Goal: Task Accomplishment & Management: Use online tool/utility

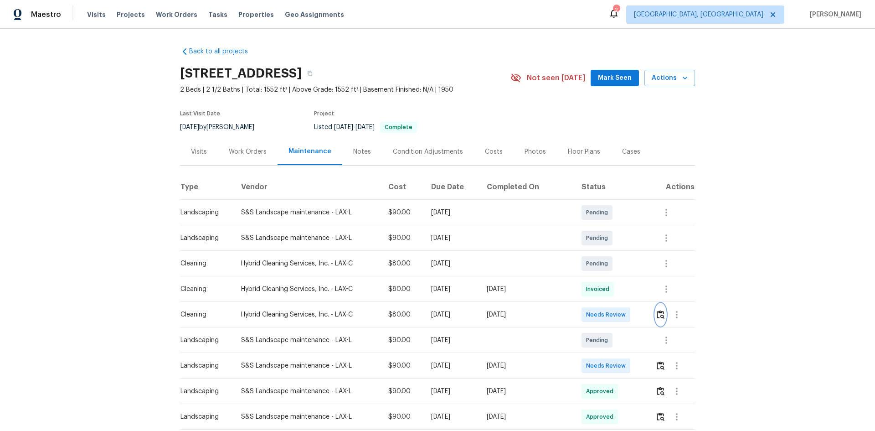
click at [657, 314] on img "button" at bounding box center [661, 314] width 8 height 9
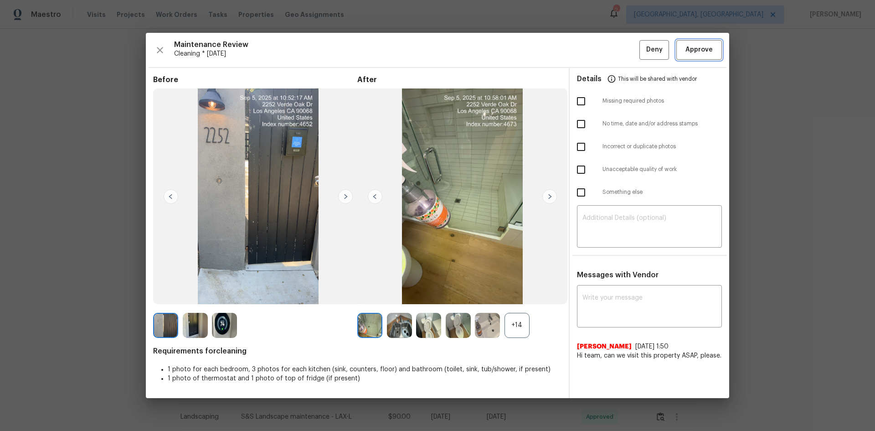
click at [705, 47] on span "Approve" at bounding box center [698, 49] width 27 height 11
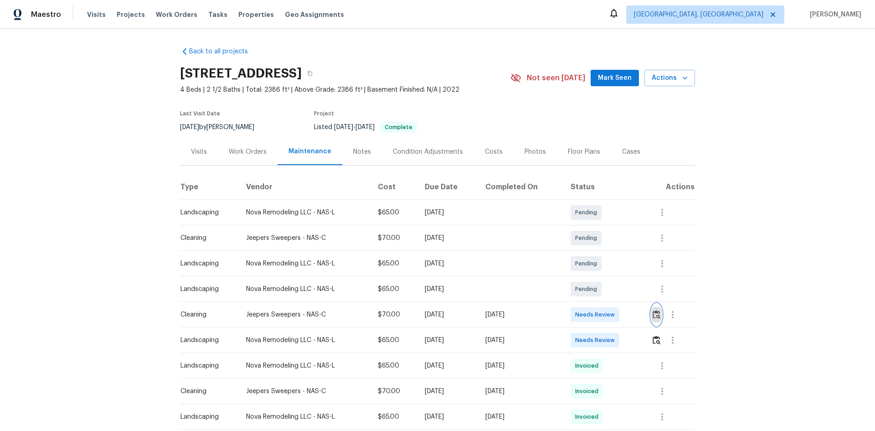
click at [654, 314] on img "button" at bounding box center [657, 314] width 8 height 9
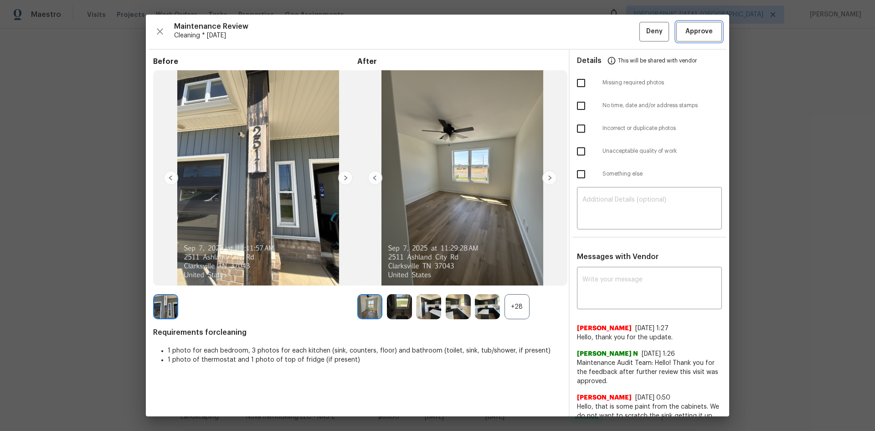
click at [694, 32] on span "Approve" at bounding box center [698, 31] width 27 height 11
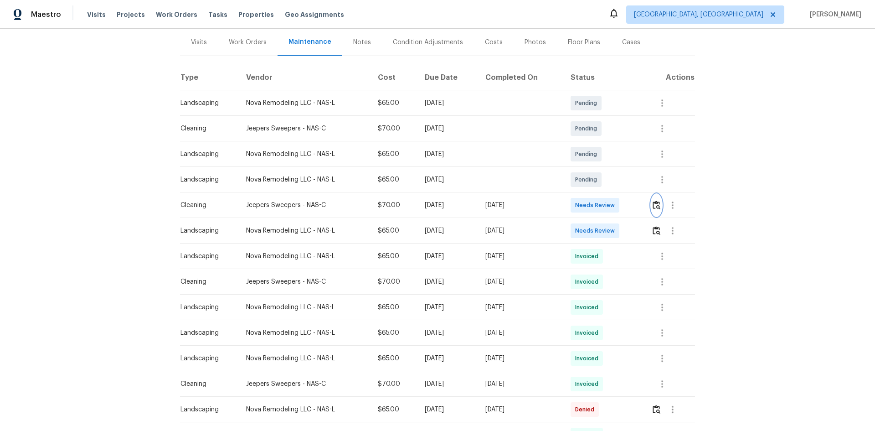
scroll to position [137, 0]
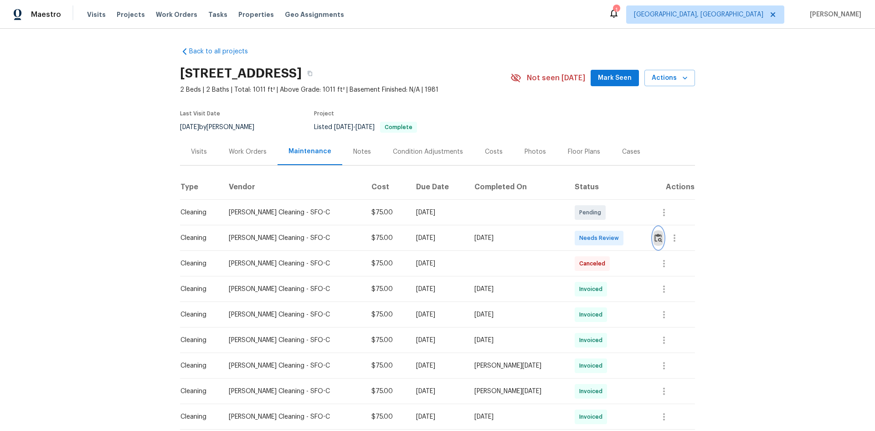
click at [654, 236] on img "button" at bounding box center [658, 237] width 8 height 9
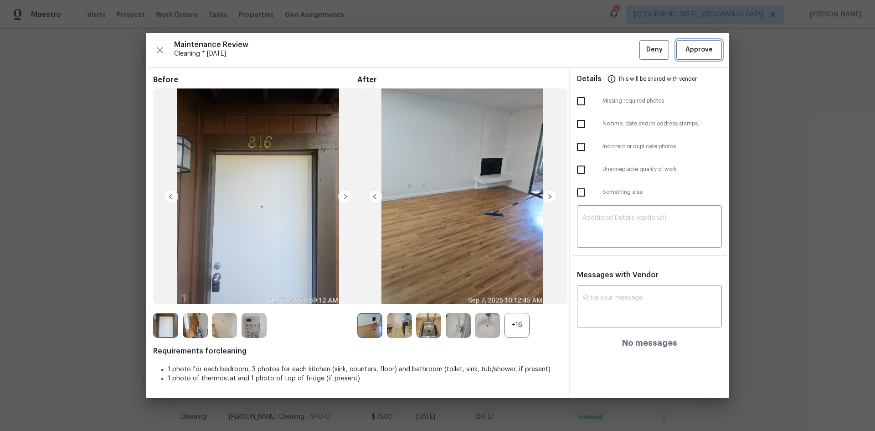
click at [697, 42] on button "Approve" at bounding box center [699, 50] width 46 height 20
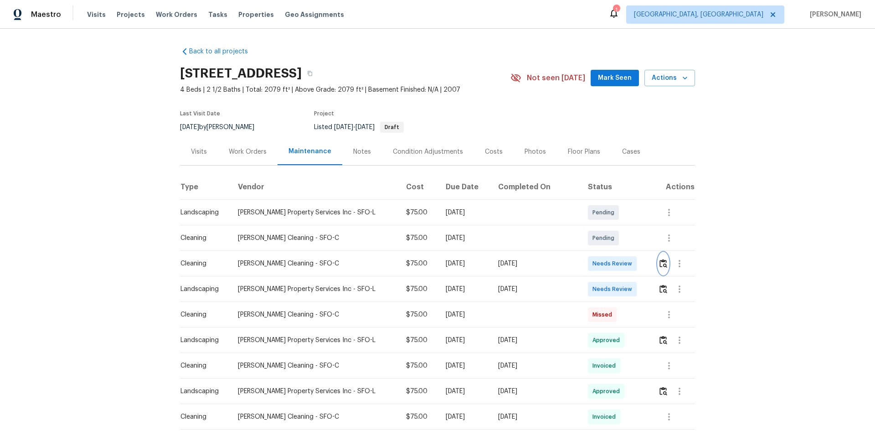
click at [659, 263] on img "button" at bounding box center [663, 263] width 8 height 9
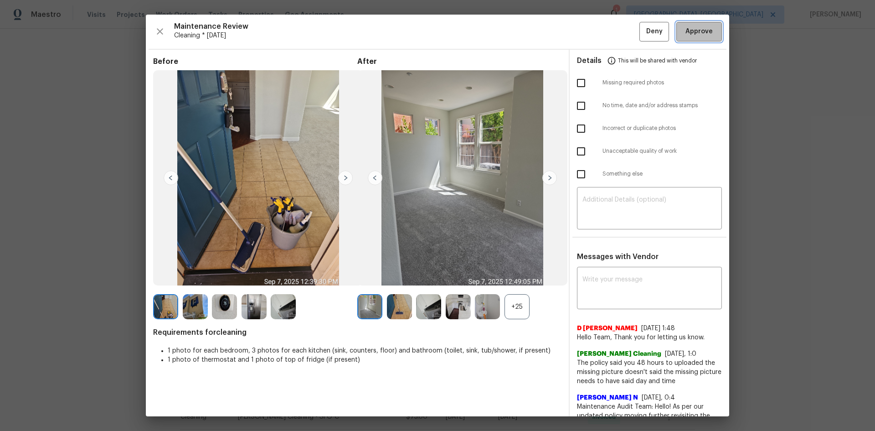
click at [685, 31] on span "Approve" at bounding box center [698, 31] width 27 height 11
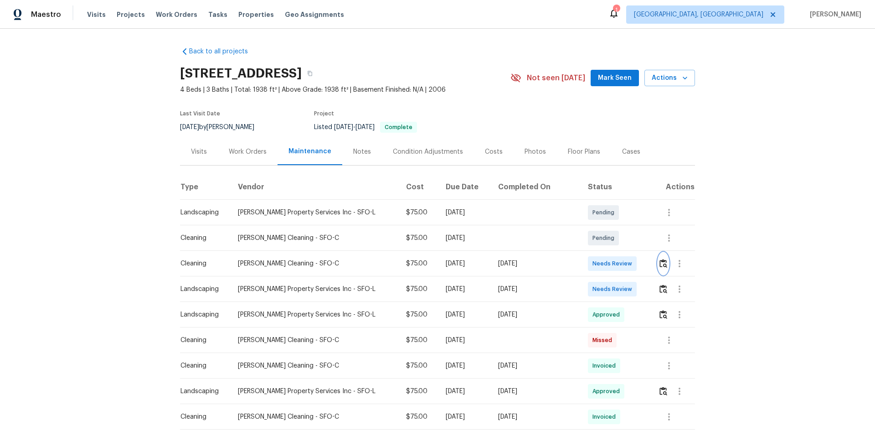
click at [661, 263] on button "button" at bounding box center [663, 263] width 10 height 22
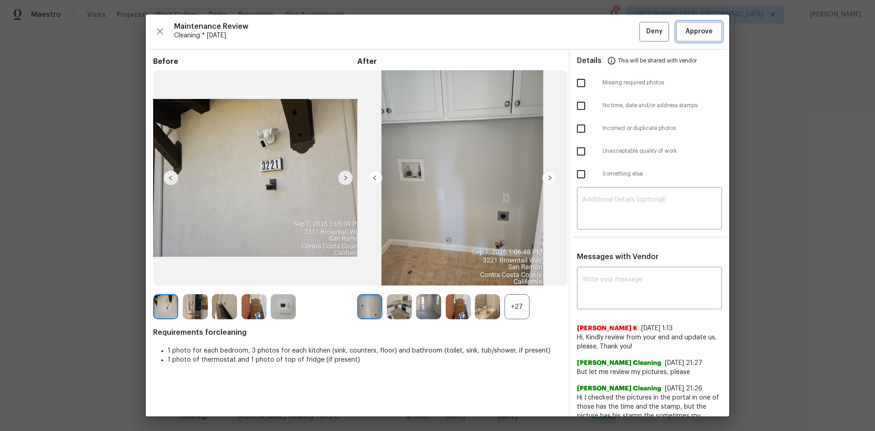
click at [697, 35] on span "Approve" at bounding box center [698, 31] width 27 height 11
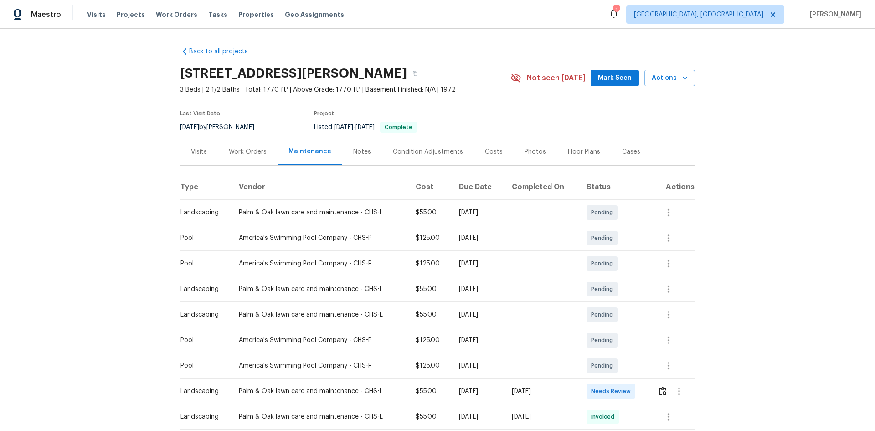
scroll to position [46, 0]
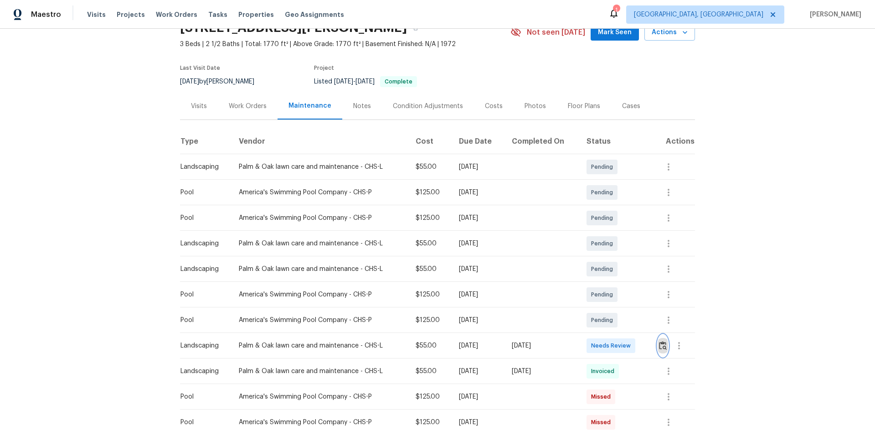
click at [659, 345] on img "button" at bounding box center [663, 345] width 8 height 9
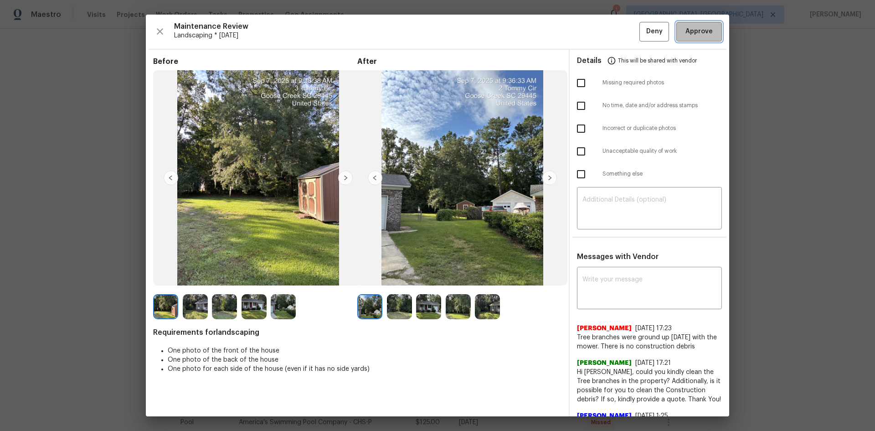
click at [690, 38] on button "Approve" at bounding box center [699, 32] width 46 height 20
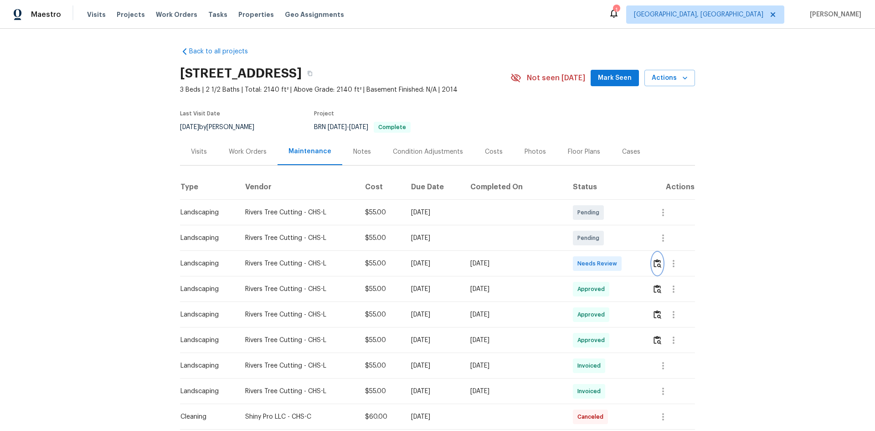
click at [654, 264] on img "button" at bounding box center [658, 263] width 8 height 9
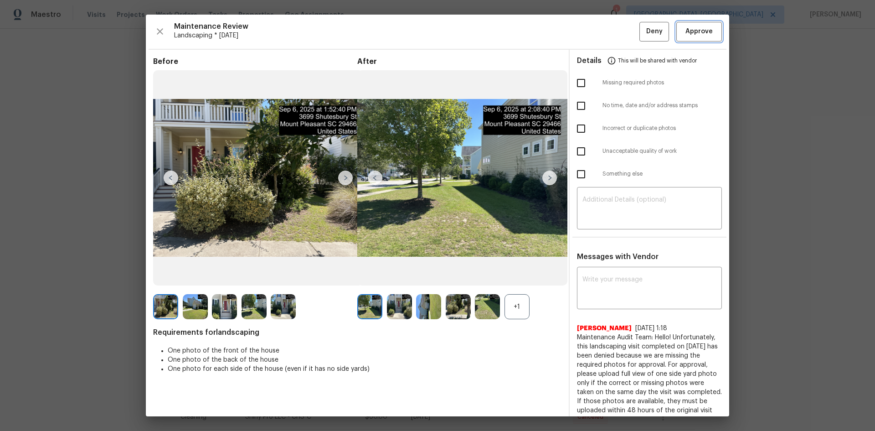
click at [686, 31] on span "Approve" at bounding box center [698, 31] width 27 height 11
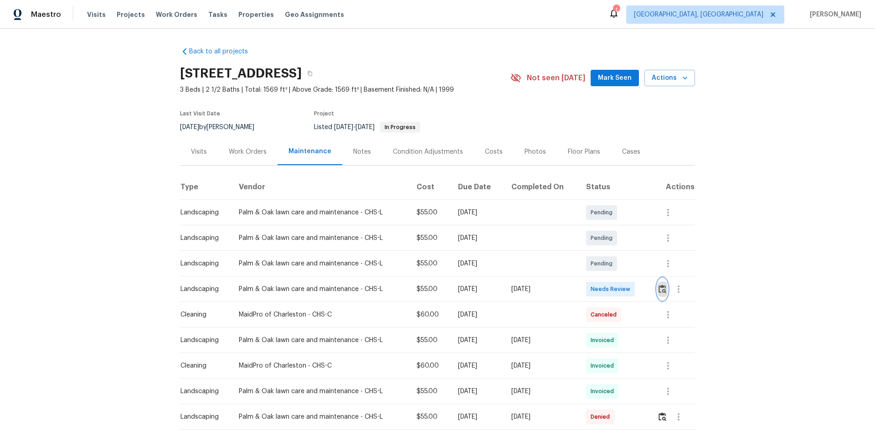
click at [662, 292] on img "button" at bounding box center [663, 288] width 8 height 9
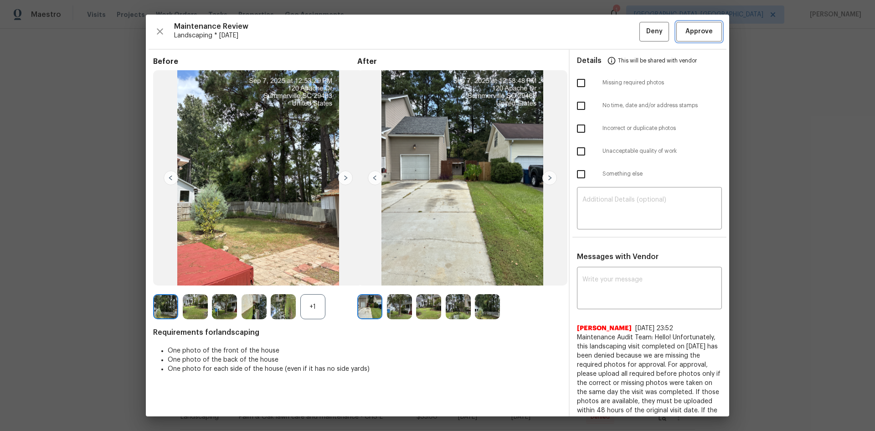
click at [689, 30] on span "Approve" at bounding box center [698, 31] width 27 height 11
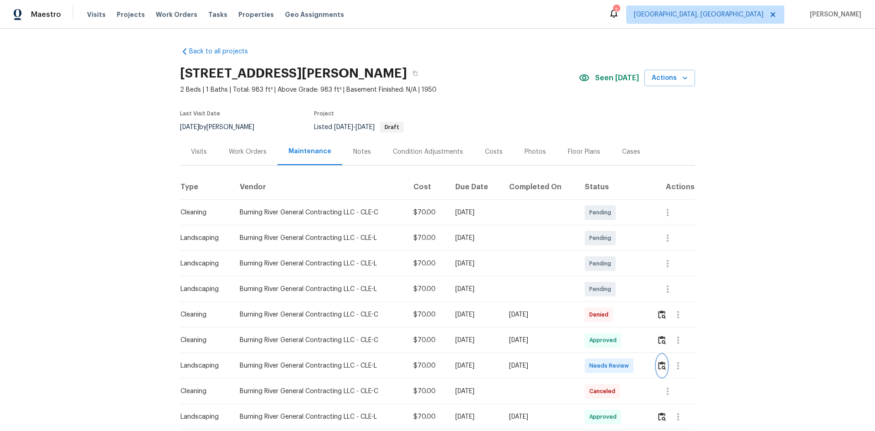
click at [659, 366] on img "button" at bounding box center [662, 365] width 8 height 9
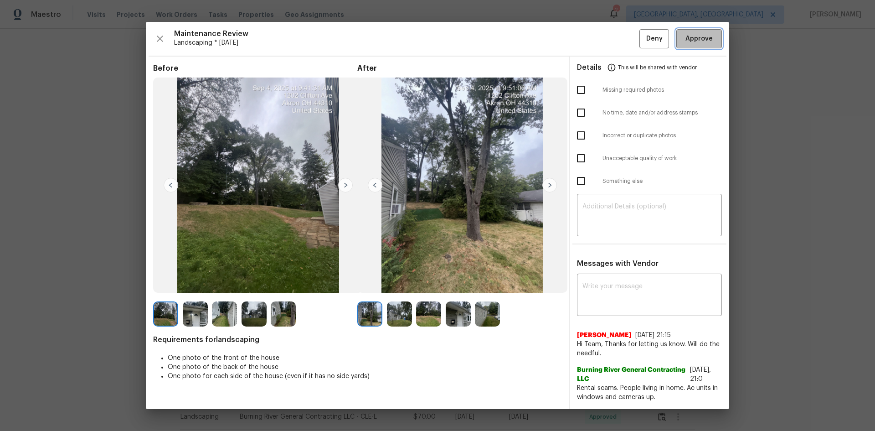
click at [692, 40] on span "Approve" at bounding box center [698, 38] width 27 height 11
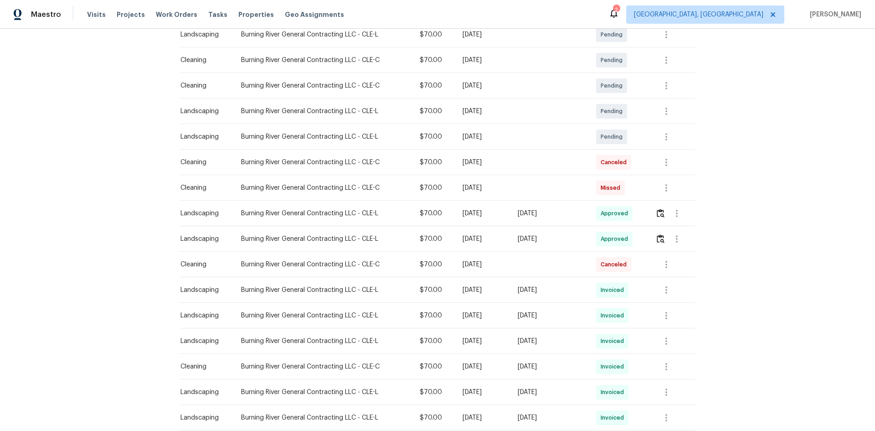
scroll to position [190, 0]
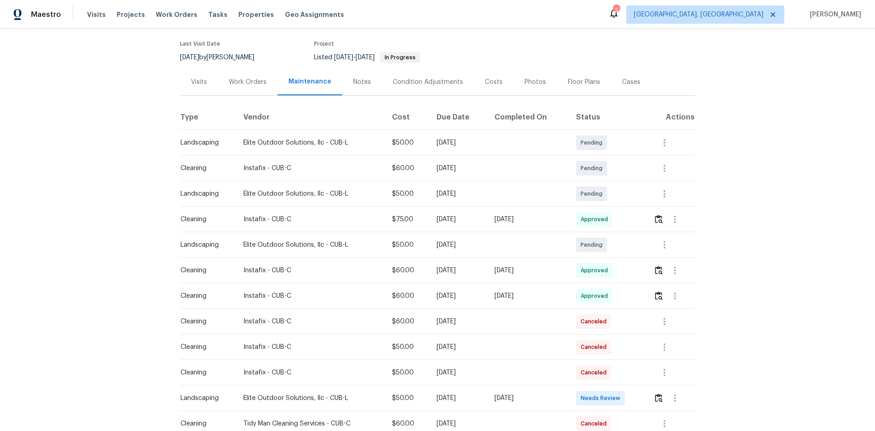
scroll to position [91, 0]
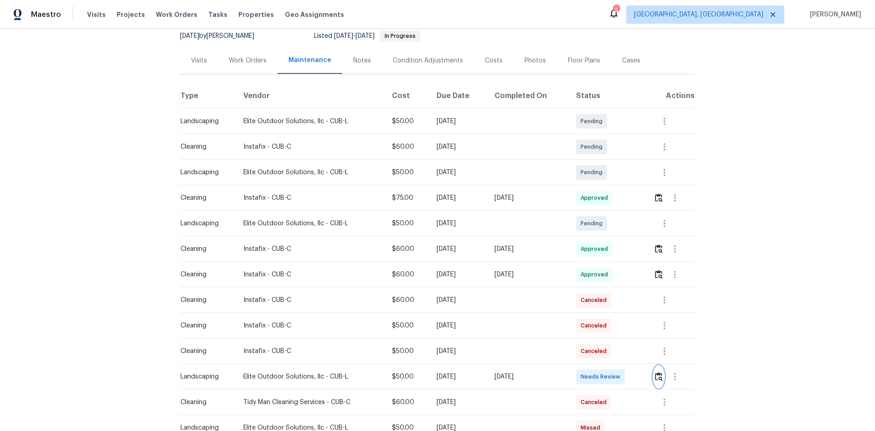
click at [660, 377] on img "button" at bounding box center [659, 376] width 8 height 9
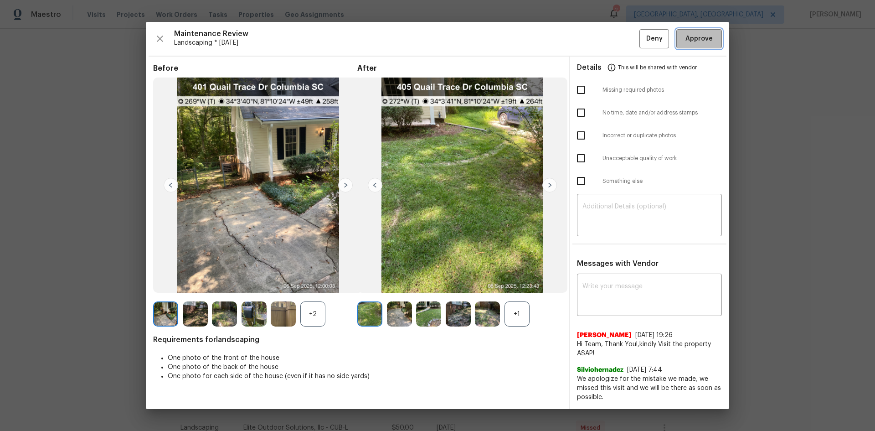
click at [698, 44] on span "Approve" at bounding box center [698, 38] width 27 height 11
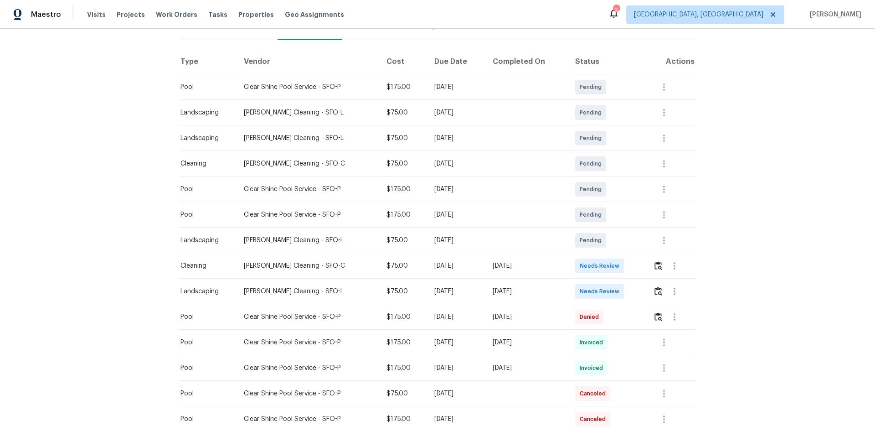
scroll to position [137, 0]
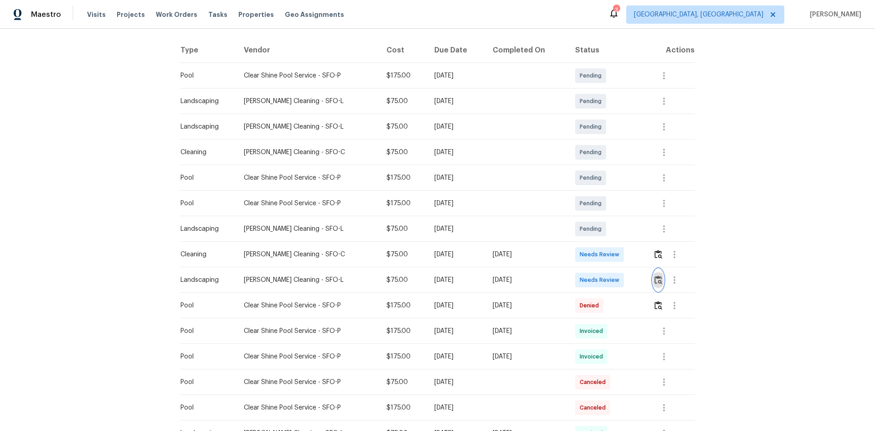
click at [654, 279] on img "button" at bounding box center [658, 279] width 8 height 9
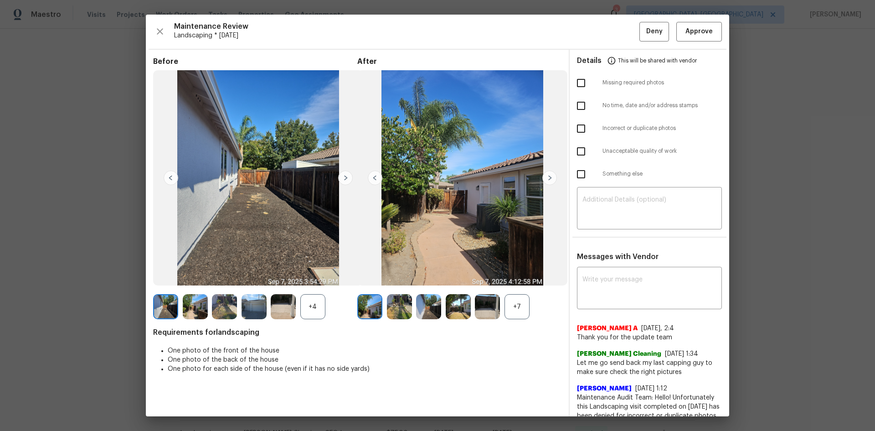
click at [375, 175] on img at bounding box center [375, 177] width 15 height 15
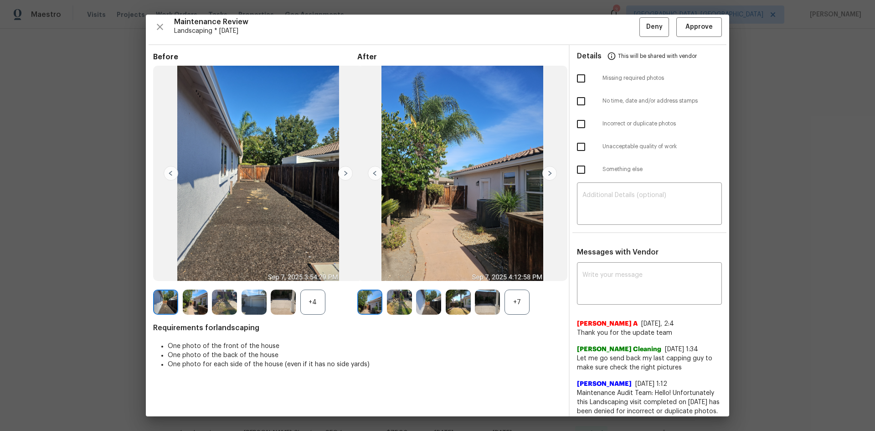
scroll to position [0, 0]
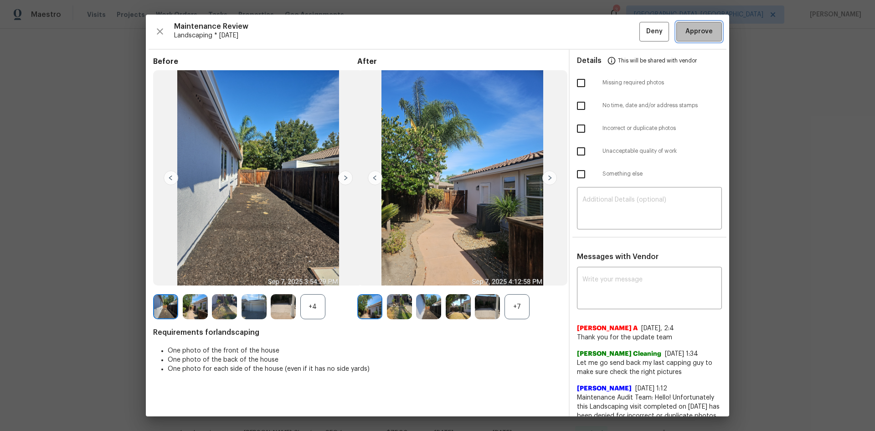
click at [692, 40] on button "Approve" at bounding box center [699, 32] width 46 height 20
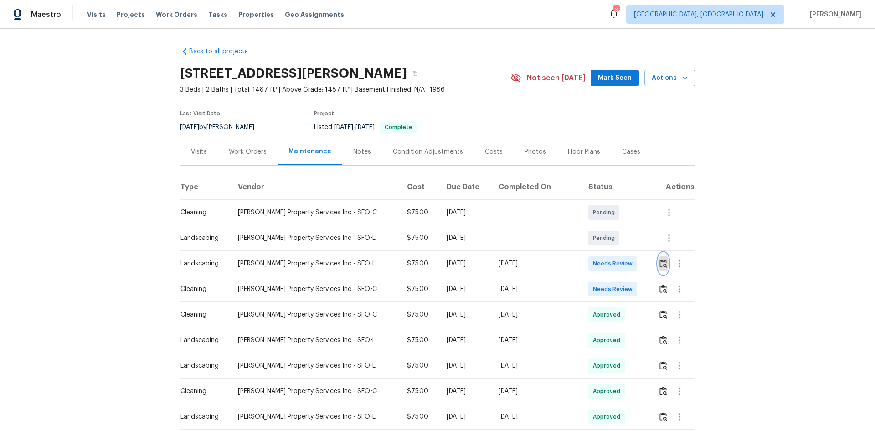
click at [659, 263] on img "button" at bounding box center [663, 263] width 8 height 9
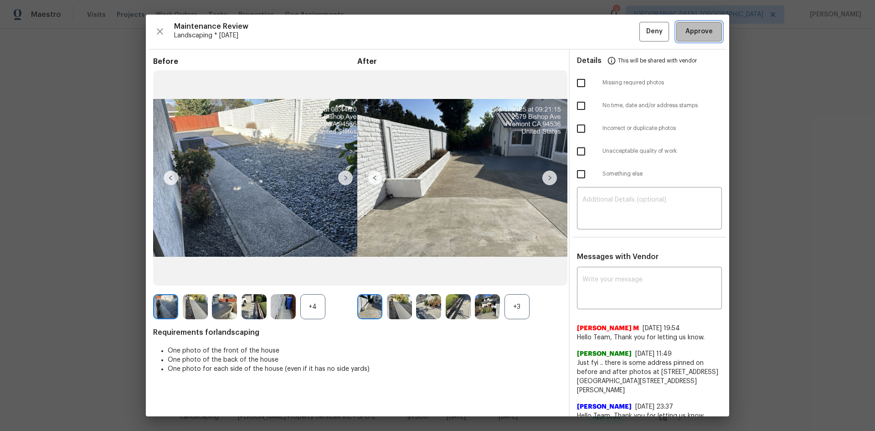
click at [687, 31] on span "Approve" at bounding box center [698, 31] width 27 height 11
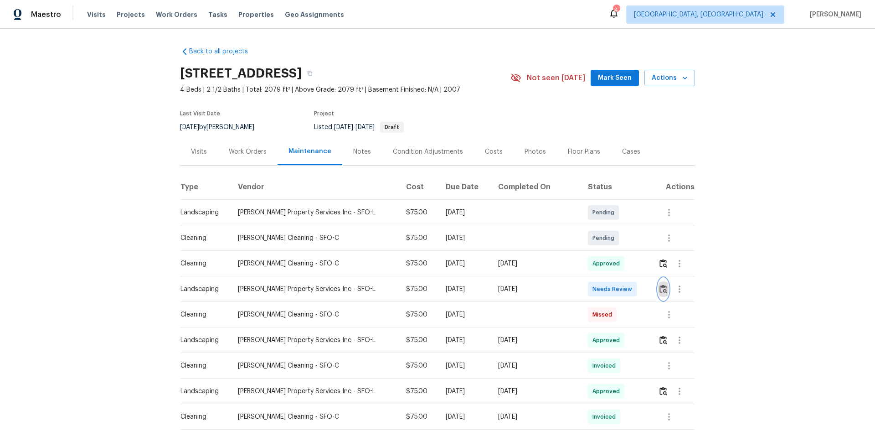
click at [662, 288] on button "button" at bounding box center [663, 289] width 10 height 22
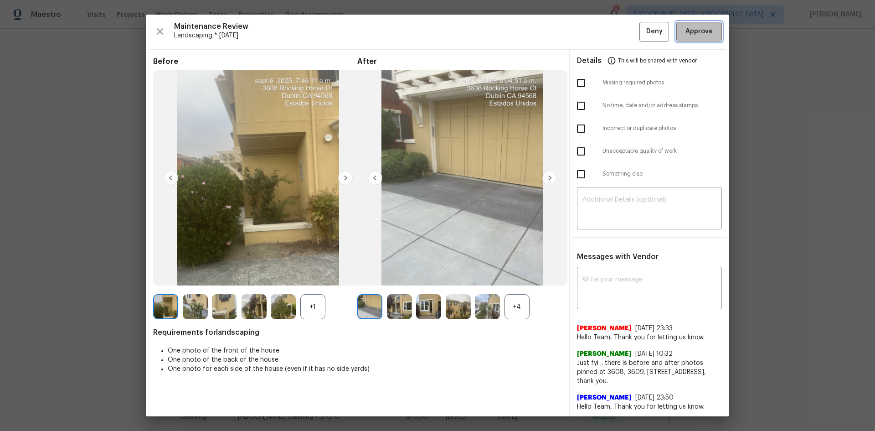
click at [692, 26] on button "Approve" at bounding box center [699, 32] width 46 height 20
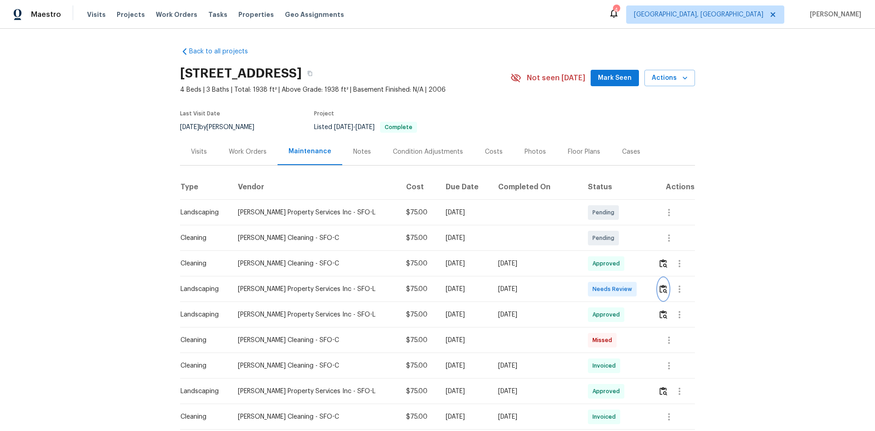
click at [659, 288] on img "button" at bounding box center [663, 288] width 8 height 9
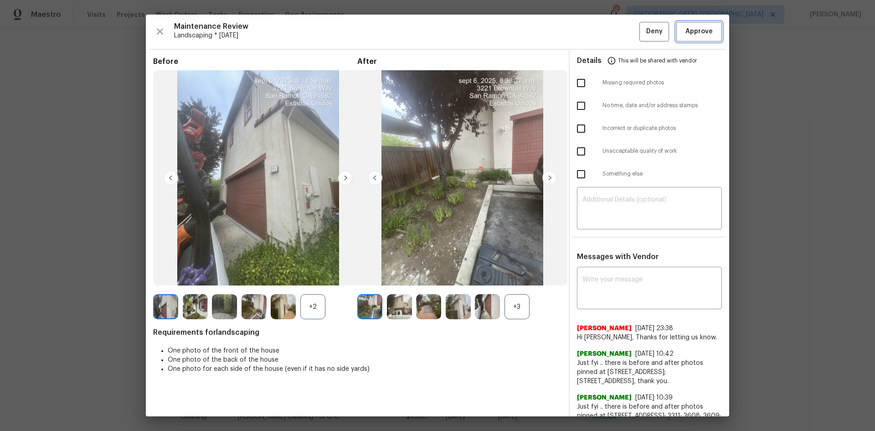
click at [691, 26] on span "Approve" at bounding box center [698, 31] width 27 height 11
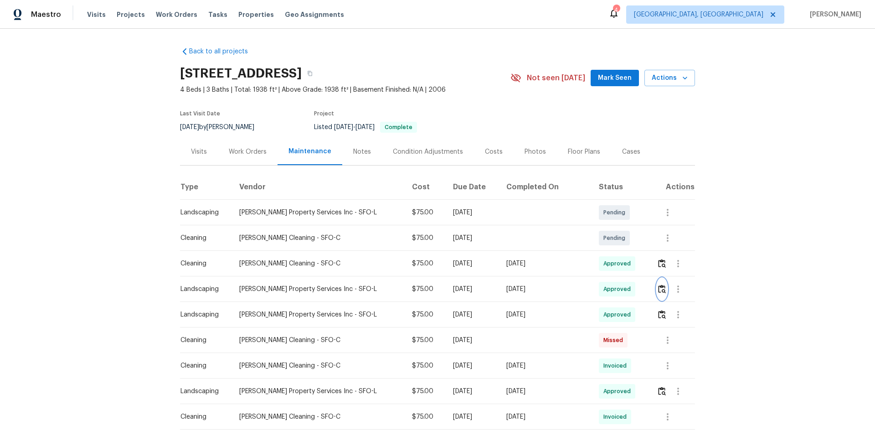
click at [658, 289] on img "button" at bounding box center [662, 288] width 8 height 9
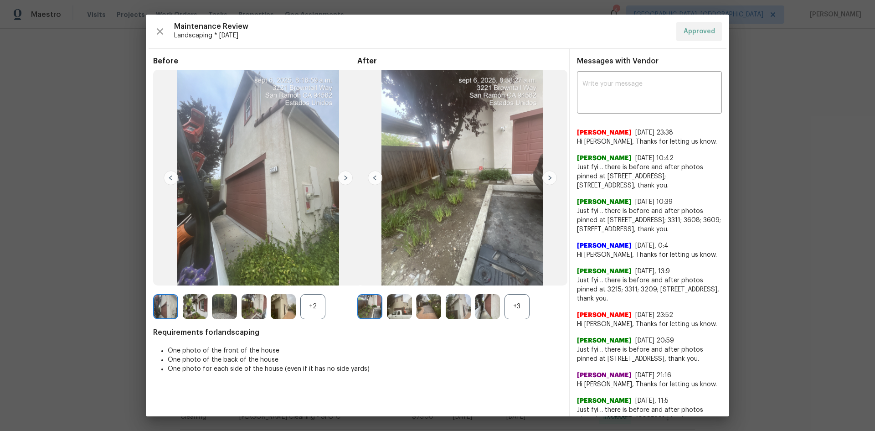
click at [546, 179] on img at bounding box center [549, 177] width 15 height 15
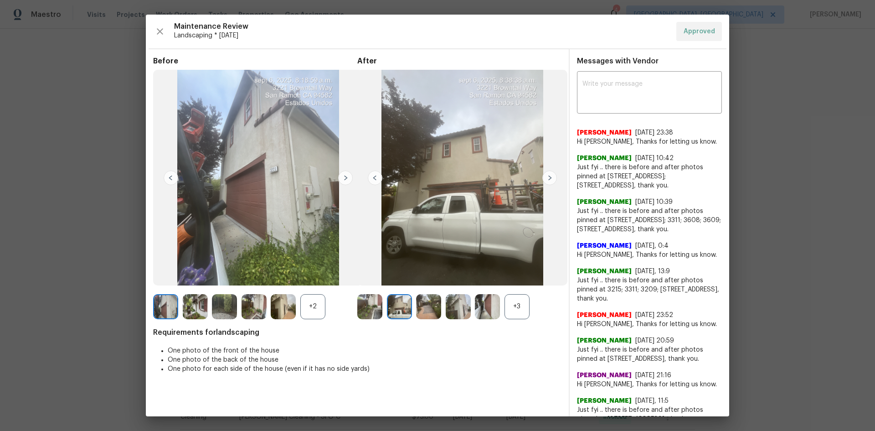
click at [546, 179] on img at bounding box center [549, 177] width 15 height 15
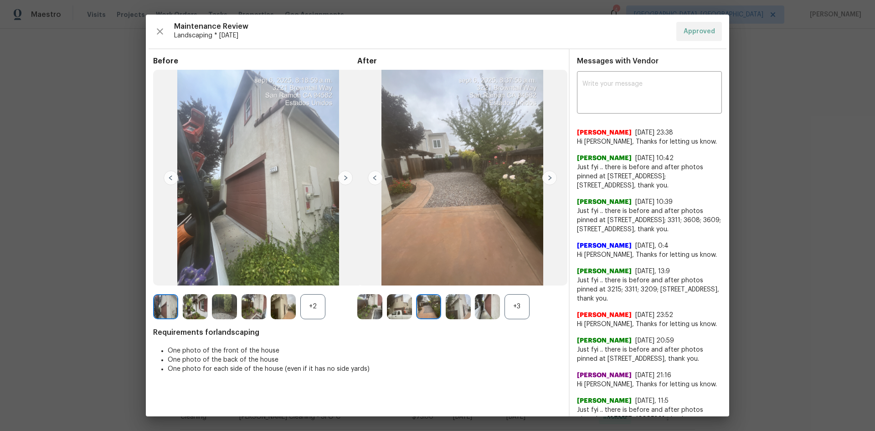
click at [546, 179] on img at bounding box center [549, 177] width 15 height 15
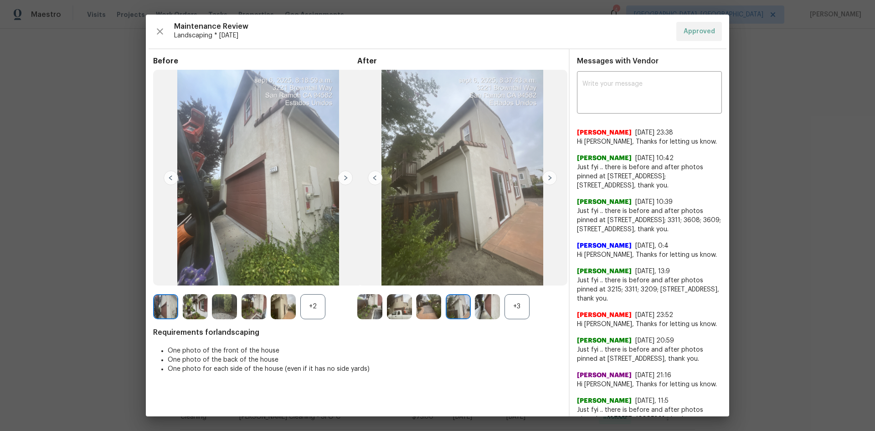
click at [546, 179] on img at bounding box center [549, 177] width 15 height 15
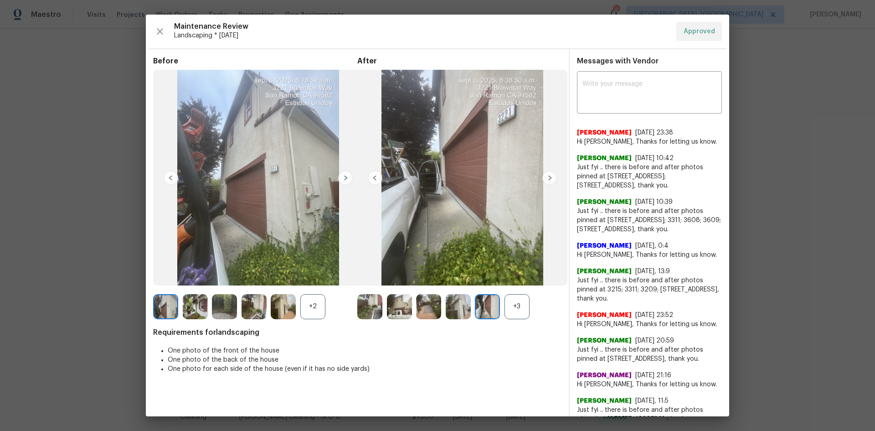
click at [546, 179] on img at bounding box center [549, 177] width 15 height 15
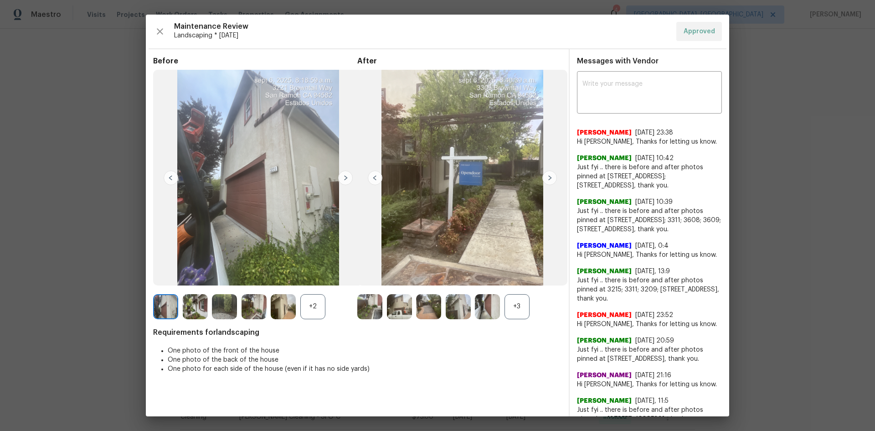
click at [546, 179] on img at bounding box center [549, 177] width 15 height 15
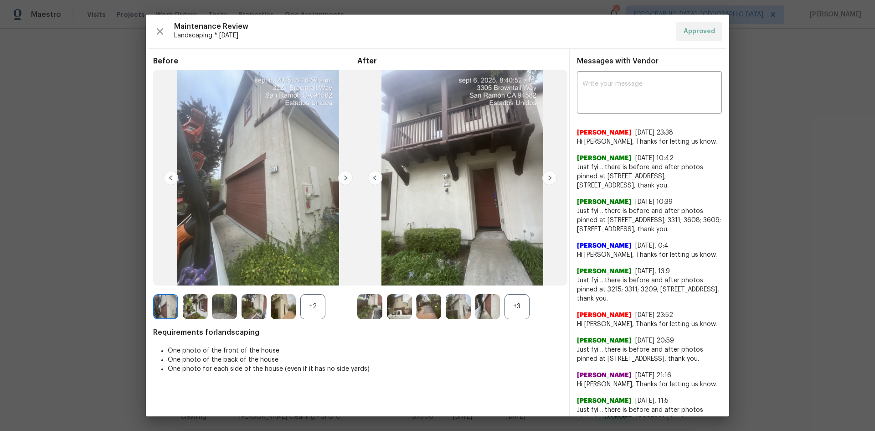
click at [546, 179] on img at bounding box center [549, 177] width 15 height 15
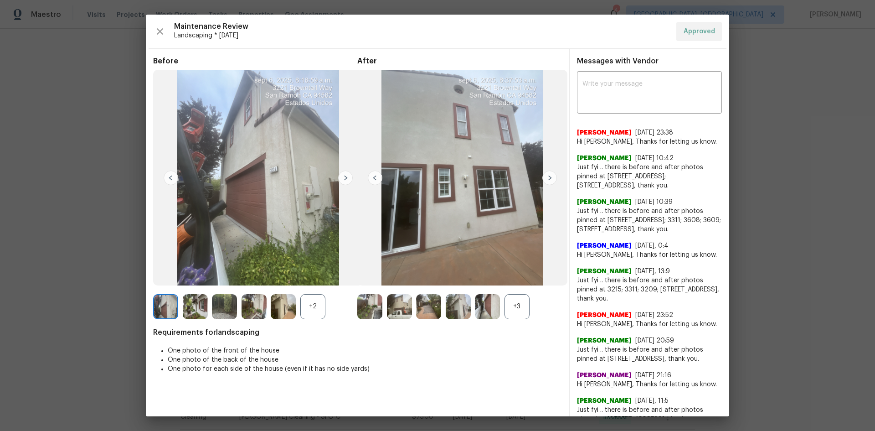
click at [543, 178] on img at bounding box center [549, 177] width 15 height 15
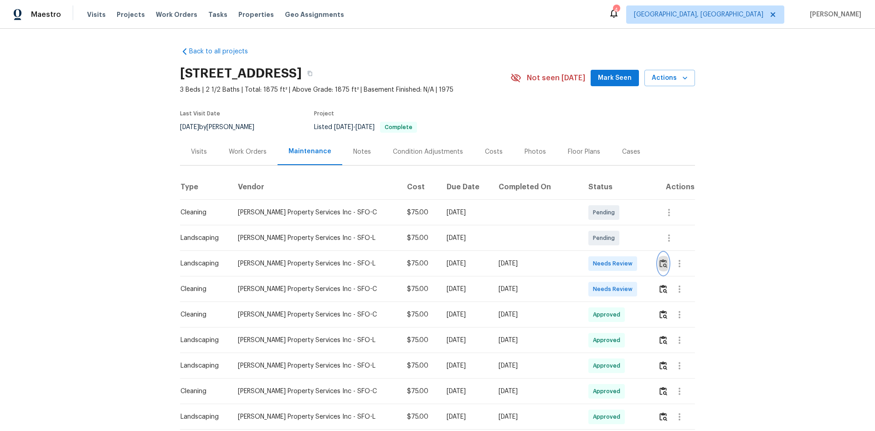
click at [659, 262] on img "button" at bounding box center [663, 263] width 8 height 9
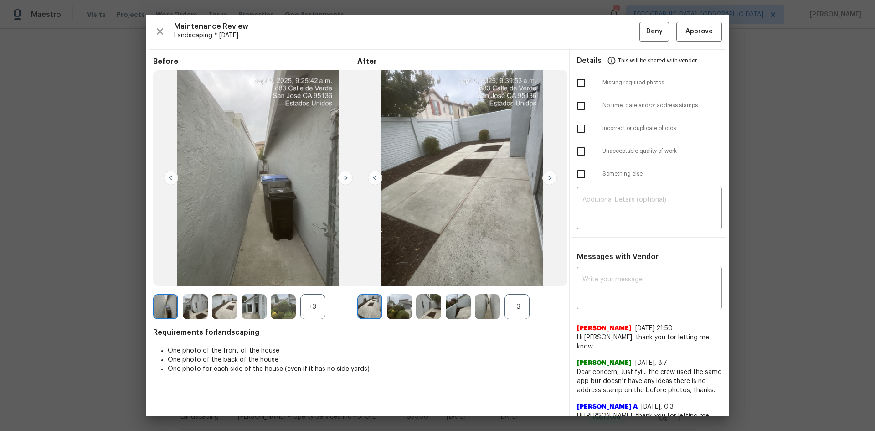
click at [508, 308] on div "+3" at bounding box center [517, 306] width 25 height 25
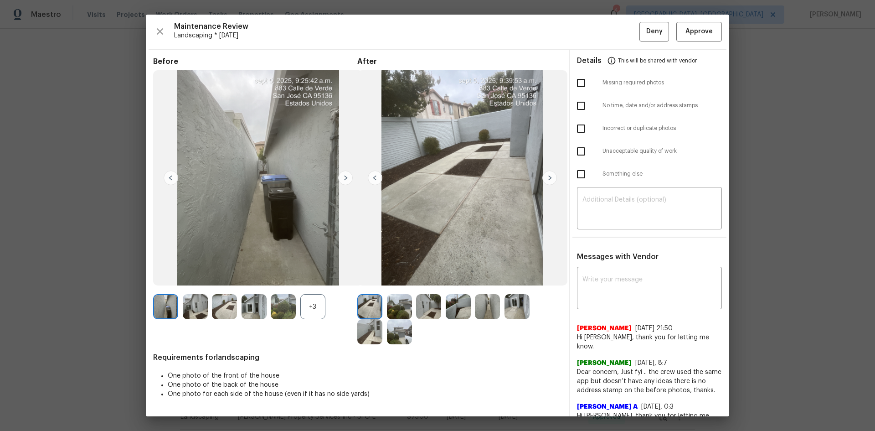
click at [546, 175] on img at bounding box center [549, 177] width 15 height 15
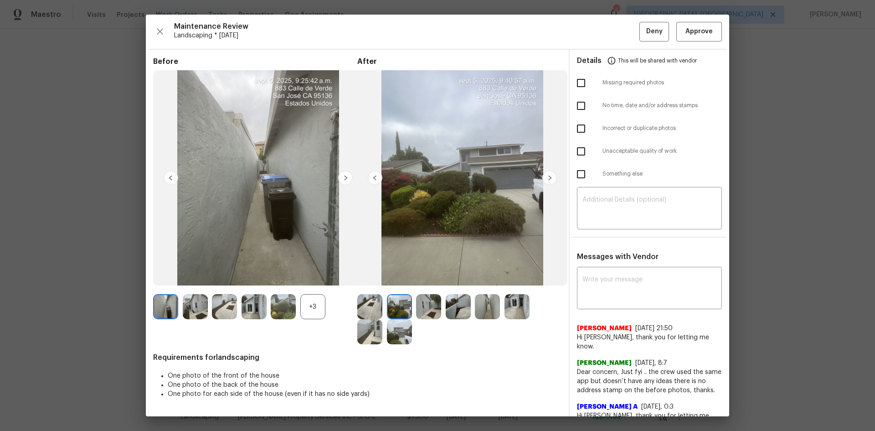
click at [545, 177] on img at bounding box center [549, 177] width 15 height 15
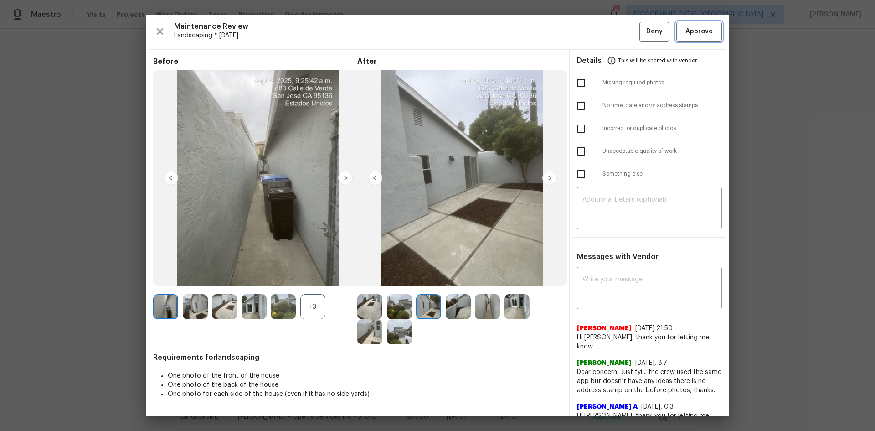
click at [705, 30] on span "Approve" at bounding box center [698, 31] width 27 height 11
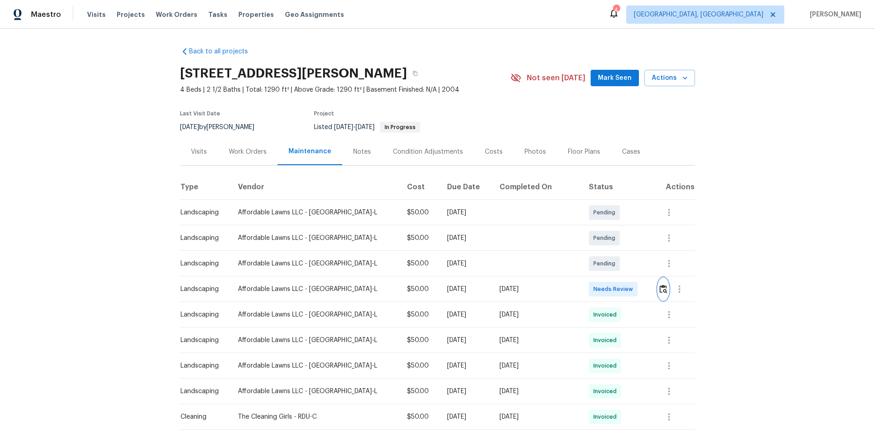
click at [659, 288] on img "button" at bounding box center [663, 288] width 8 height 9
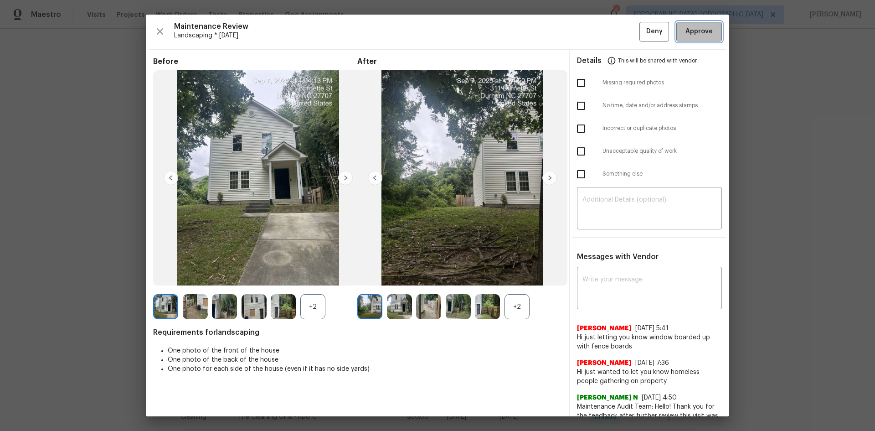
click at [702, 26] on span "Approve" at bounding box center [698, 31] width 27 height 11
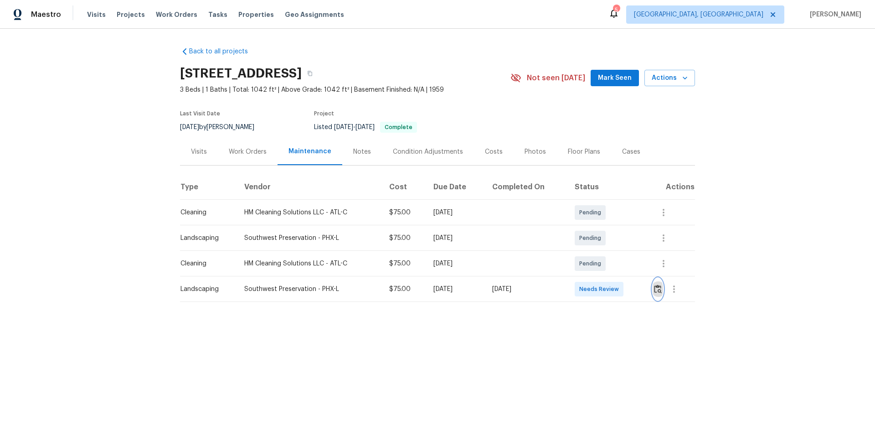
click at [654, 286] on img "button" at bounding box center [658, 288] width 8 height 9
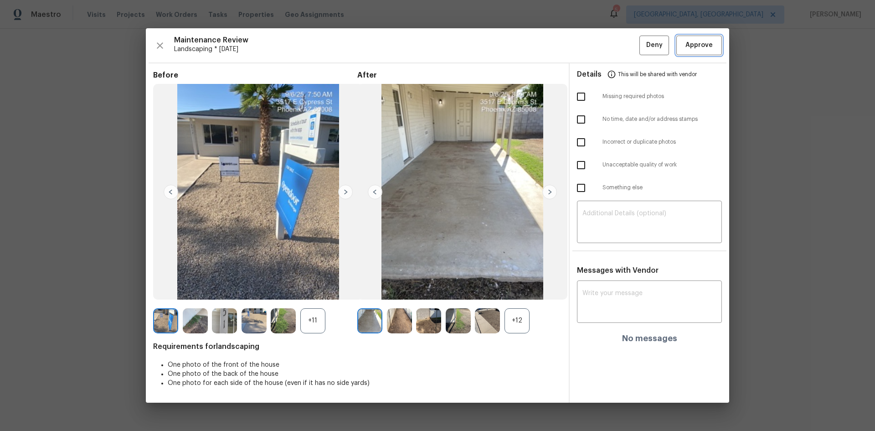
click at [691, 46] on span "Approve" at bounding box center [698, 45] width 27 height 11
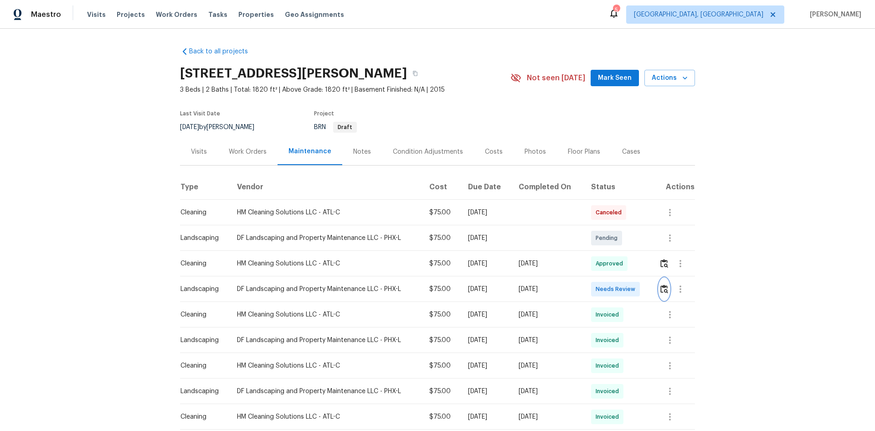
click at [662, 285] on img "button" at bounding box center [664, 288] width 8 height 9
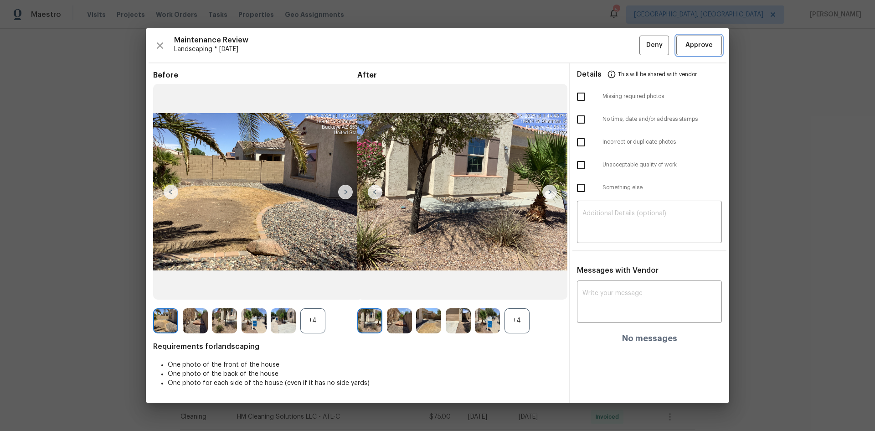
click at [704, 38] on button "Approve" at bounding box center [699, 46] width 46 height 20
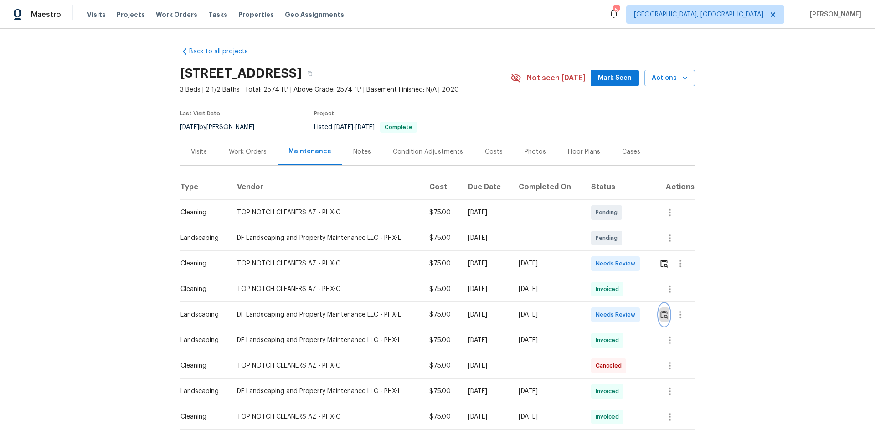
click at [663, 312] on img "button" at bounding box center [664, 314] width 8 height 9
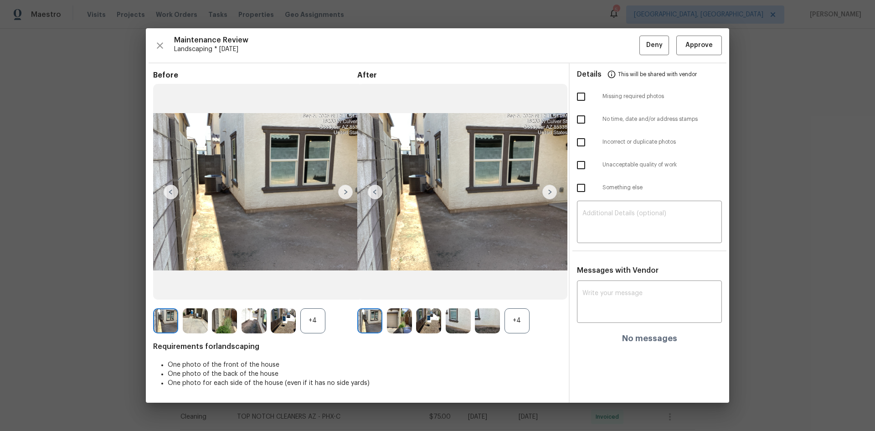
click at [707, 55] on div "Maintenance Review Landscaping * [DATE] Deny Approve Before +4 After +4 Require…" at bounding box center [437, 215] width 583 height 374
click at [690, 42] on span "Approve" at bounding box center [698, 45] width 27 height 11
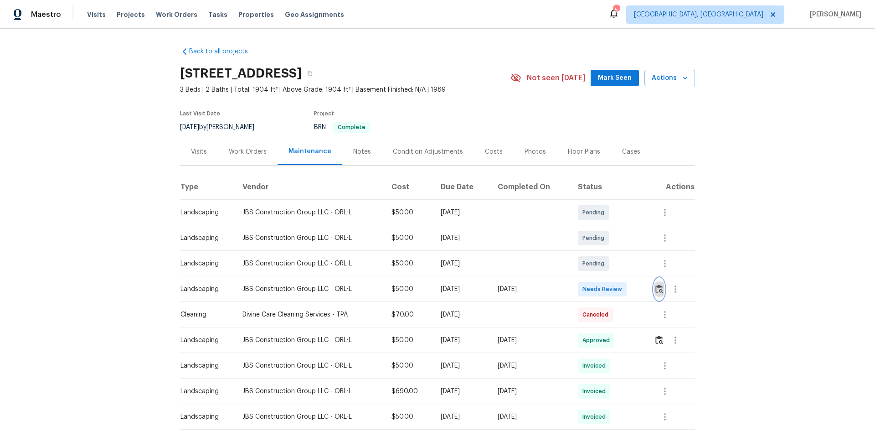
click at [661, 288] on img "button" at bounding box center [659, 288] width 8 height 9
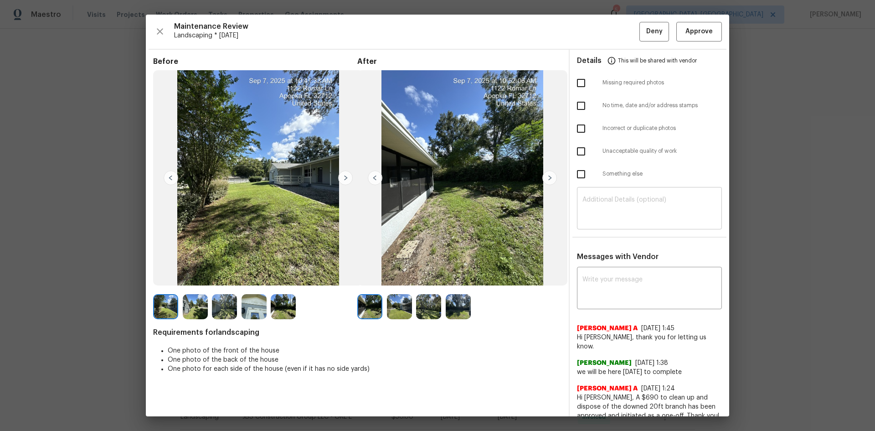
click at [597, 198] on textarea at bounding box center [649, 209] width 134 height 26
paste textarea "Maintenance Audit Team: Hello! Unfortunately, this Landscaping visit completed …"
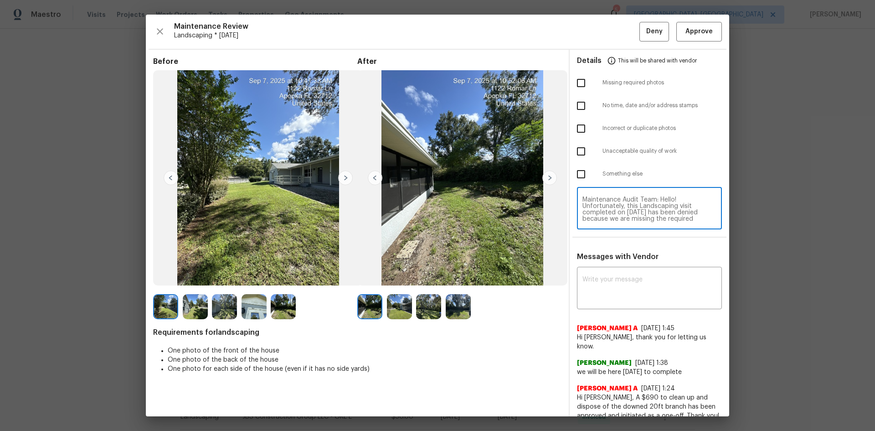
scroll to position [89, 0]
type textarea "Maintenance Audit Team: Hello! Unfortunately, this Landscaping visit completed …"
click at [599, 270] on div "x ​" at bounding box center [649, 289] width 145 height 40
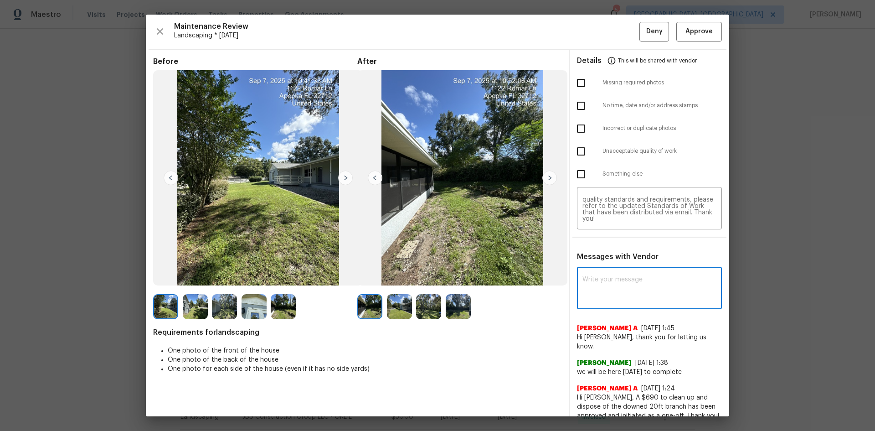
paste textarea "Maintenance Audit Team: Hello! Unfortunately, this Landscaping visit completed …"
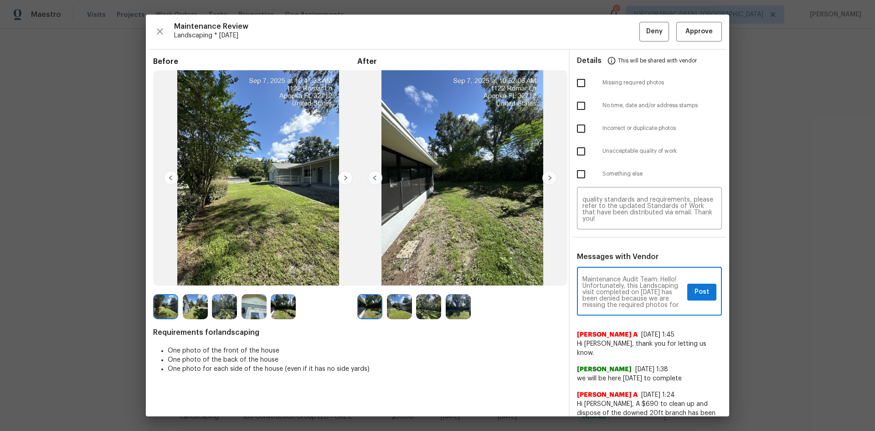
scroll to position [134, 0]
type textarea "Maintenance Audit Team: Hello! Unfortunately, this Landscaping visit completed …"
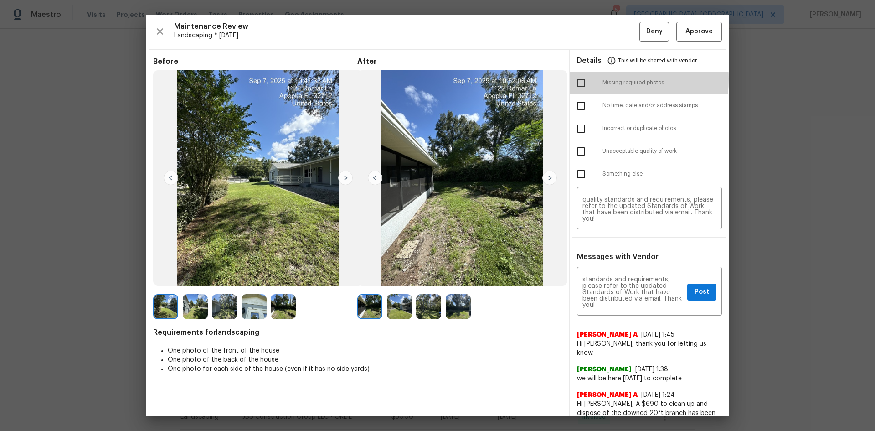
click at [575, 79] on input "checkbox" at bounding box center [580, 82] width 19 height 19
checkbox input "true"
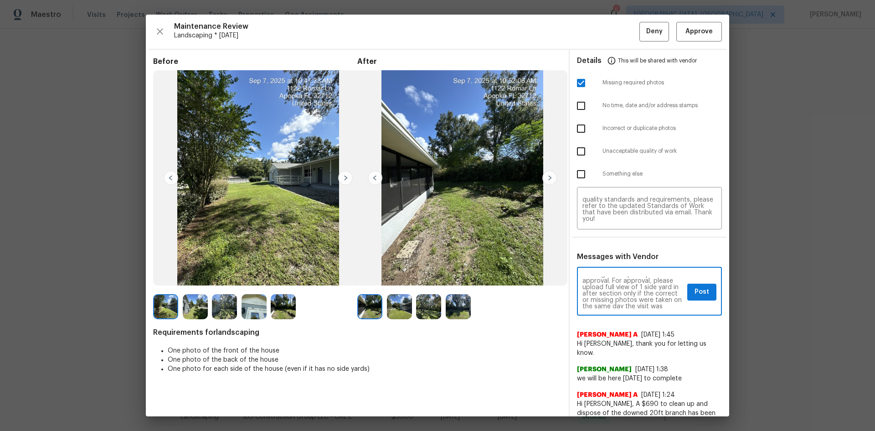
scroll to position [36, 0]
click at [605, 294] on textarea "Maintenance Audit Team: Hello! Unfortunately, this Landscaping visit completed …" at bounding box center [632, 292] width 101 height 32
type textarea "Maintenance Audit Team: Hello! Unfortunately, this Landscaping visit completed …"
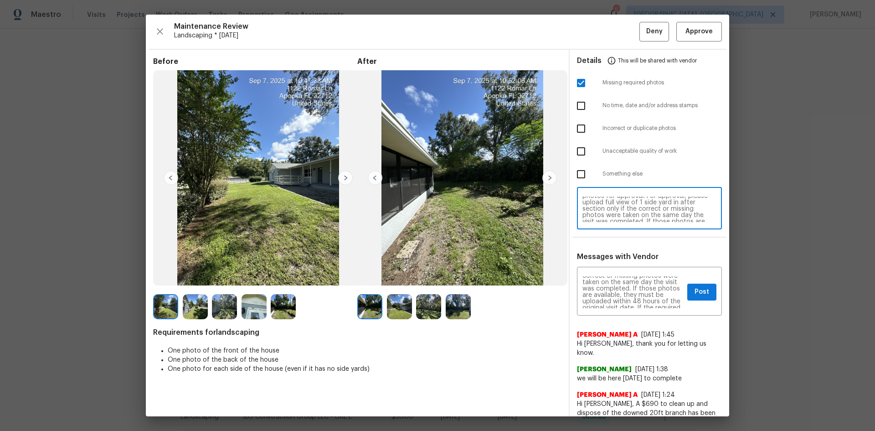
scroll to position [35, 0]
click at [592, 203] on textarea "Maintenance Audit Team: Hello! Unfortunately, this Landscaping visit completed …" at bounding box center [649, 209] width 134 height 26
type textarea "Maintenance Audit Team: Hello! Unfortunately, this Landscaping visit completed …"
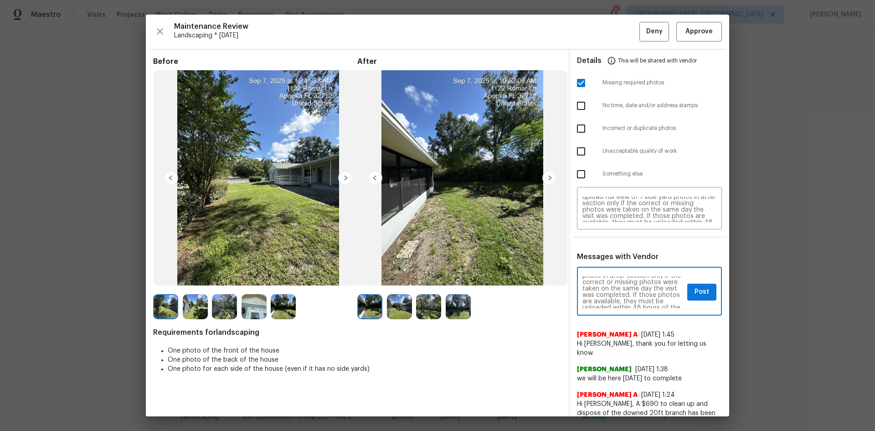
scroll to position [55, 0]
click at [687, 293] on button "Post" at bounding box center [701, 291] width 29 height 17
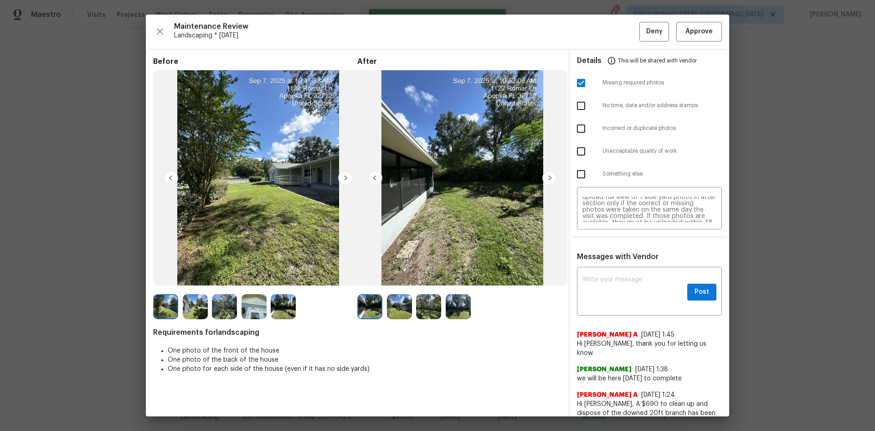
scroll to position [0, 0]
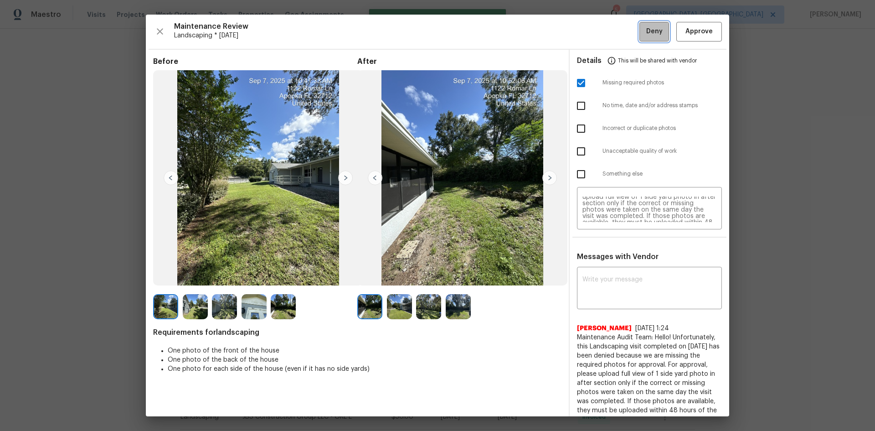
click at [650, 31] on span "Deny" at bounding box center [654, 31] width 16 height 11
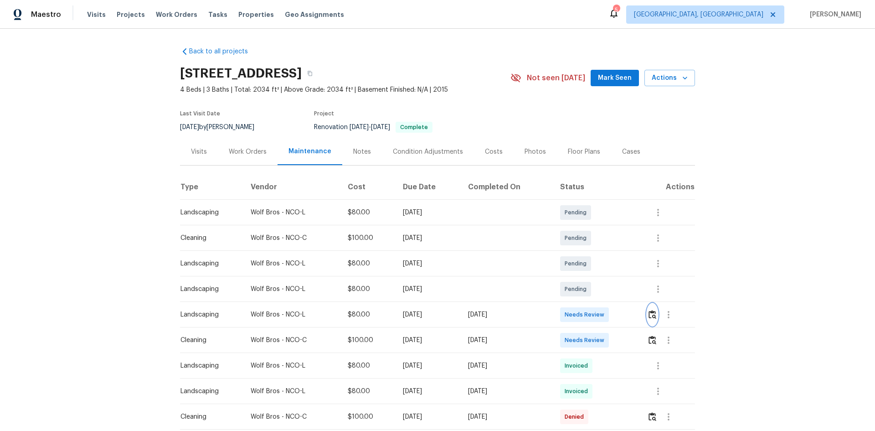
click at [650, 315] on img "button" at bounding box center [653, 314] width 8 height 9
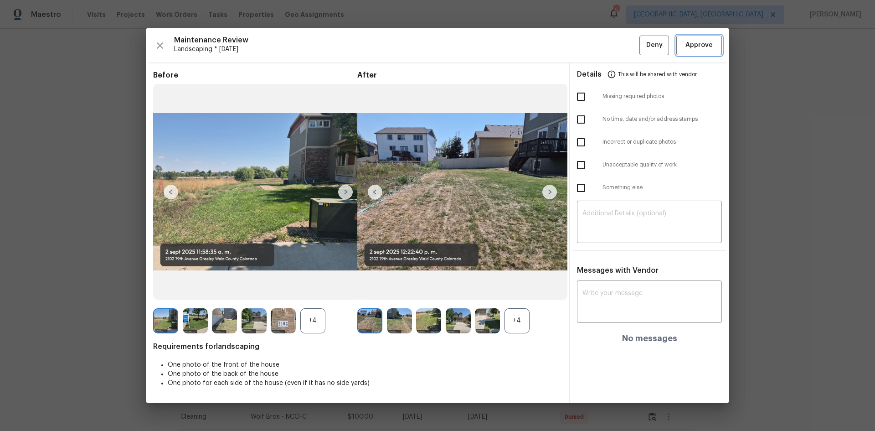
click at [690, 49] on span "Approve" at bounding box center [698, 45] width 27 height 11
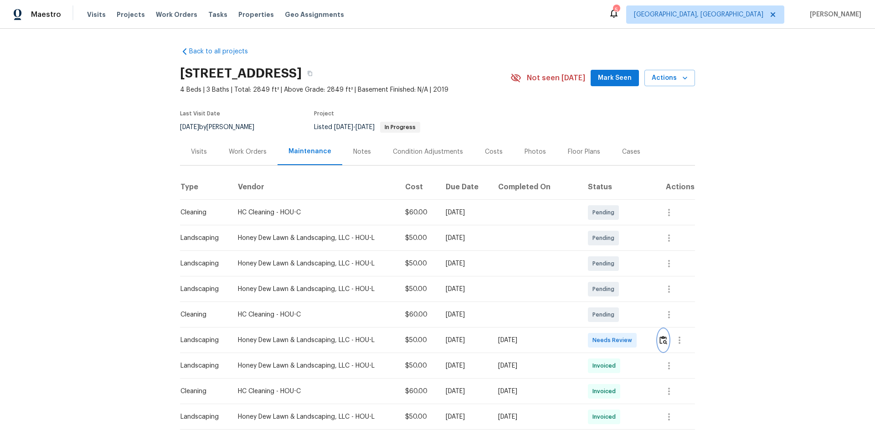
click at [661, 337] on img "button" at bounding box center [663, 339] width 8 height 9
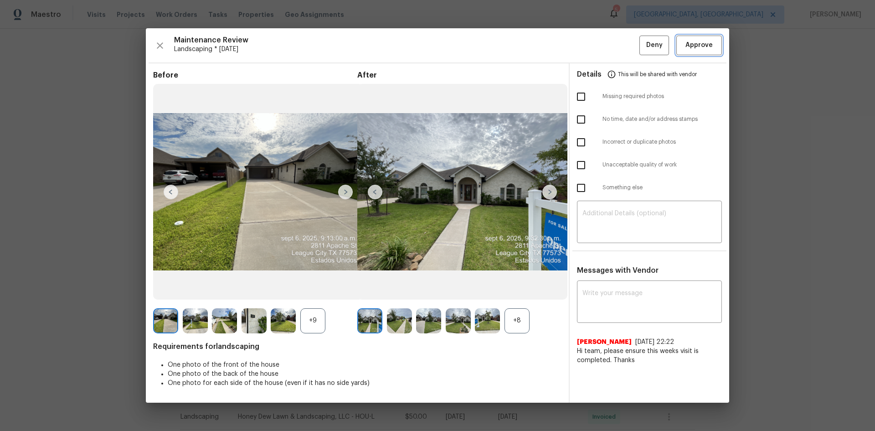
click at [695, 42] on span "Approve" at bounding box center [698, 45] width 27 height 11
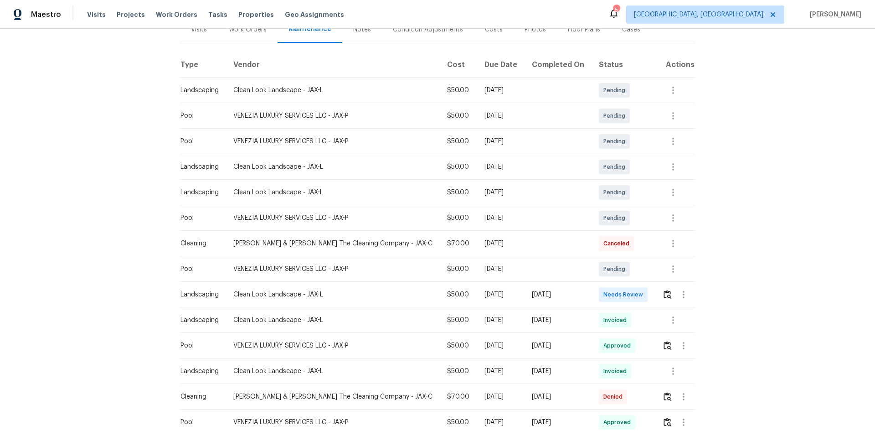
scroll to position [137, 0]
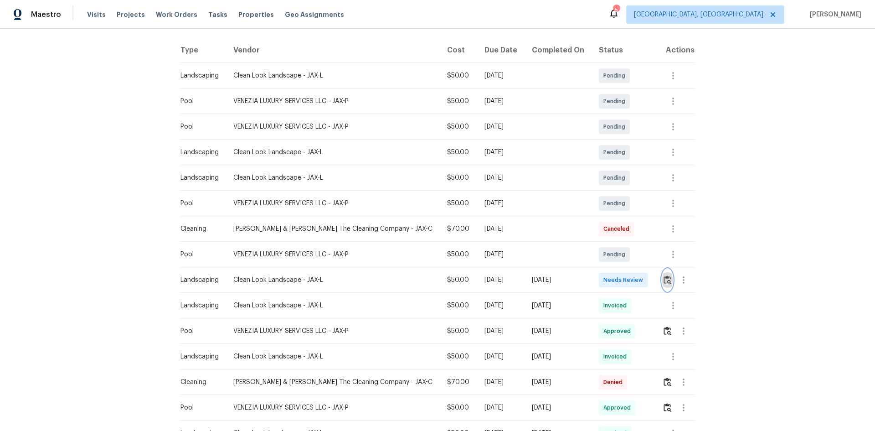
click at [664, 275] on img "button" at bounding box center [668, 279] width 8 height 9
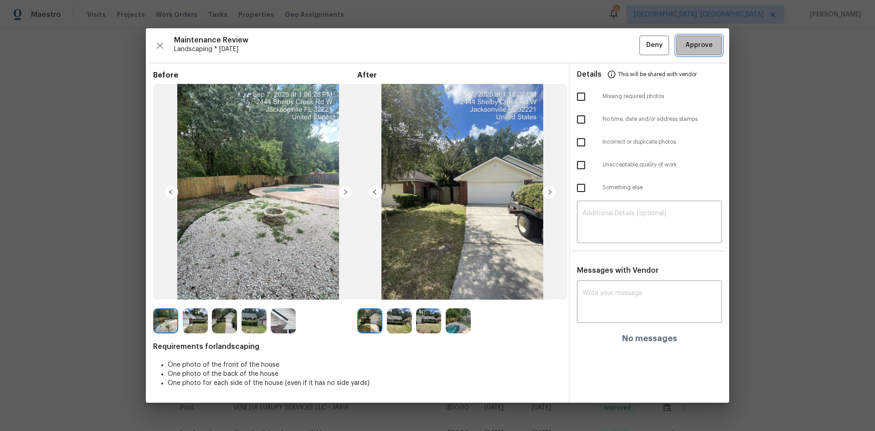
click at [707, 45] on span "Approve" at bounding box center [698, 45] width 27 height 11
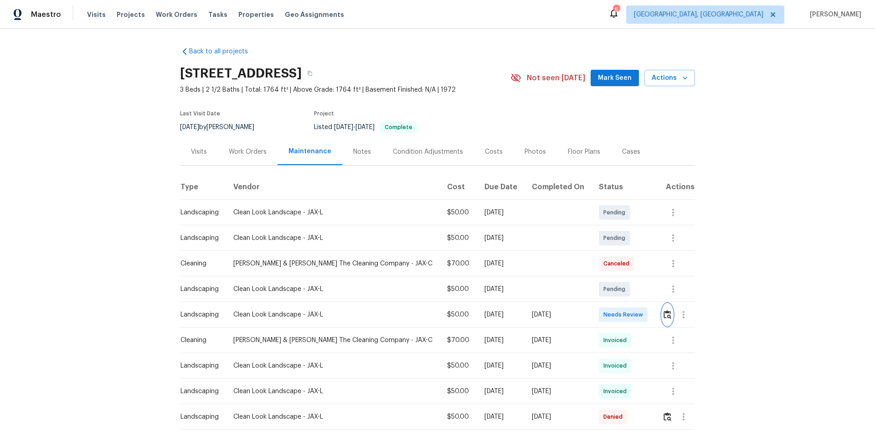
click at [665, 314] on img "button" at bounding box center [668, 314] width 8 height 9
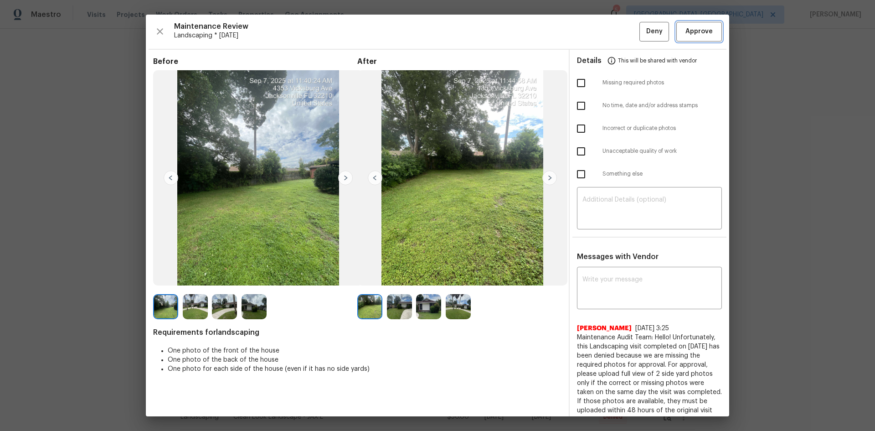
click at [695, 29] on span "Approve" at bounding box center [698, 31] width 27 height 11
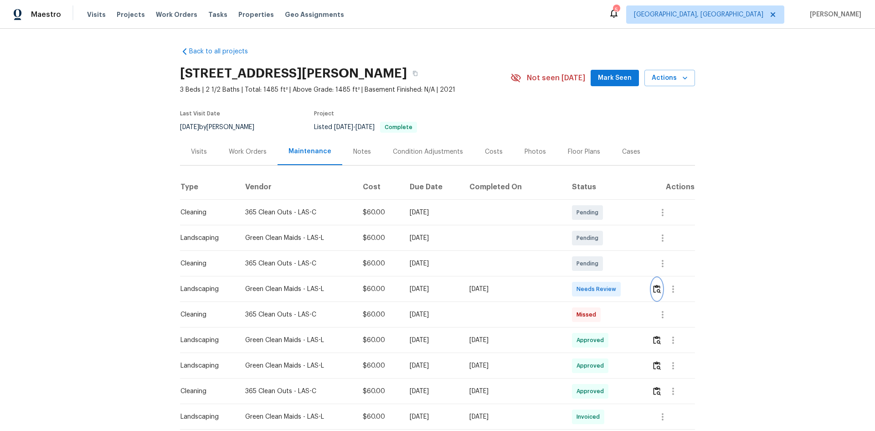
click at [656, 287] on img "button" at bounding box center [657, 288] width 8 height 9
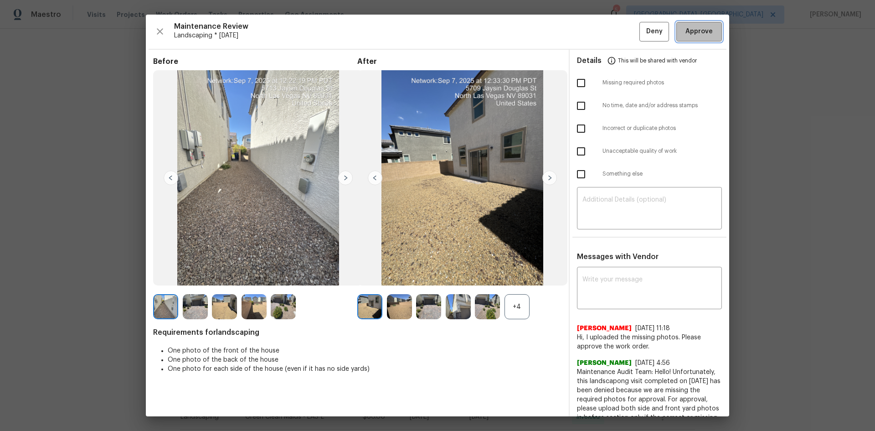
click at [689, 33] on span "Approve" at bounding box center [698, 31] width 27 height 11
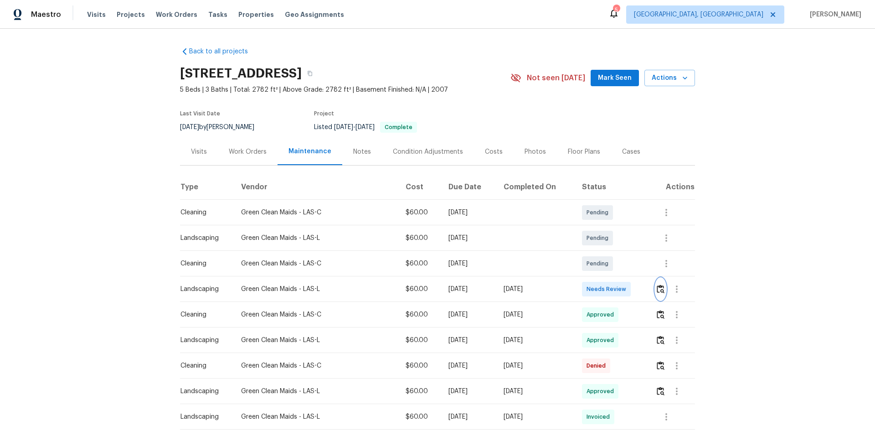
click at [659, 288] on img "button" at bounding box center [661, 288] width 8 height 9
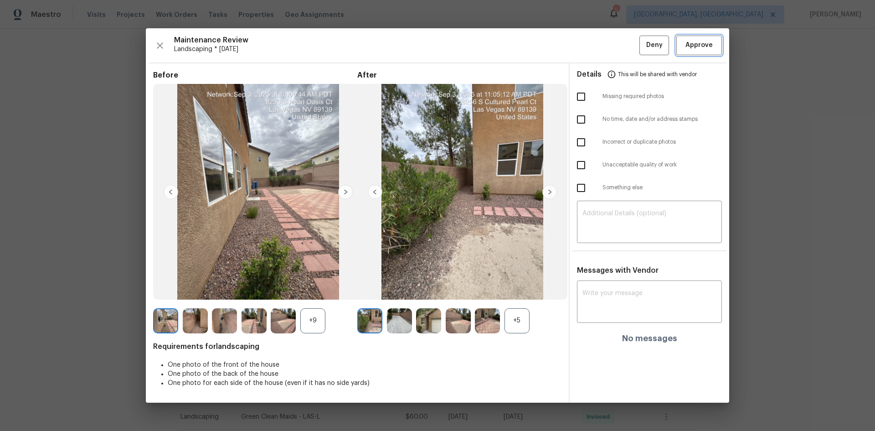
click at [698, 42] on span "Approve" at bounding box center [698, 45] width 27 height 11
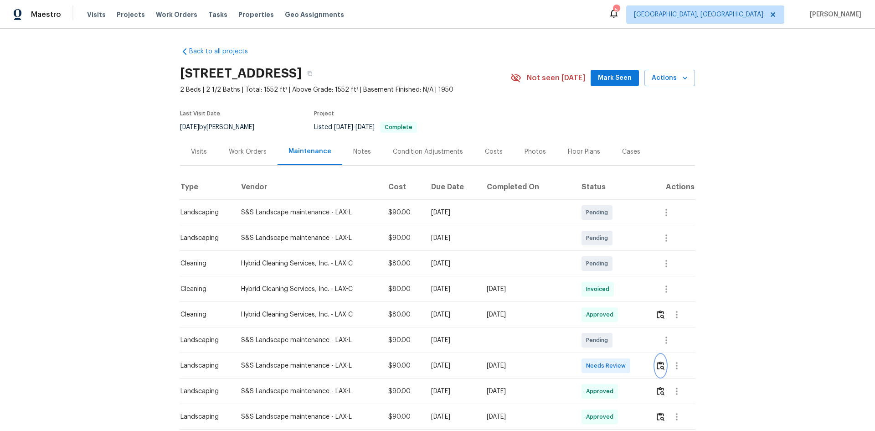
click at [659, 367] on img "button" at bounding box center [661, 365] width 8 height 9
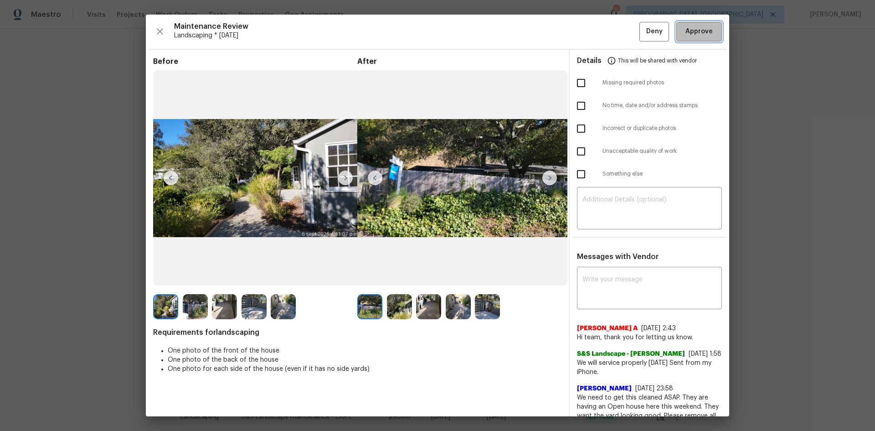
click at [702, 31] on span "Approve" at bounding box center [698, 31] width 27 height 11
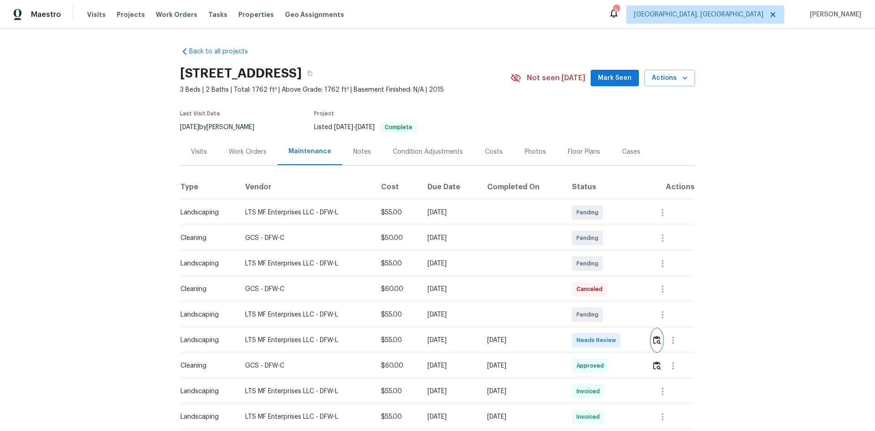
click at [652, 337] on button "button" at bounding box center [657, 340] width 10 height 22
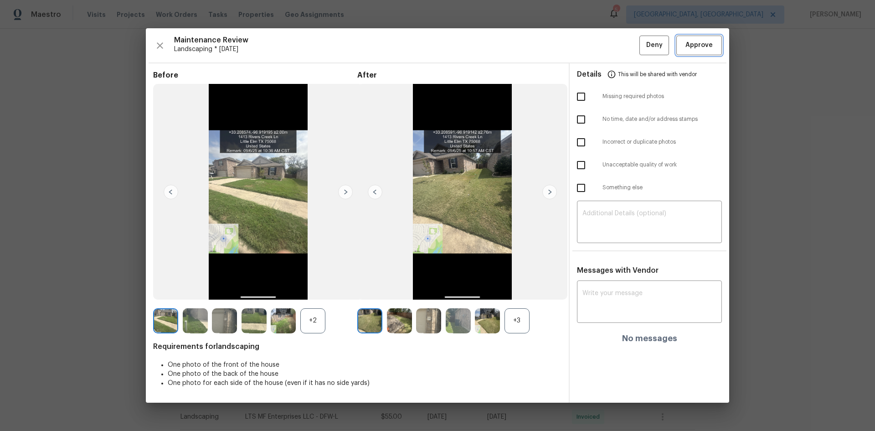
click at [704, 46] on span "Approve" at bounding box center [698, 45] width 27 height 11
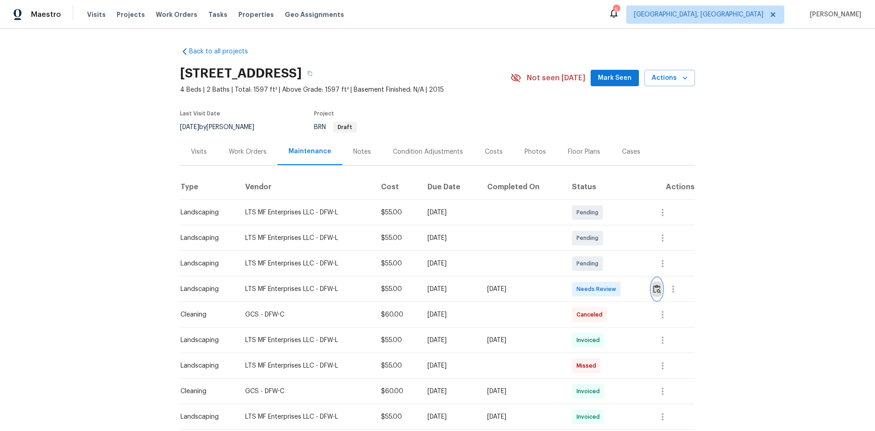
click at [659, 286] on img "button" at bounding box center [657, 288] width 8 height 9
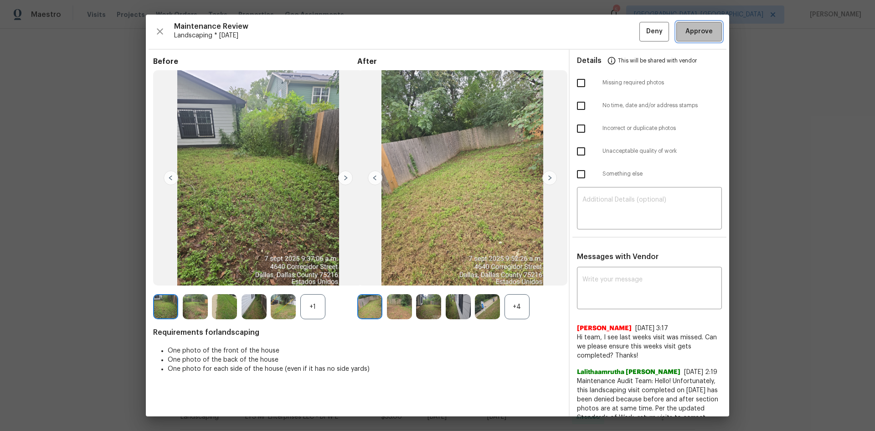
click at [703, 33] on span "Approve" at bounding box center [698, 31] width 27 height 11
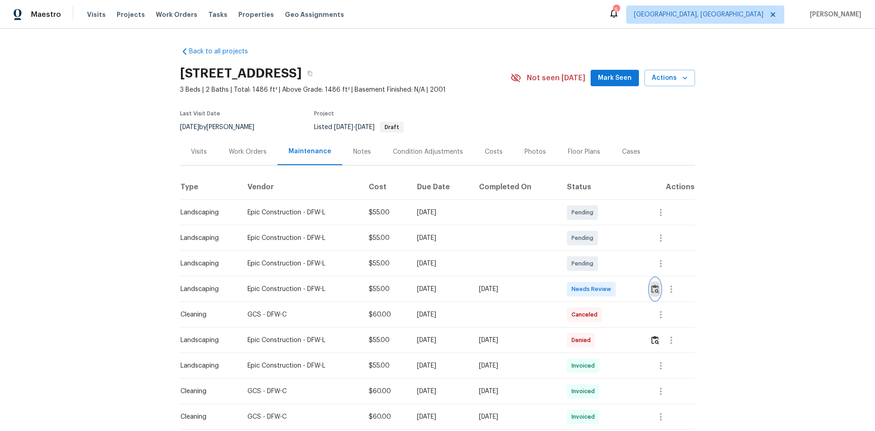
click at [651, 288] on img "button" at bounding box center [655, 288] width 8 height 9
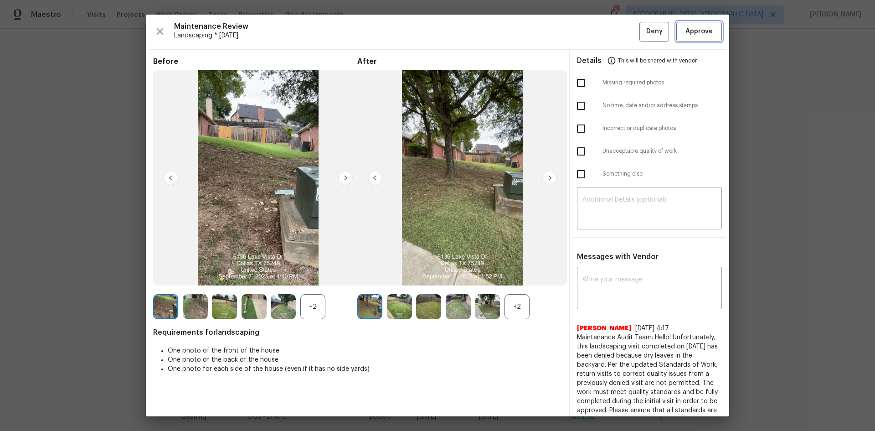
click at [676, 35] on button "Approve" at bounding box center [699, 32] width 46 height 20
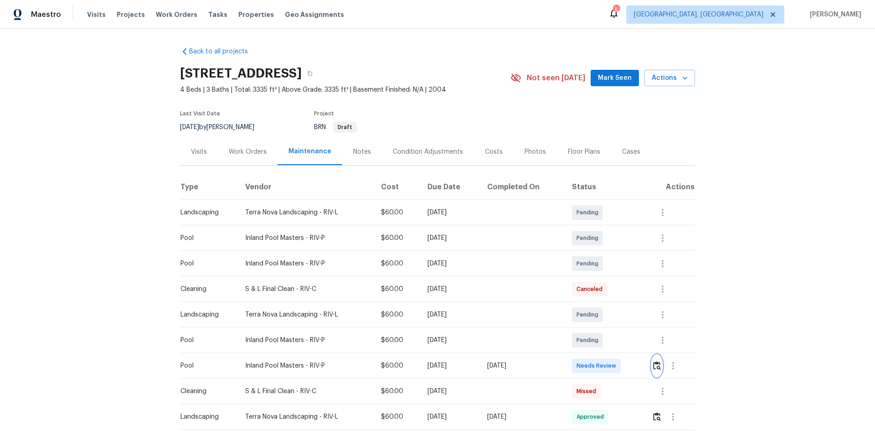
click at [655, 366] on img "button" at bounding box center [657, 365] width 8 height 9
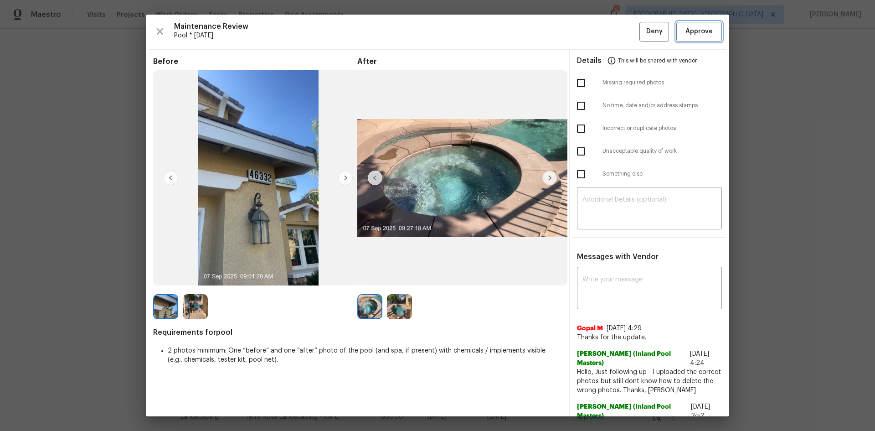
click at [692, 29] on span "Approve" at bounding box center [698, 31] width 27 height 11
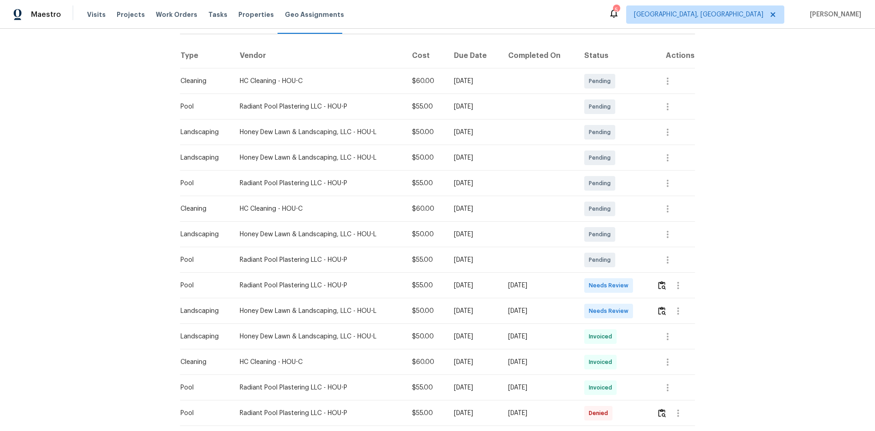
scroll to position [137, 0]
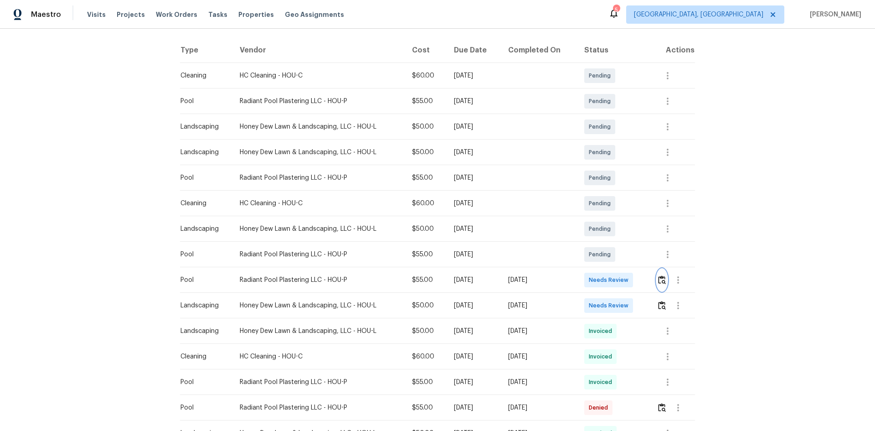
click at [661, 279] on img "button" at bounding box center [662, 279] width 8 height 9
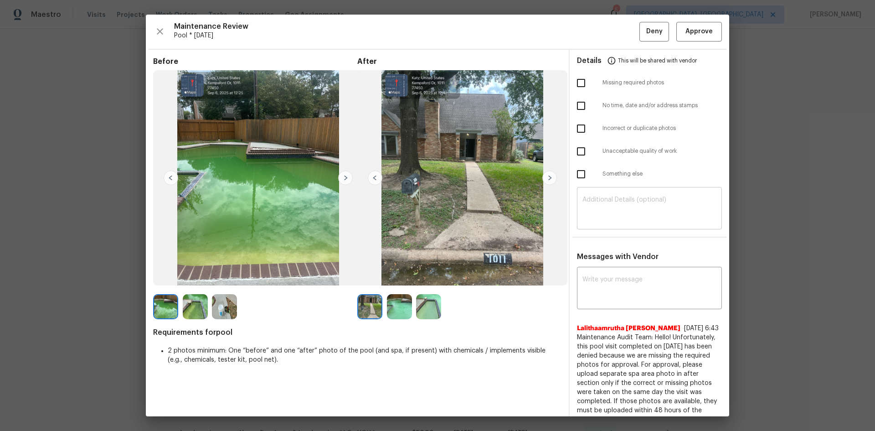
click at [602, 208] on textarea at bounding box center [649, 209] width 134 height 26
paste textarea "Maintenance Audit Team: Hello! Unfortunately this Pool visit completed on 09/07…"
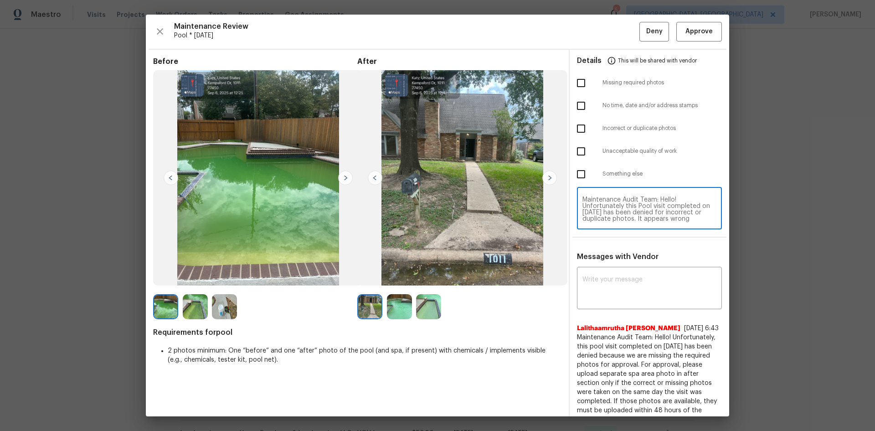
scroll to position [45, 0]
type textarea "Maintenance Audit Team: Hello! Unfortunately this Pool visit completed on 09/07…"
click at [599, 285] on textarea at bounding box center [649, 289] width 134 height 26
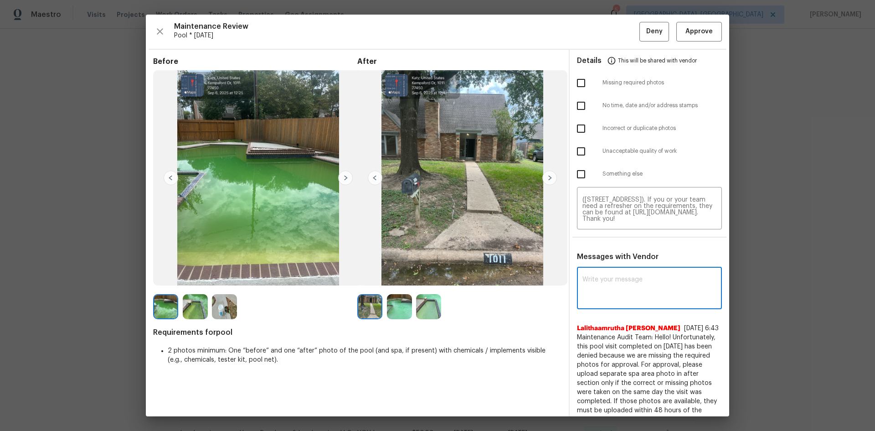
paste textarea "Maintenance Audit Team: Hello! Unfortunately this Pool visit completed on 09/07…"
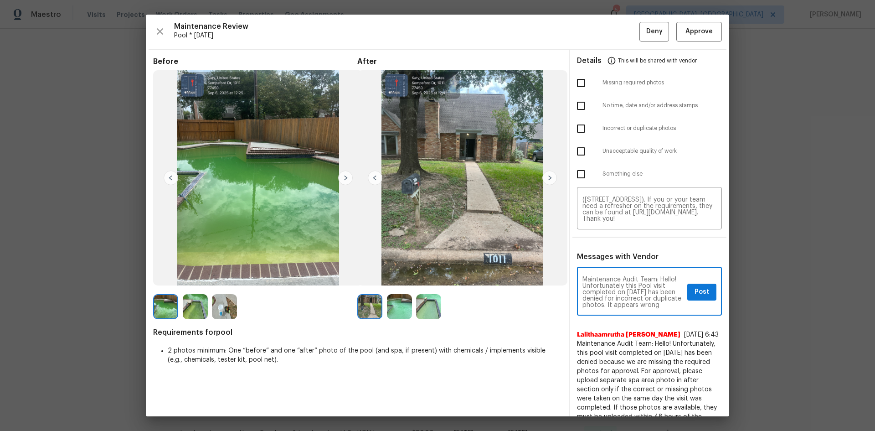
scroll to position [64, 0]
type textarea "Maintenance Audit Team: Hello! Unfortunately this Pool visit completed on 09/07…"
click at [577, 129] on input "checkbox" at bounding box center [580, 128] width 19 height 19
checkbox input "true"
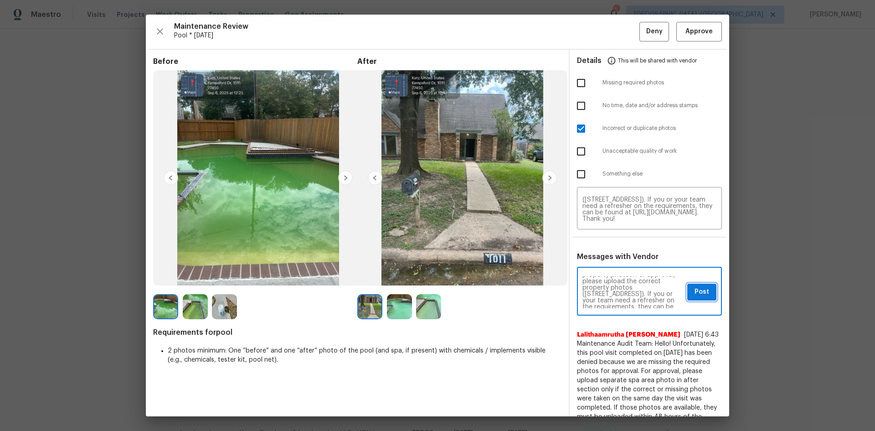
click at [695, 292] on span "Post" at bounding box center [702, 291] width 15 height 11
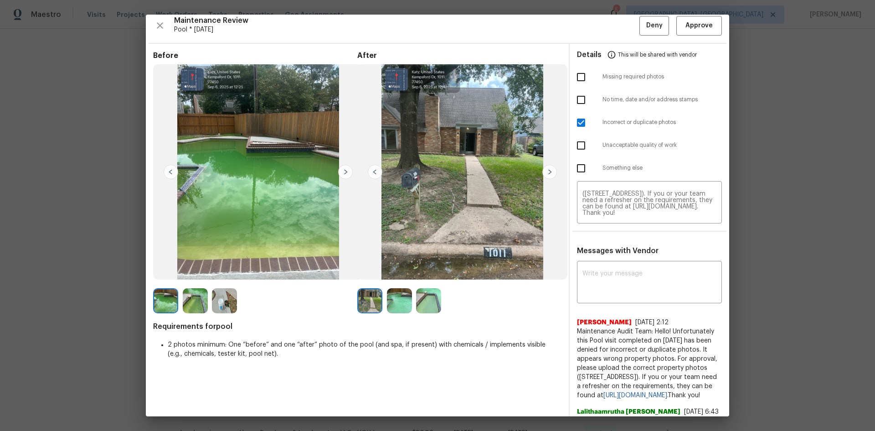
scroll to position [0, 0]
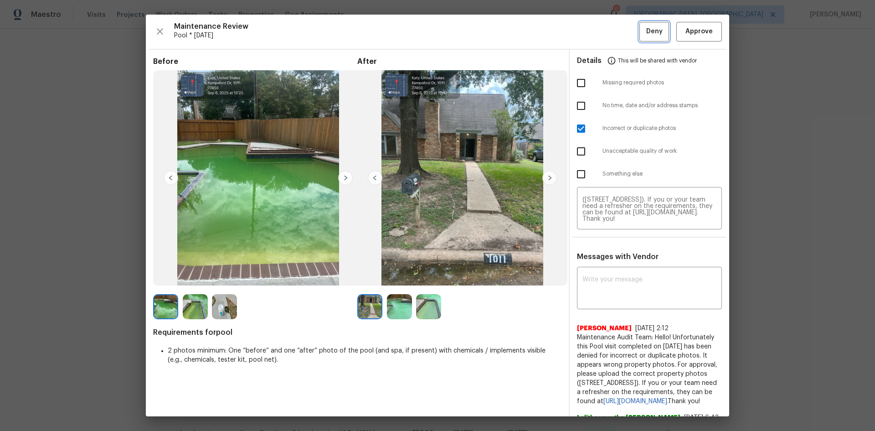
click at [649, 37] on button "Deny" at bounding box center [654, 32] width 30 height 20
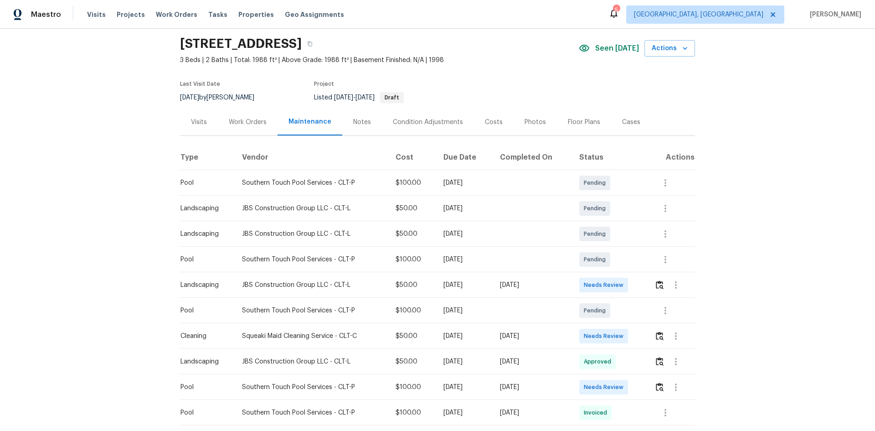
scroll to position [46, 0]
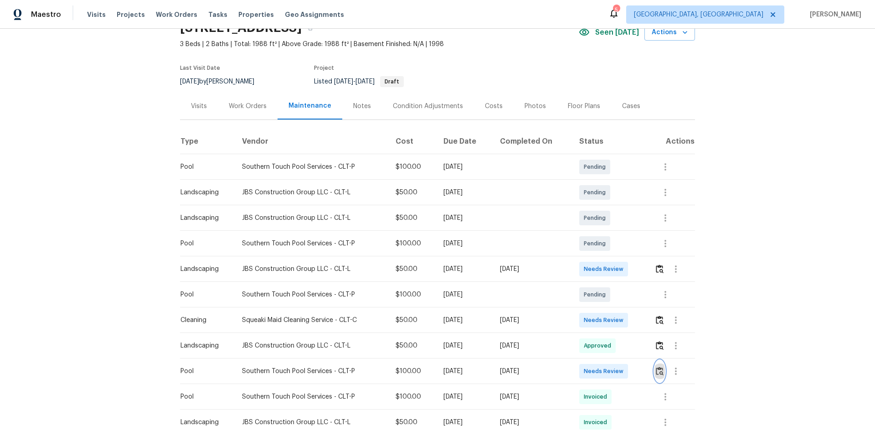
click at [660, 370] on img "button" at bounding box center [660, 370] width 8 height 9
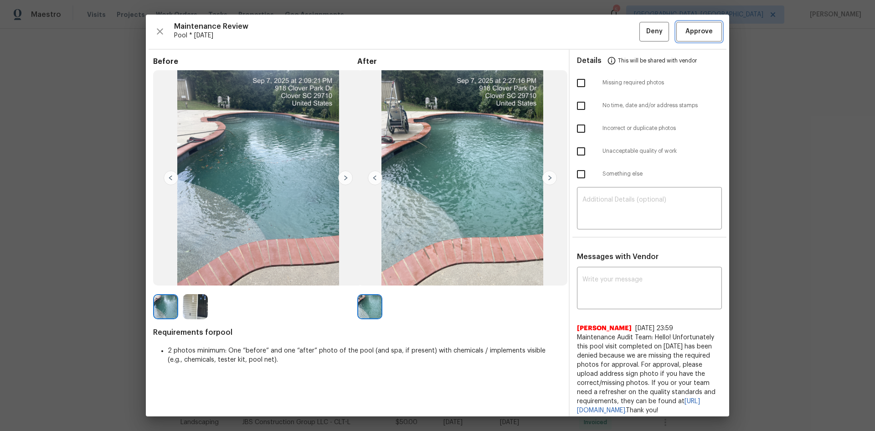
click at [685, 32] on span "Approve" at bounding box center [698, 31] width 27 height 11
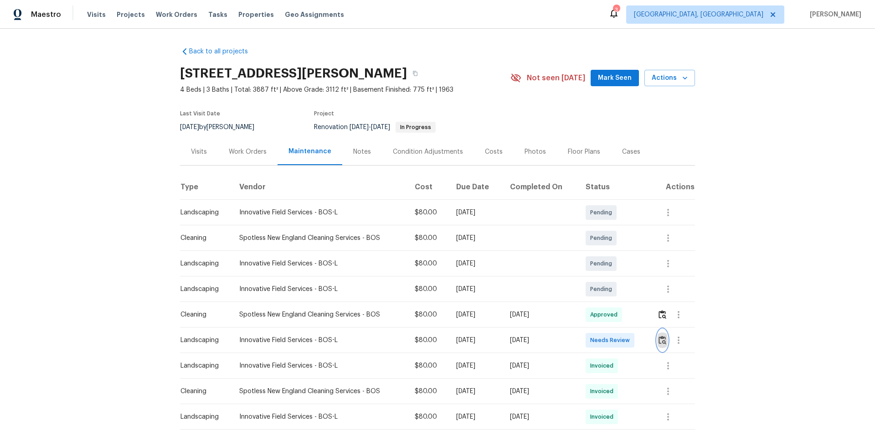
click at [659, 340] on img "button" at bounding box center [663, 339] width 8 height 9
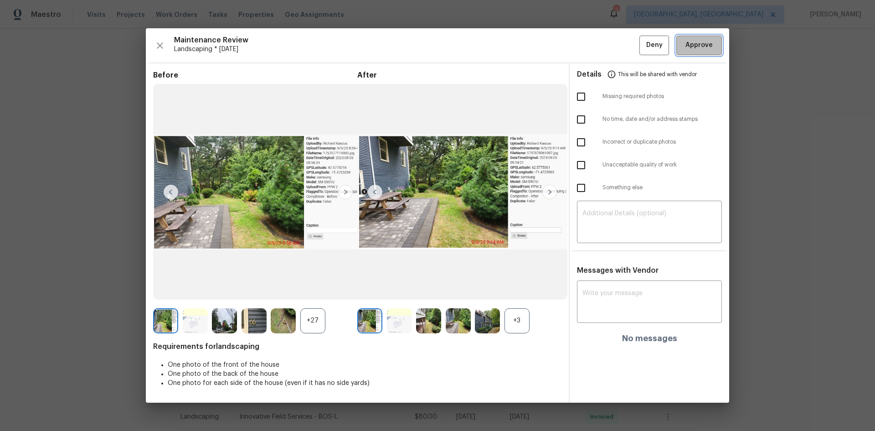
click at [704, 49] on span "Approve" at bounding box center [698, 45] width 27 height 11
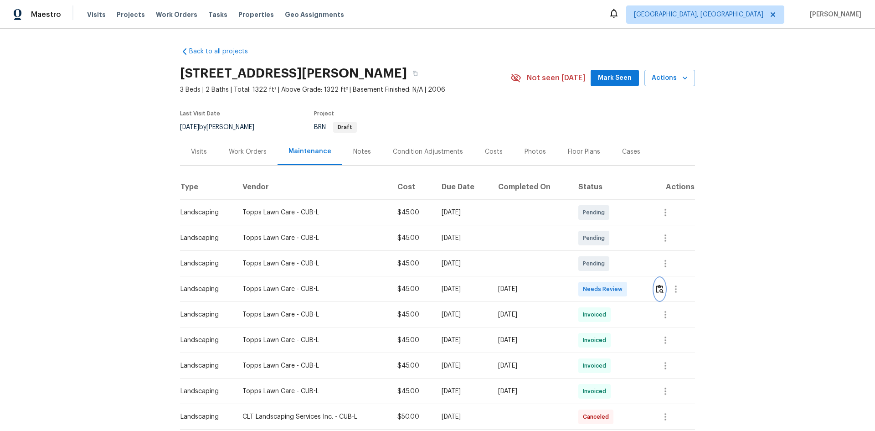
click at [656, 287] on img "button" at bounding box center [660, 288] width 8 height 9
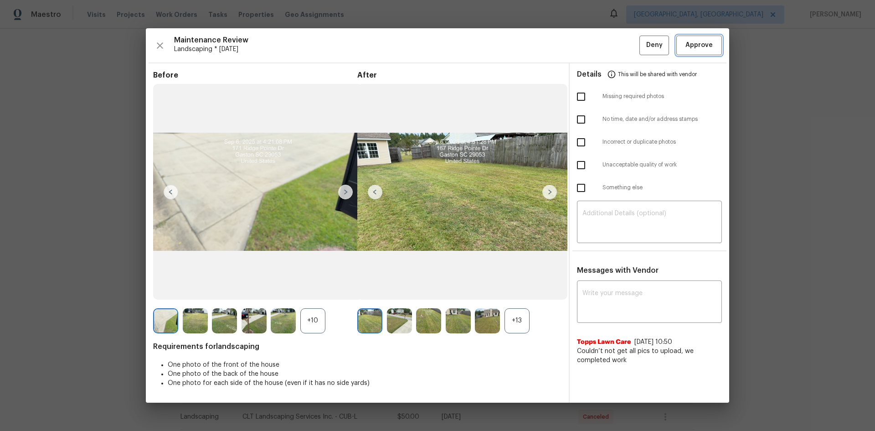
click at [702, 44] on span "Approve" at bounding box center [698, 45] width 27 height 11
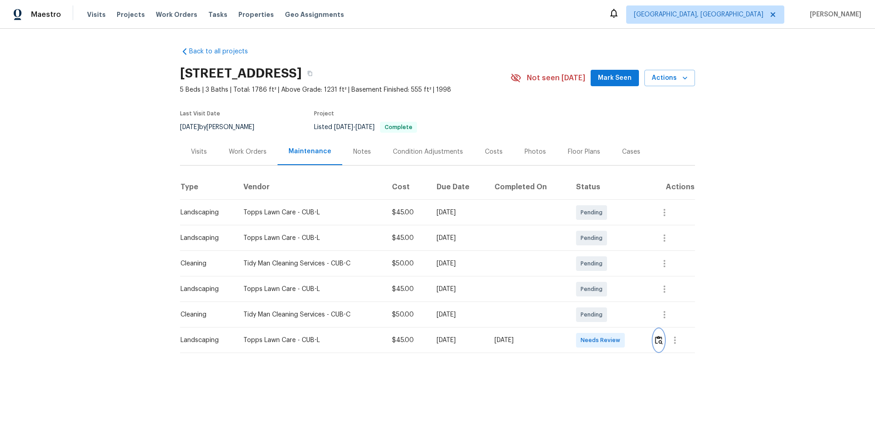
click at [658, 339] on img "button" at bounding box center [659, 339] width 8 height 9
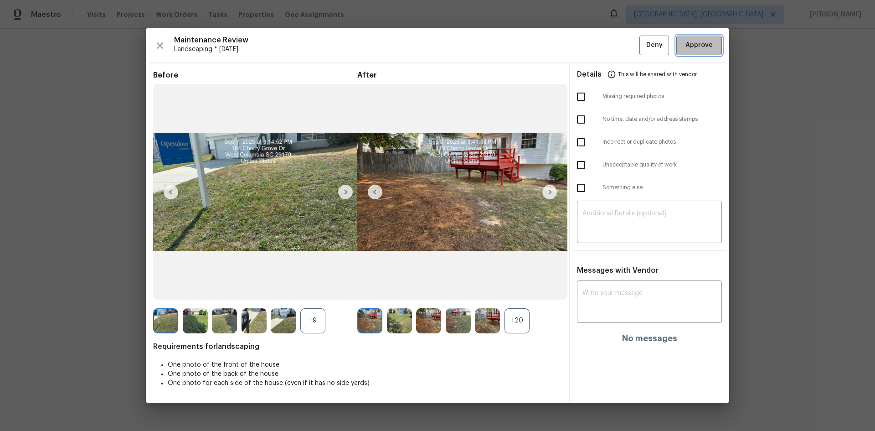
click at [690, 40] on span "Approve" at bounding box center [698, 45] width 27 height 11
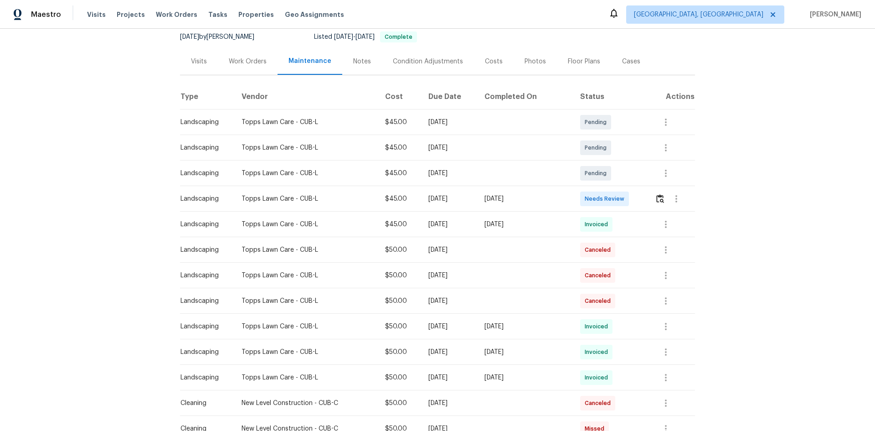
scroll to position [91, 0]
click at [659, 198] on img "button" at bounding box center [660, 197] width 8 height 9
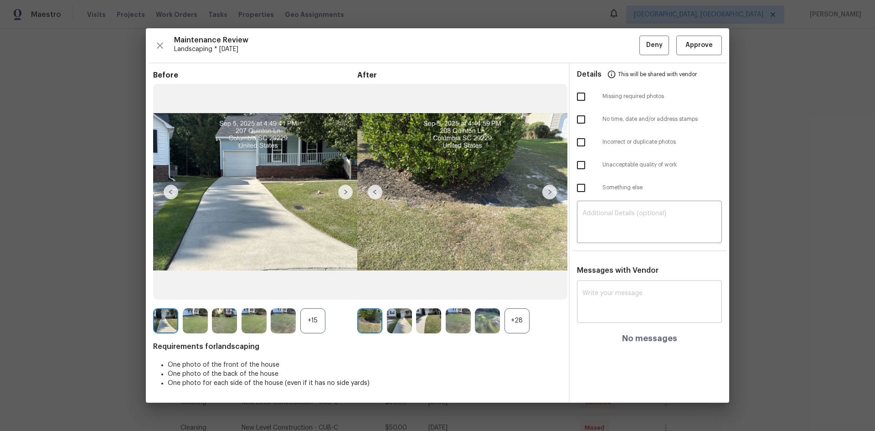
click at [587, 291] on textarea at bounding box center [649, 303] width 134 height 26
paste textarea "Maintenance Audit Team: Hello! After further review the visit has been approved…"
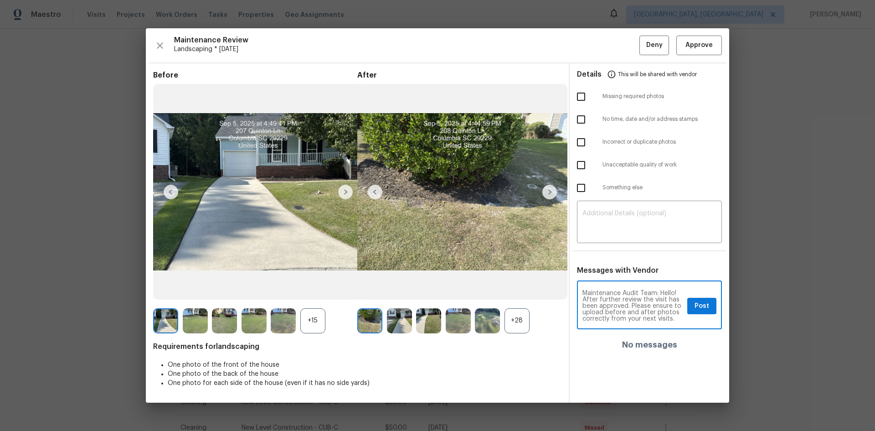
scroll to position [6, 0]
type textarea "Maintenance Audit Team: Hello! After further review the visit has been approved…"
click at [702, 305] on span "Post" at bounding box center [702, 305] width 15 height 11
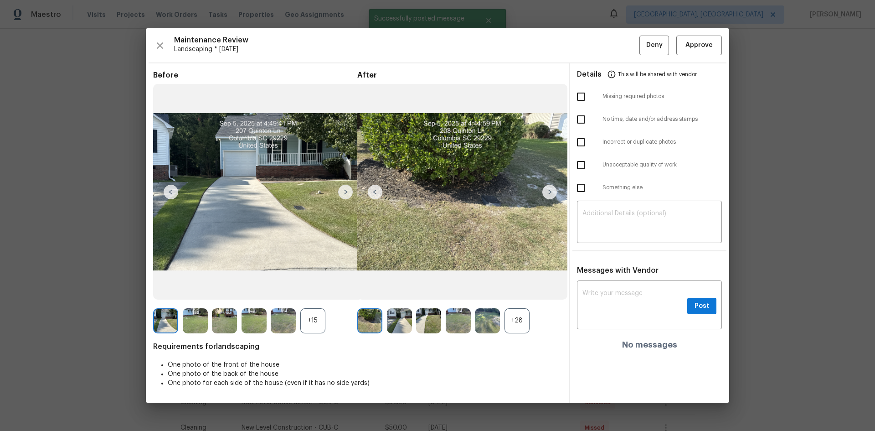
scroll to position [0, 0]
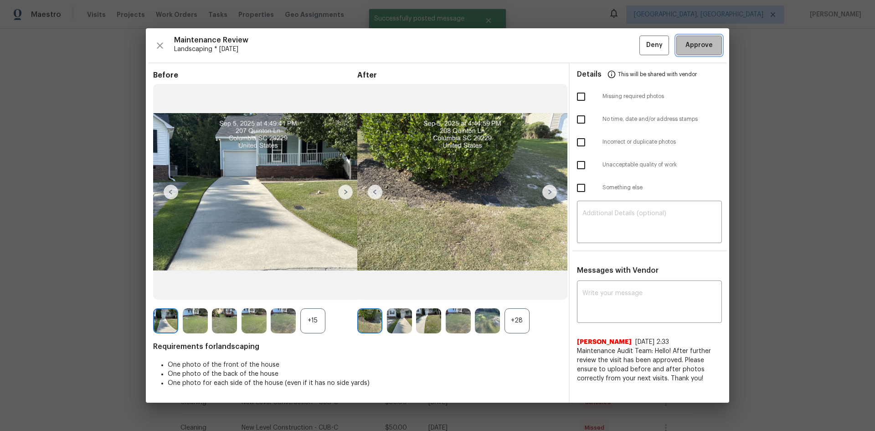
click at [700, 46] on span "Approve" at bounding box center [698, 45] width 27 height 11
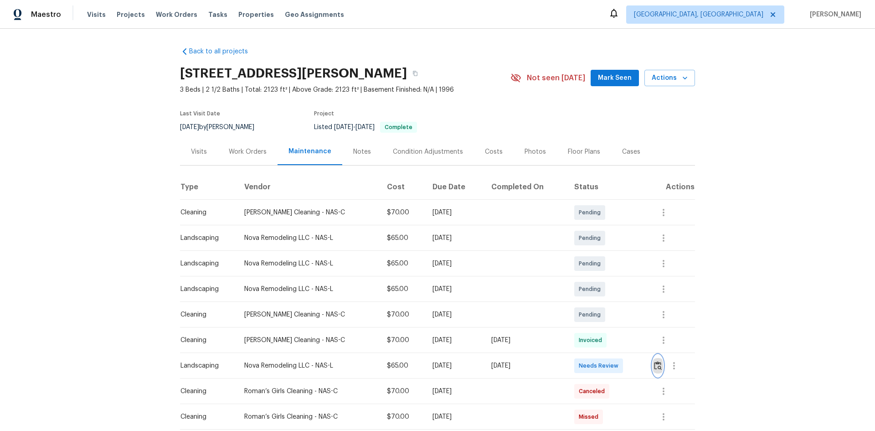
click at [654, 364] on img "button" at bounding box center [658, 365] width 8 height 9
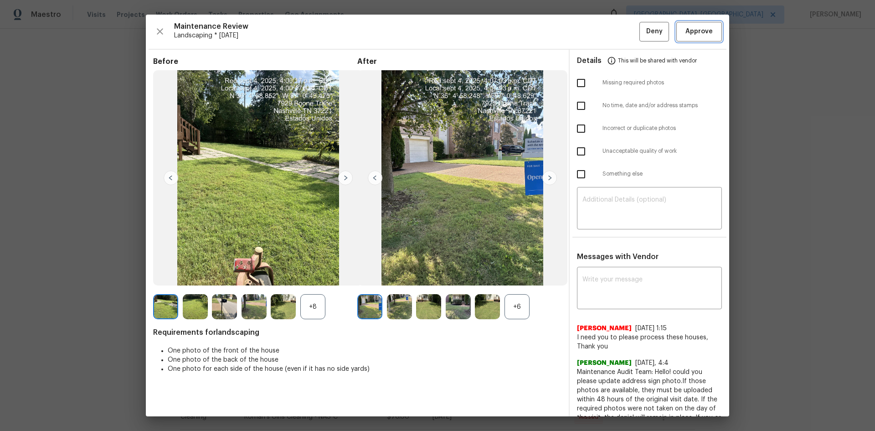
click at [697, 28] on span "Approve" at bounding box center [698, 31] width 27 height 11
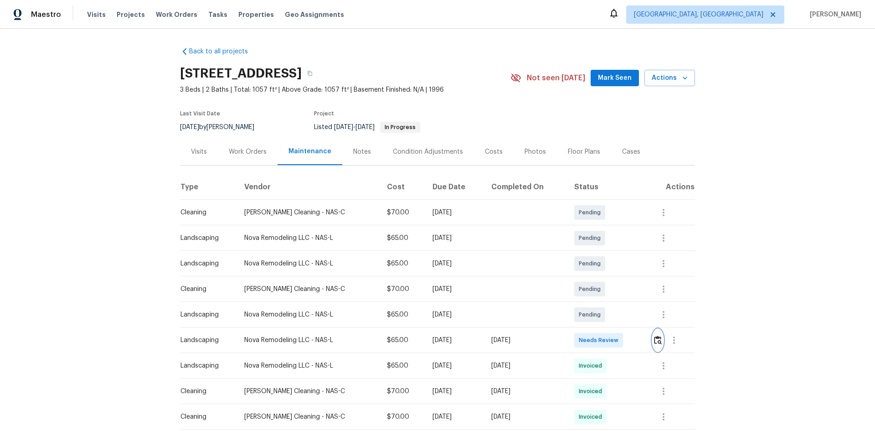
click at [657, 339] on img "button" at bounding box center [658, 339] width 8 height 9
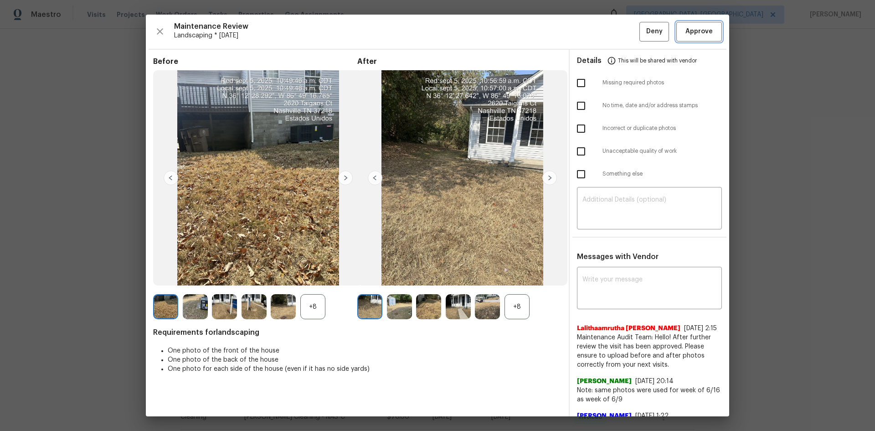
click at [685, 36] on span "Approve" at bounding box center [698, 31] width 27 height 11
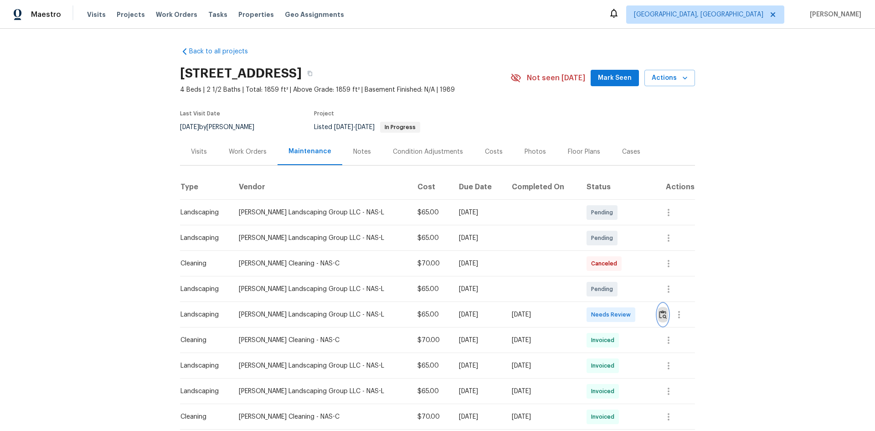
click at [659, 314] on img "button" at bounding box center [663, 314] width 8 height 9
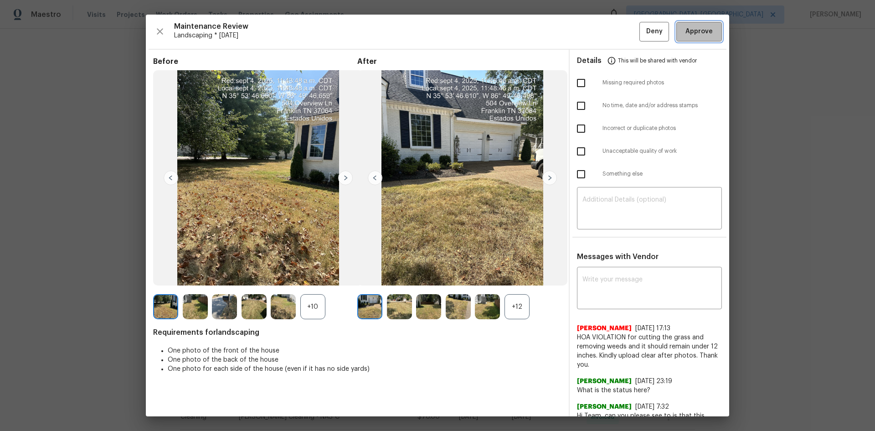
click at [683, 37] on button "Approve" at bounding box center [699, 32] width 46 height 20
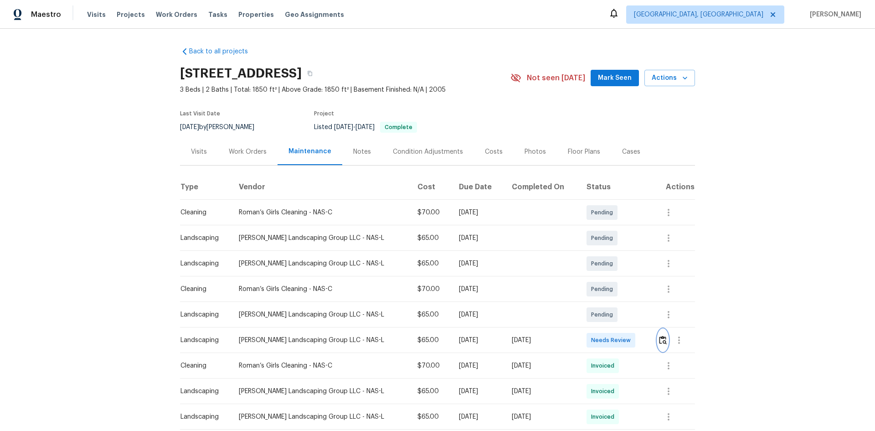
click at [659, 338] on img "button" at bounding box center [663, 339] width 8 height 9
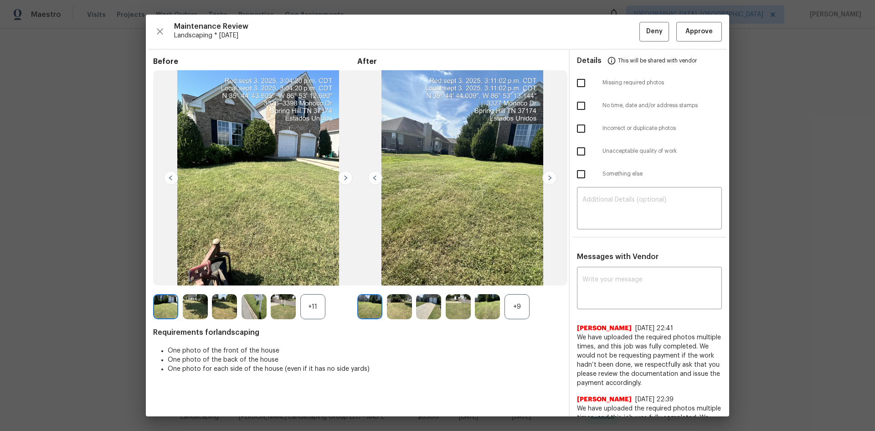
click at [546, 176] on img at bounding box center [549, 177] width 15 height 15
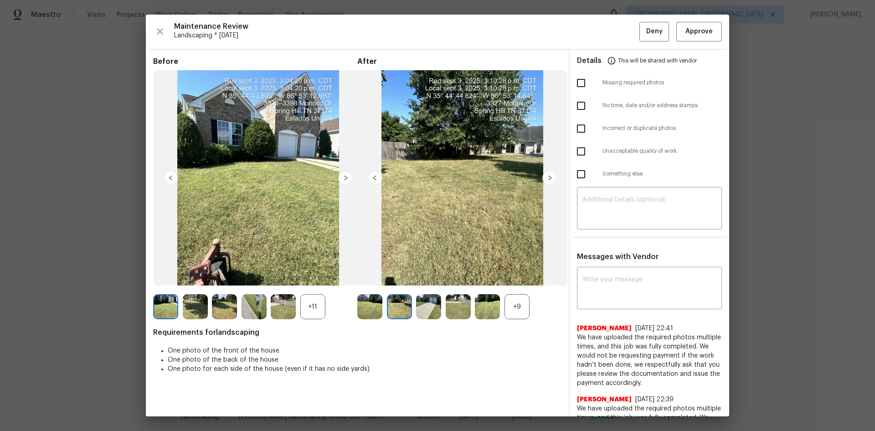
click at [546, 176] on img at bounding box center [549, 177] width 15 height 15
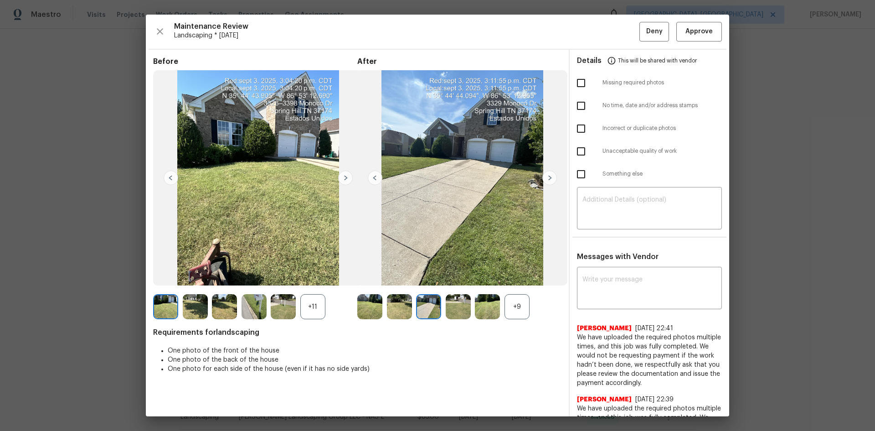
click at [546, 176] on img at bounding box center [549, 177] width 15 height 15
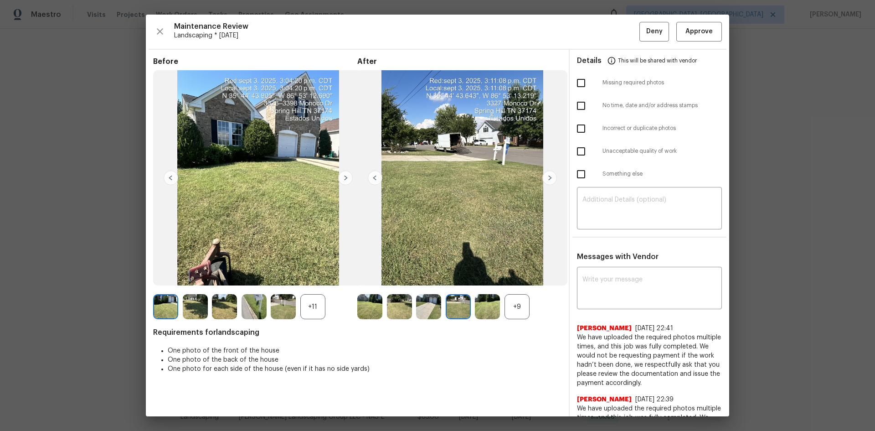
click at [545, 177] on img at bounding box center [549, 177] width 15 height 15
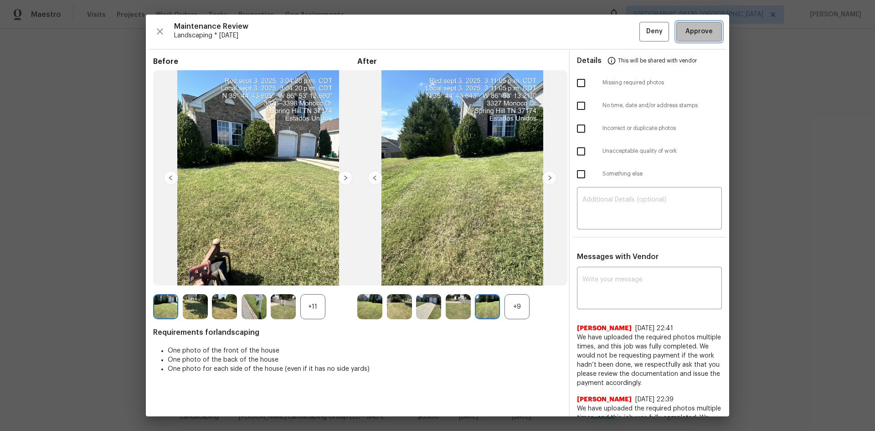
click at [685, 32] on span "Approve" at bounding box center [698, 31] width 27 height 11
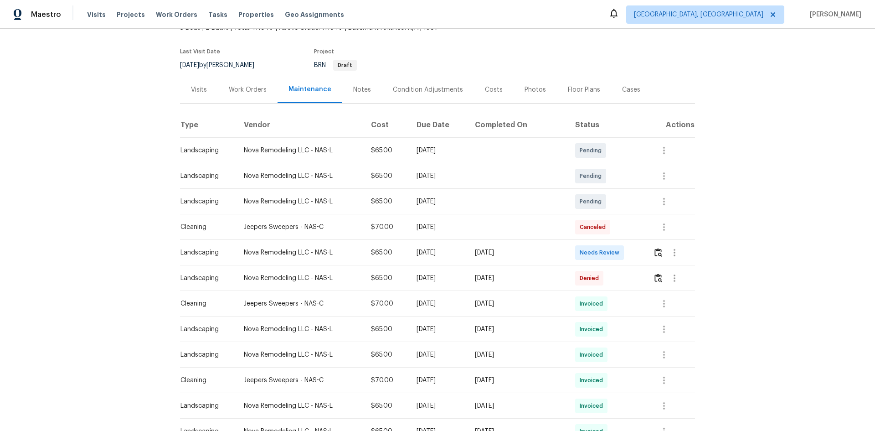
scroll to position [91, 0]
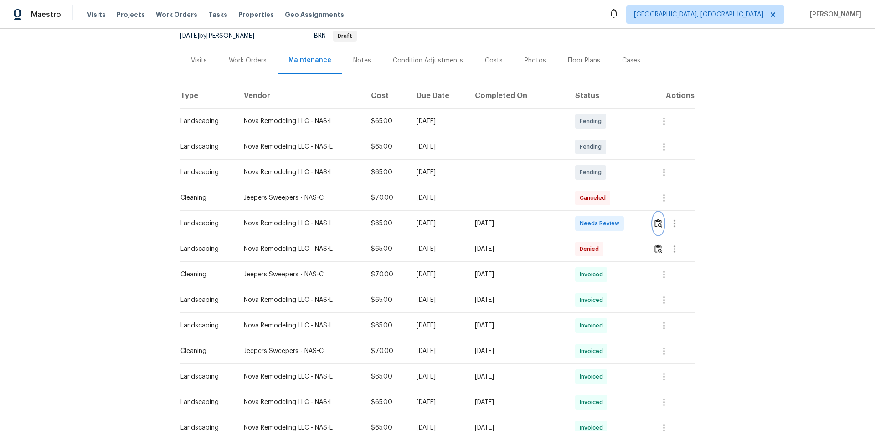
click at [654, 222] on img "button" at bounding box center [658, 223] width 8 height 9
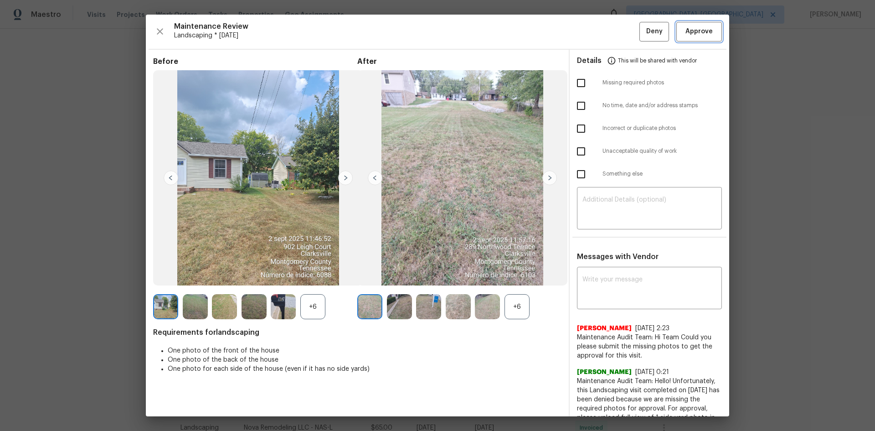
click at [694, 36] on span "Approve" at bounding box center [698, 31] width 27 height 11
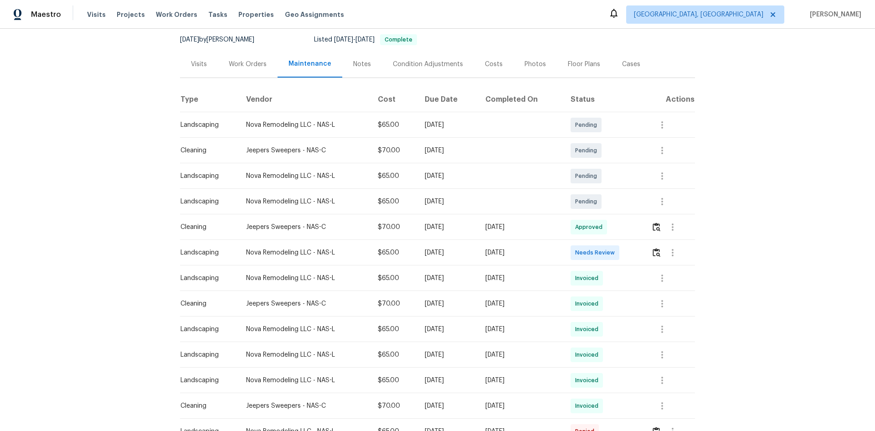
scroll to position [91, 0]
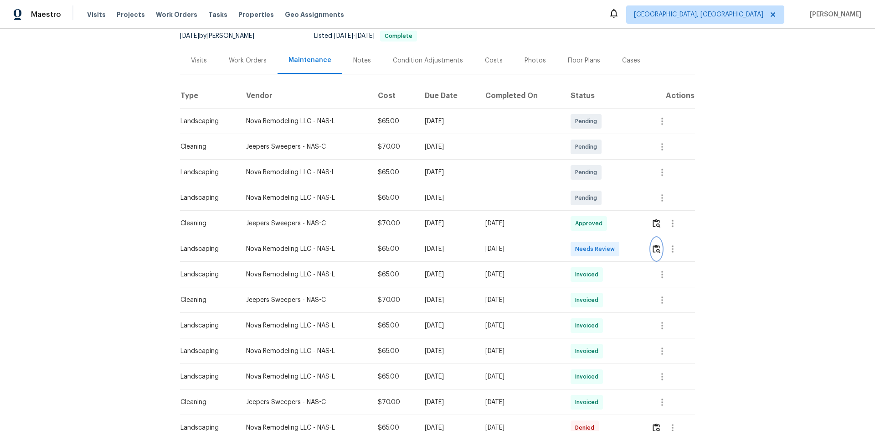
click at [657, 247] on img "button" at bounding box center [657, 248] width 8 height 9
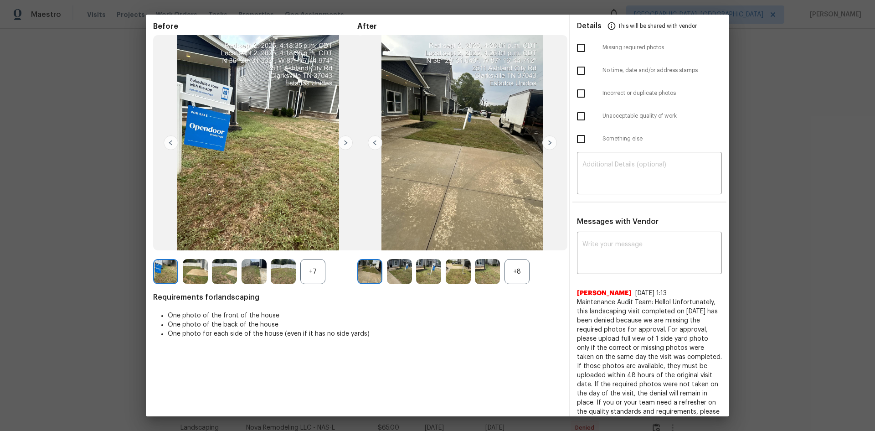
scroll to position [0, 0]
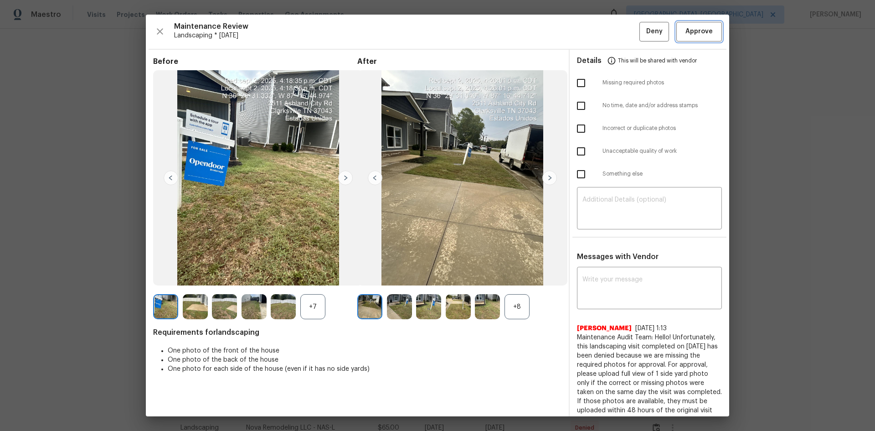
click at [682, 38] on button "Approve" at bounding box center [699, 32] width 46 height 20
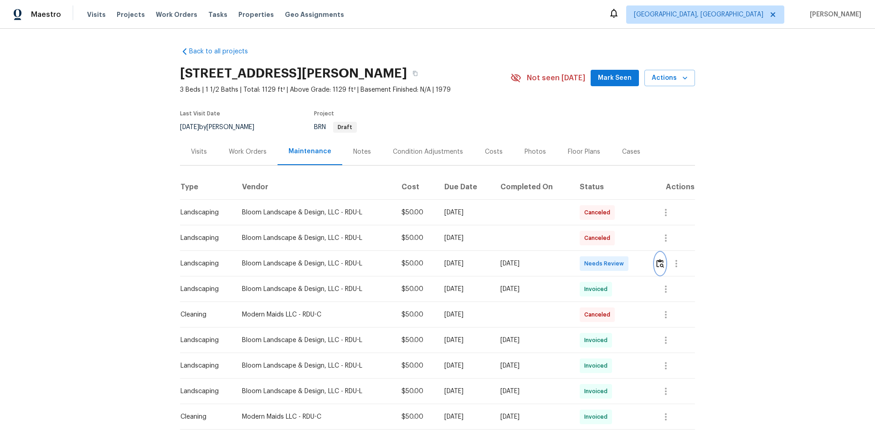
click at [661, 260] on img "button" at bounding box center [660, 263] width 8 height 9
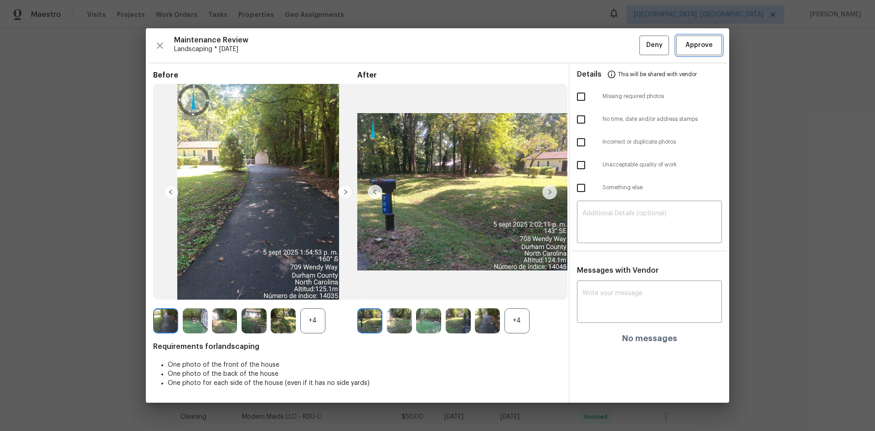
drag, startPoint x: 682, startPoint y: 50, endPoint x: 658, endPoint y: 64, distance: 28.0
click at [681, 49] on button "Approve" at bounding box center [699, 46] width 46 height 20
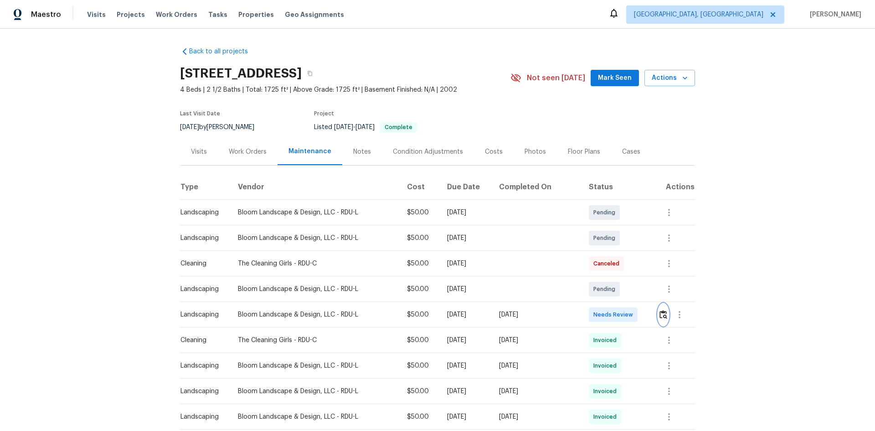
click at [659, 313] on img "button" at bounding box center [663, 314] width 8 height 9
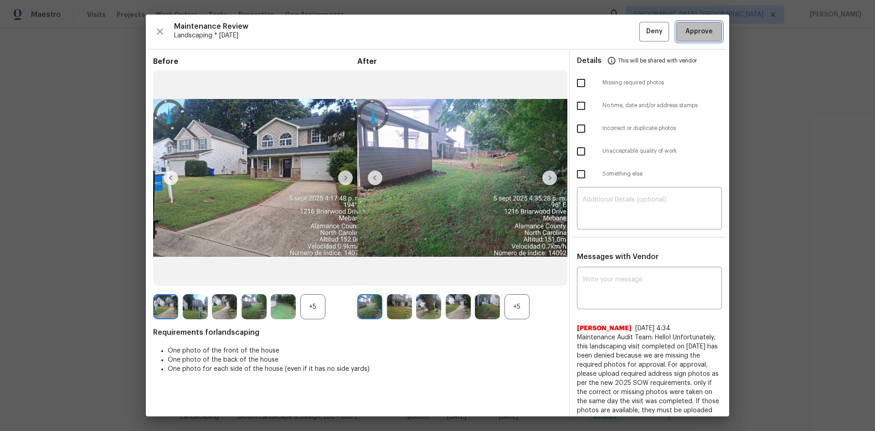
click at [689, 35] on span "Approve" at bounding box center [698, 31] width 27 height 11
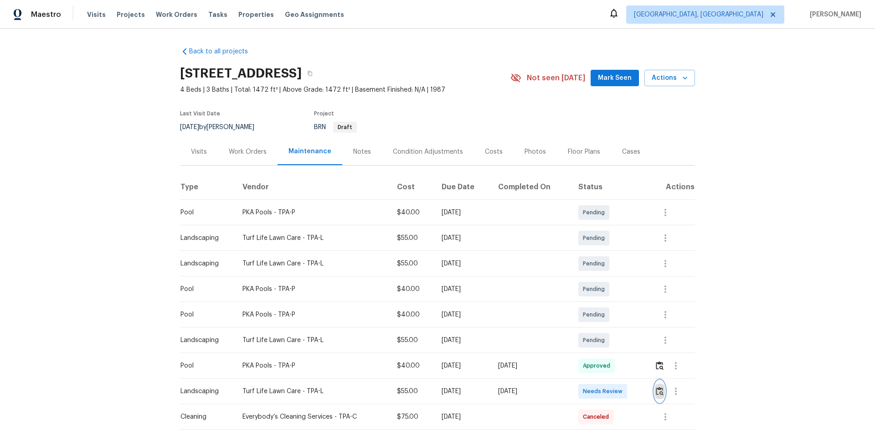
click at [656, 388] on img "button" at bounding box center [660, 390] width 8 height 9
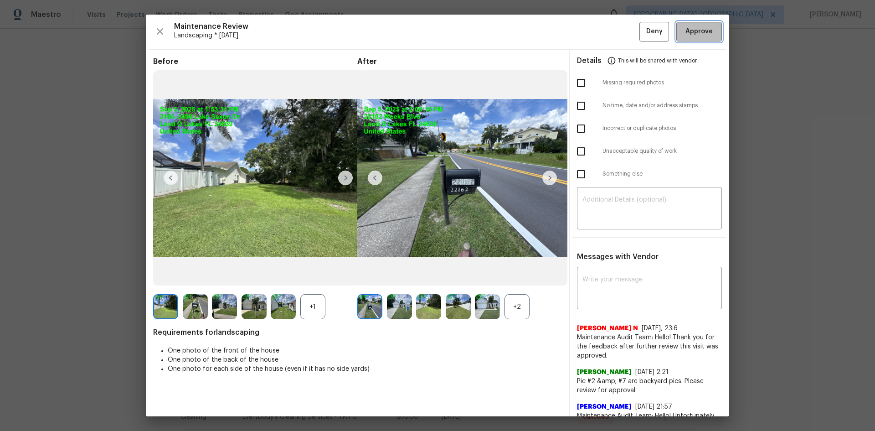
click at [685, 26] on span "Approve" at bounding box center [698, 31] width 27 height 11
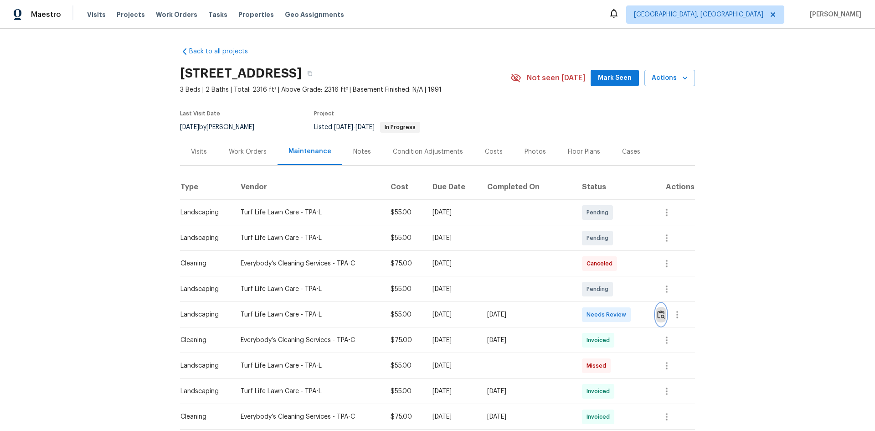
click at [661, 313] on img "button" at bounding box center [661, 314] width 8 height 9
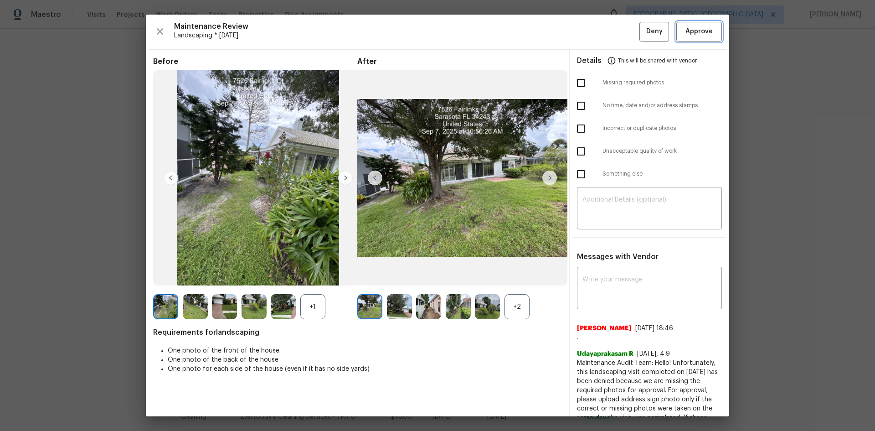
drag, startPoint x: 688, startPoint y: 24, endPoint x: 642, endPoint y: 37, distance: 47.8
click at [676, 26] on button "Approve" at bounding box center [699, 32] width 46 height 20
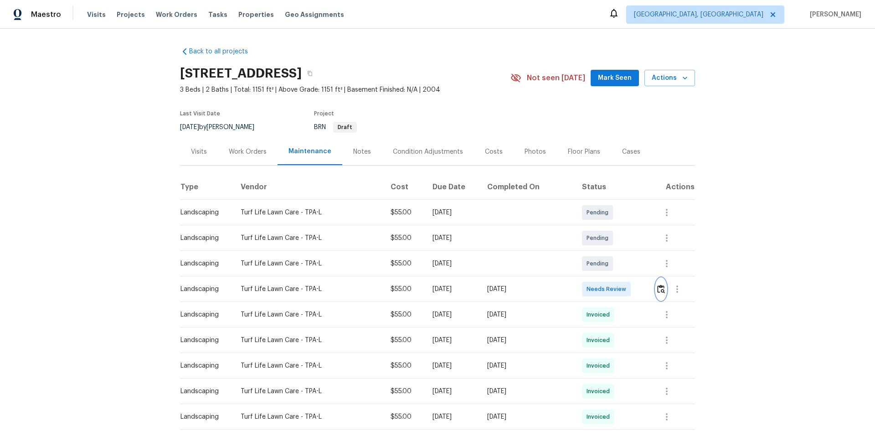
click at [657, 288] on img "button" at bounding box center [661, 288] width 8 height 9
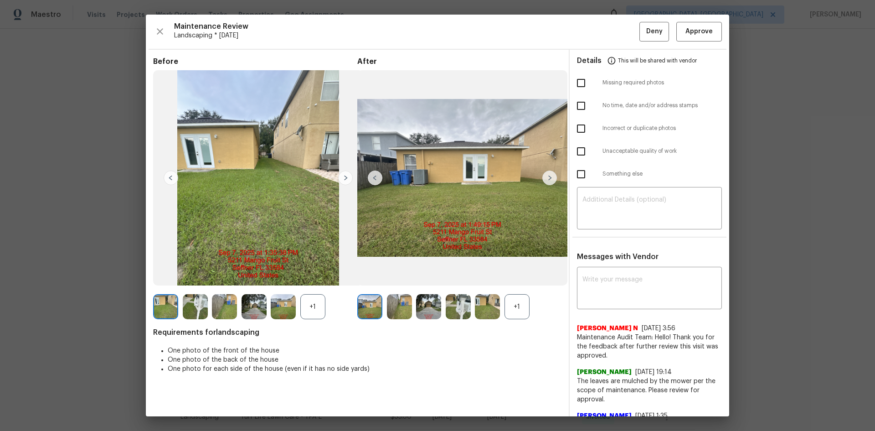
click at [691, 55] on div "Details This will be shared with vendor" at bounding box center [649, 61] width 145 height 22
click at [686, 33] on span "Approve" at bounding box center [698, 31] width 27 height 11
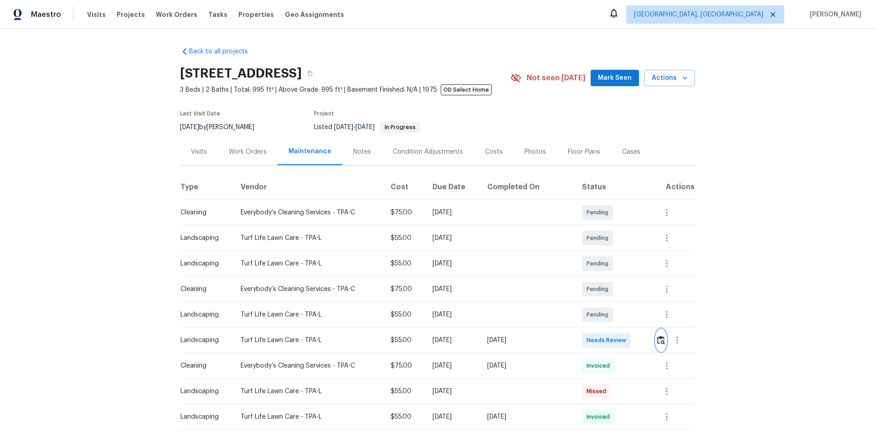
click at [662, 340] on img "button" at bounding box center [661, 339] width 8 height 9
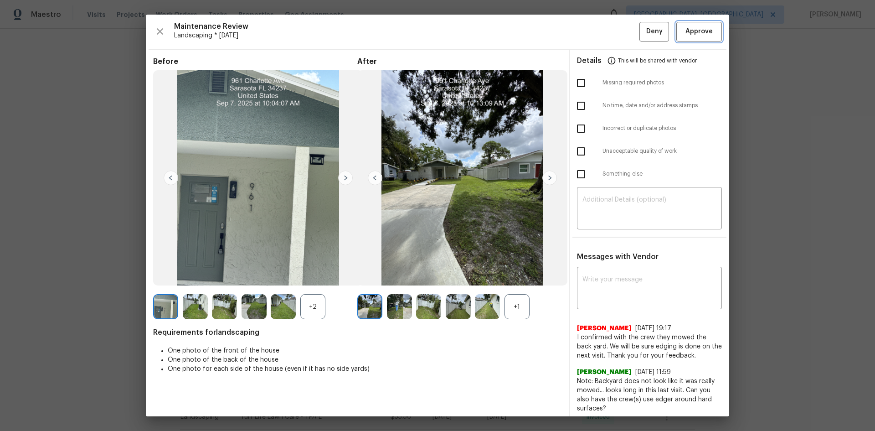
click at [707, 29] on span "Approve" at bounding box center [699, 31] width 31 height 11
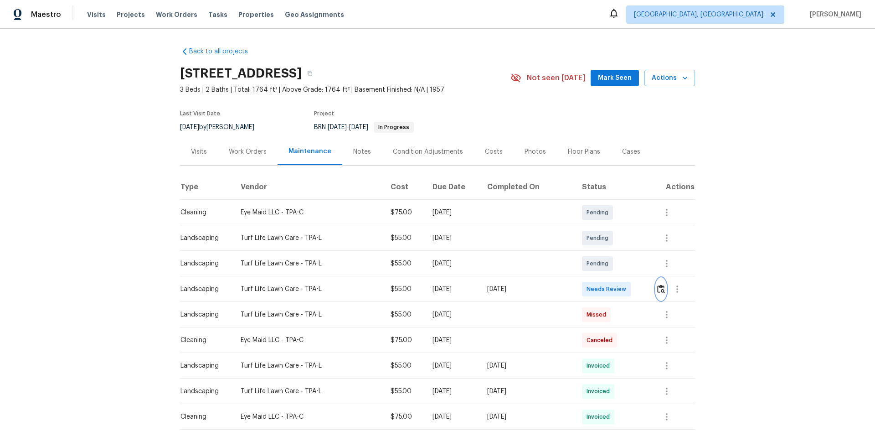
click at [659, 290] on img "button" at bounding box center [661, 288] width 8 height 9
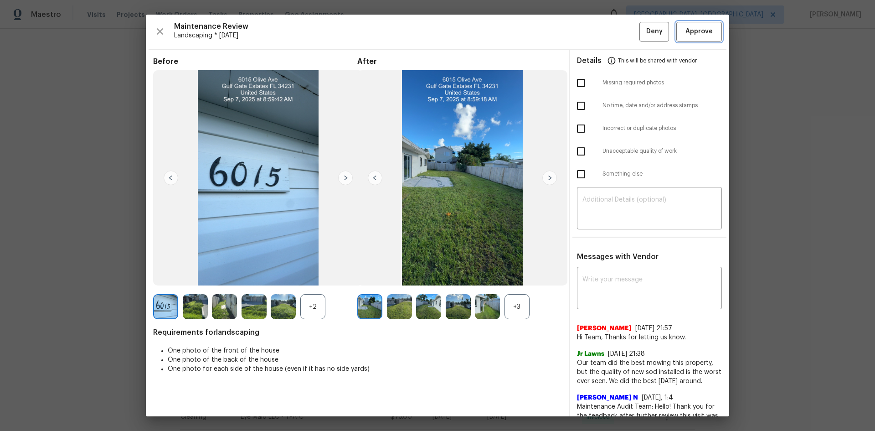
click at [685, 34] on span "Approve" at bounding box center [698, 31] width 27 height 11
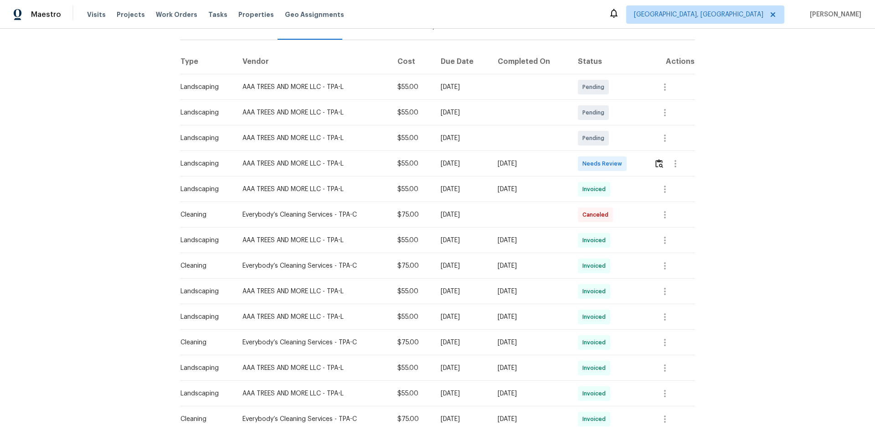
scroll to position [46, 0]
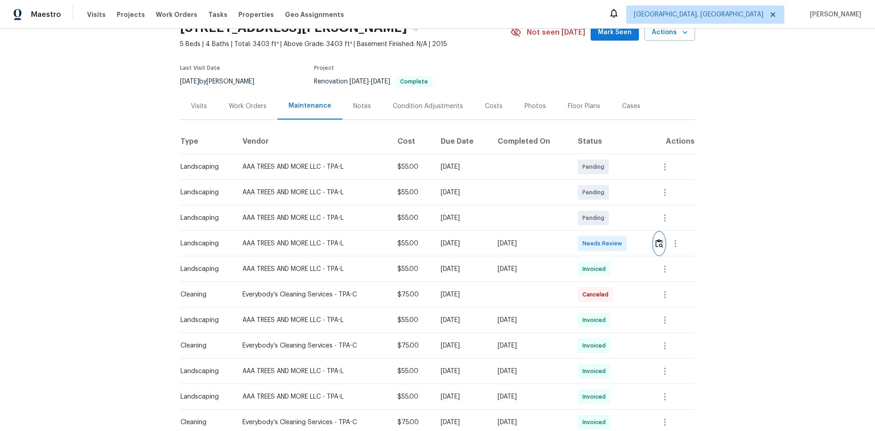
click at [657, 242] on img "button" at bounding box center [659, 243] width 8 height 9
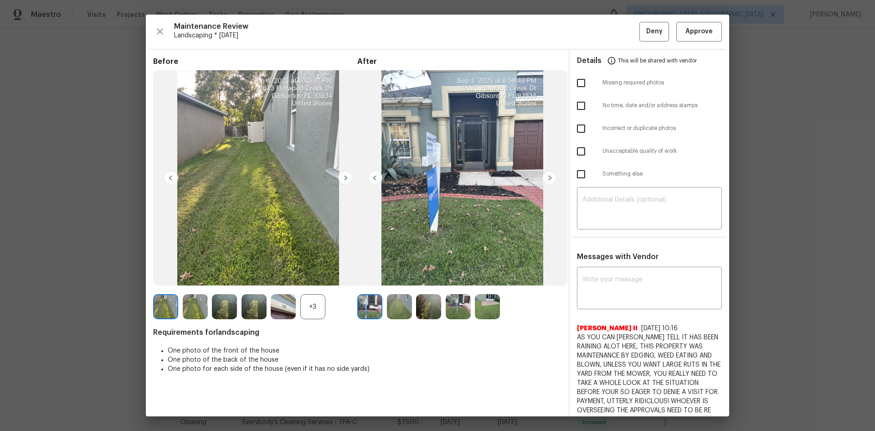
click at [577, 153] on input "checkbox" at bounding box center [580, 151] width 19 height 19
checkbox input "true"
click at [582, 196] on textarea at bounding box center [649, 209] width 134 height 26
paste textarea "Maintenance Audit Team: Hello! Unfortunately, this Landscaping visit completed …"
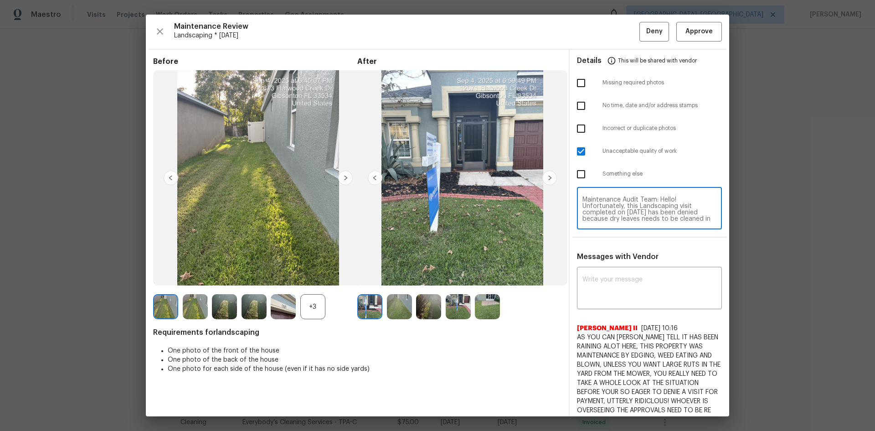
scroll to position [83, 0]
type textarea "Maintenance Audit Team: Hello! Unfortunately, this Landscaping visit completed …"
click at [610, 279] on textarea at bounding box center [649, 289] width 134 height 26
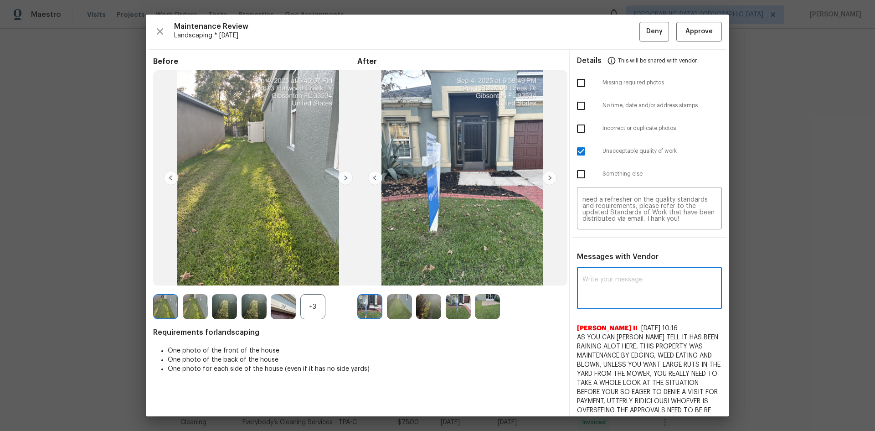
paste textarea "Maintenance Audit Team: Hello! Unfortunately, this Landscaping visit completed …"
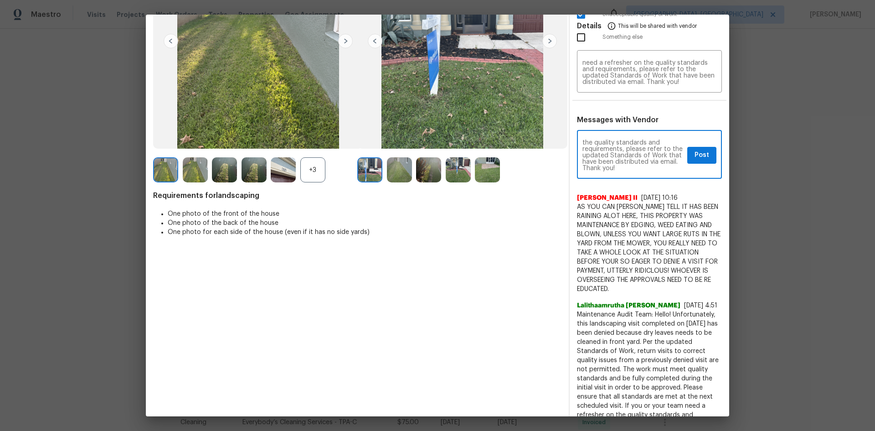
scroll to position [109, 0]
type textarea "Maintenance Audit Team: Hello! Unfortunately, this Landscaping visit completed …"
click at [695, 159] on span "Post" at bounding box center [702, 154] width 15 height 11
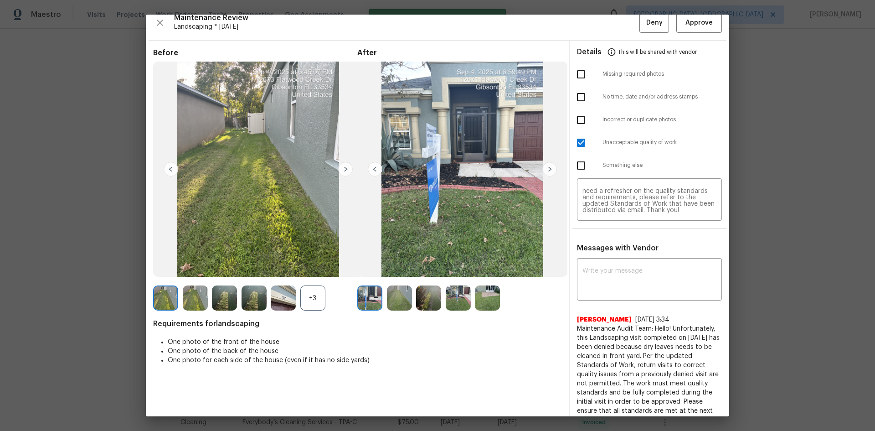
scroll to position [0, 0]
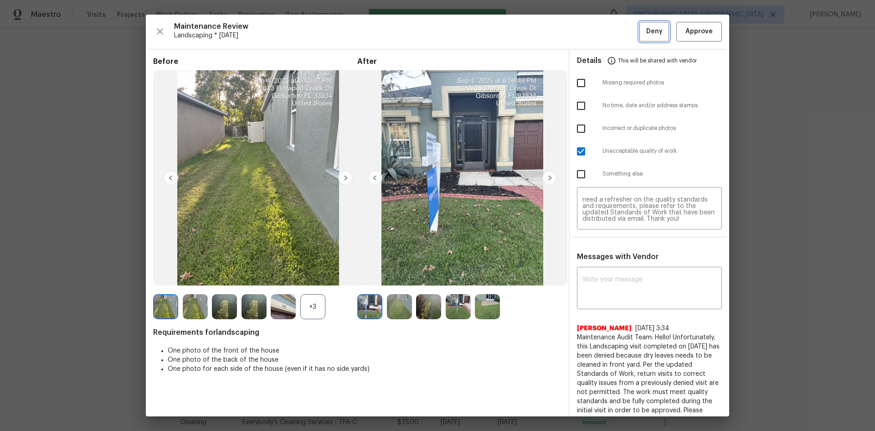
click at [646, 26] on span "Deny" at bounding box center [654, 31] width 16 height 11
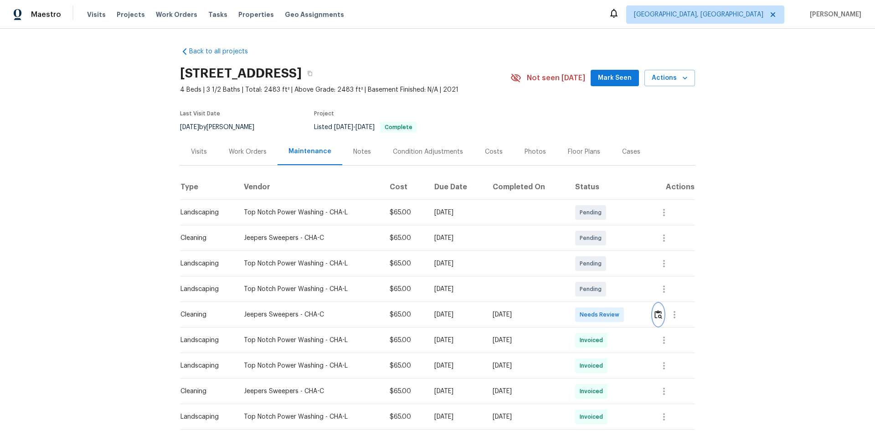
click at [657, 310] on img "button" at bounding box center [658, 314] width 8 height 9
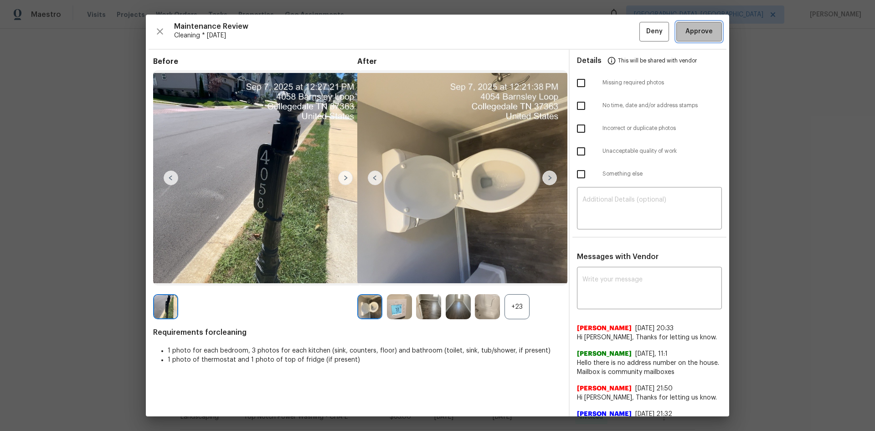
click at [690, 31] on span "Approve" at bounding box center [698, 31] width 27 height 11
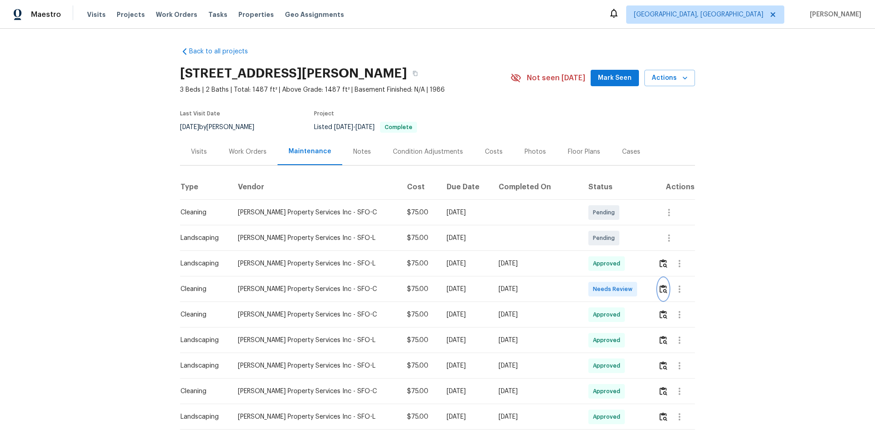
click at [660, 288] on img "button" at bounding box center [663, 288] width 8 height 9
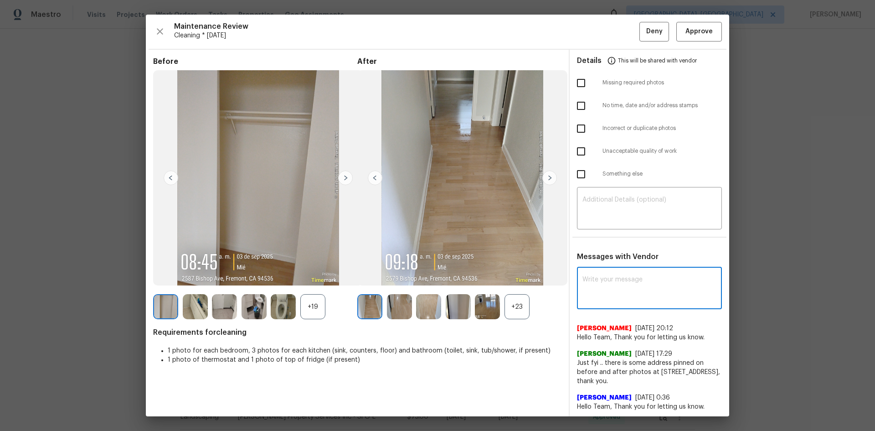
click at [595, 282] on textarea at bounding box center [649, 289] width 134 height 26
paste textarea "Maintenance Audit Team: Hello! After further review, the visit(06/09/2025) has …"
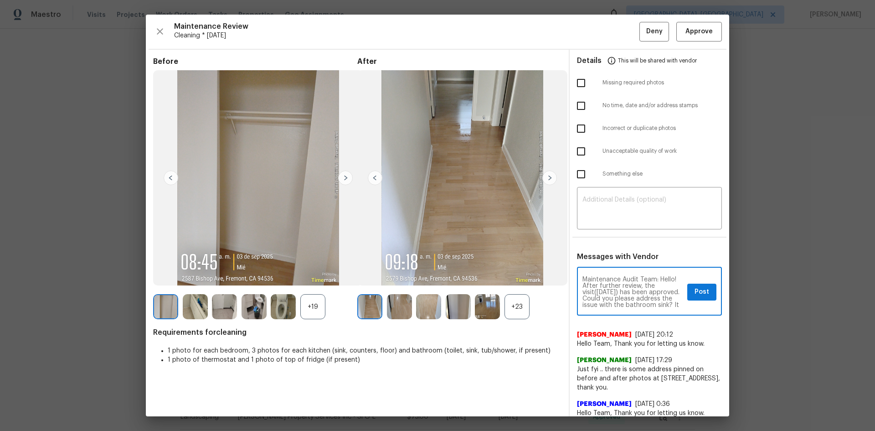
click at [608, 290] on textarea "Maintenance Audit Team: Hello! After further review, the visit([DATE]) has been…" at bounding box center [632, 292] width 101 height 32
click at [659, 286] on textarea "Maintenance Audit Team: Hello! After further review, the visit([DATE]) has been…" at bounding box center [632, 292] width 101 height 32
type textarea "Maintenance Audit Team: Hello! After further review, the visit(09/07/2025) has …"
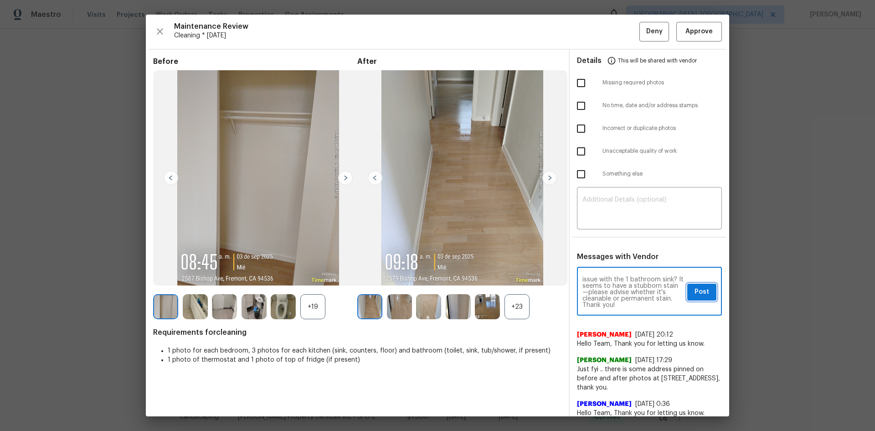
click at [702, 289] on button "Post" at bounding box center [701, 291] width 29 height 17
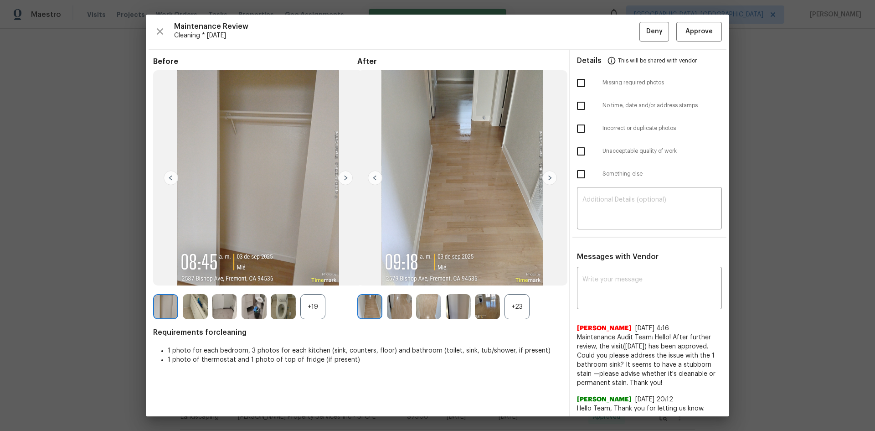
scroll to position [0, 0]
click at [685, 33] on span "Approve" at bounding box center [698, 31] width 27 height 11
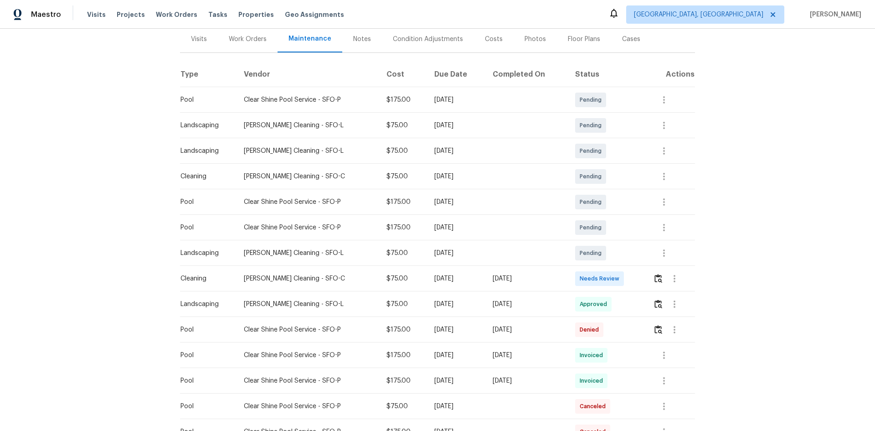
scroll to position [137, 0]
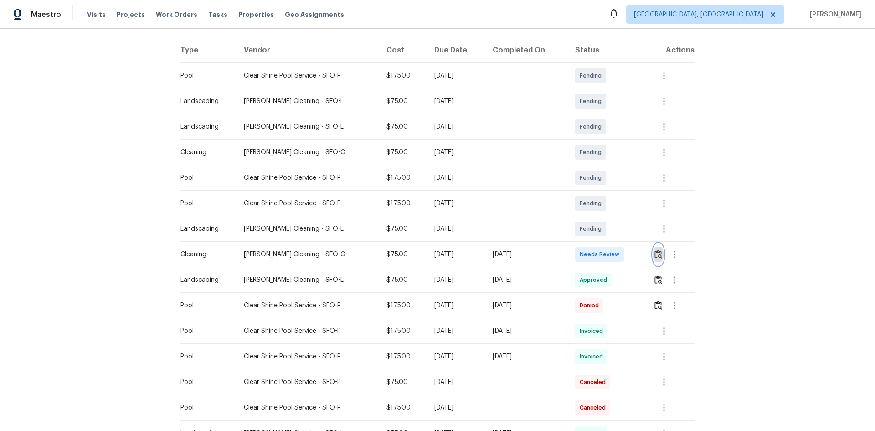
click at [655, 253] on img "button" at bounding box center [658, 254] width 8 height 9
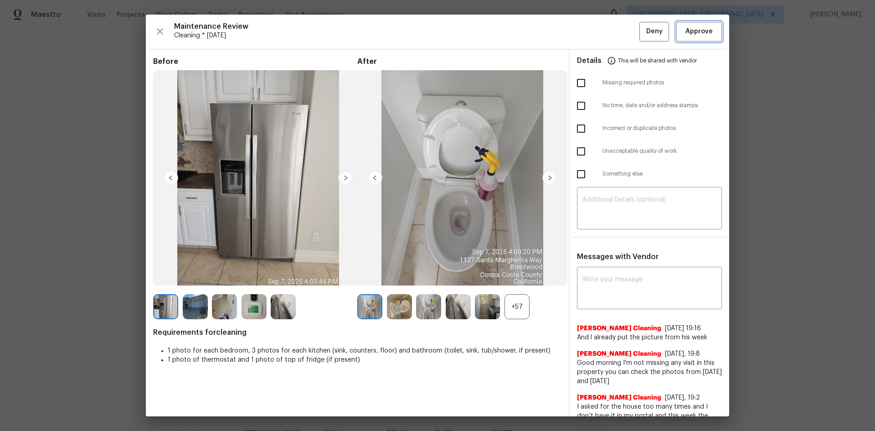
click at [685, 37] on button "Approve" at bounding box center [699, 32] width 46 height 20
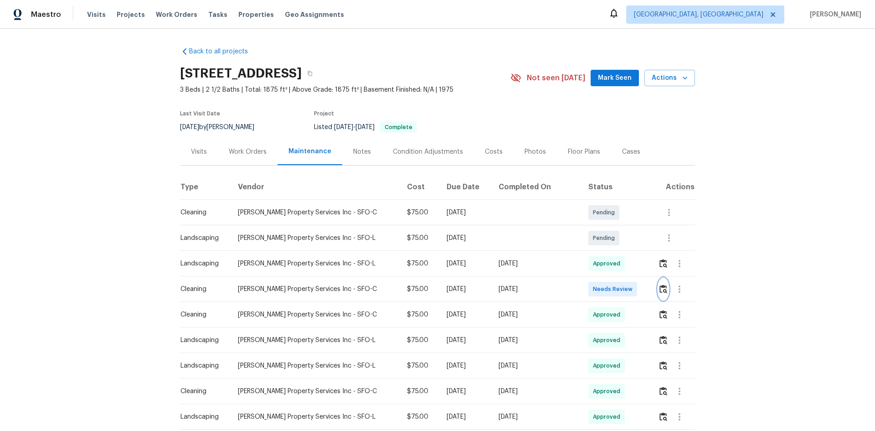
click at [661, 285] on img "button" at bounding box center [663, 288] width 8 height 9
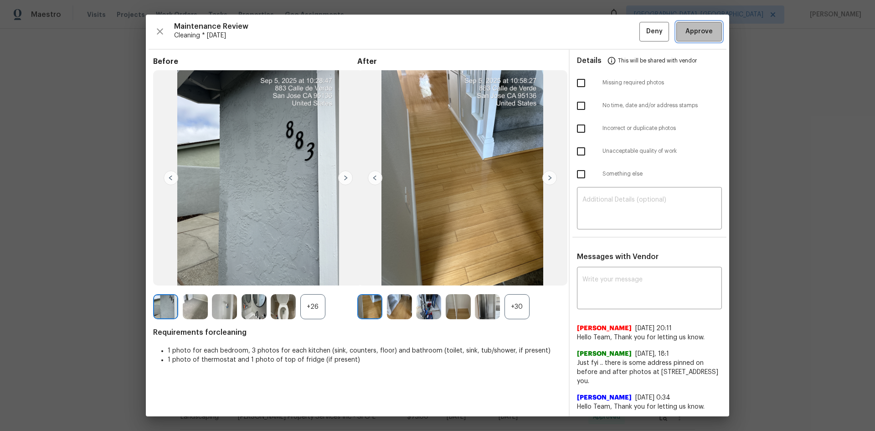
click at [691, 35] on span "Approve" at bounding box center [698, 31] width 27 height 11
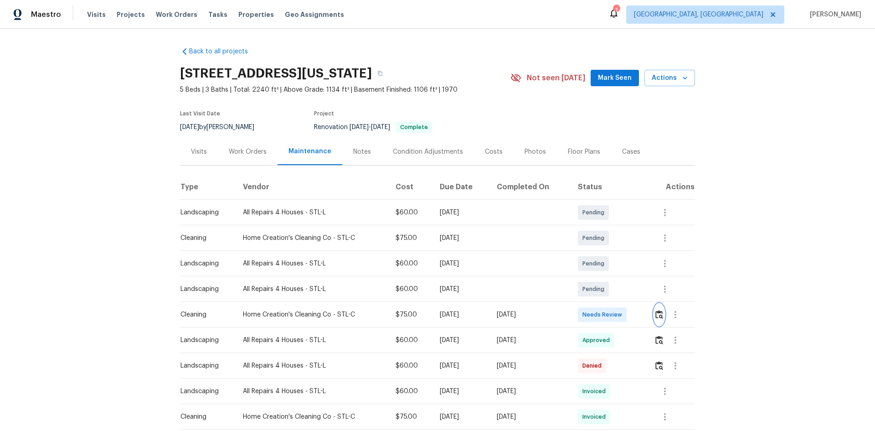
click at [656, 314] on img "button" at bounding box center [659, 314] width 8 height 9
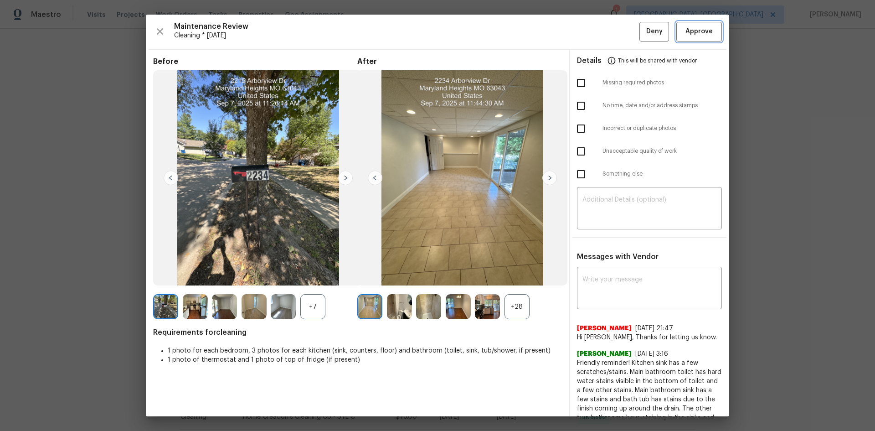
click at [698, 29] on span "Approve" at bounding box center [698, 31] width 27 height 11
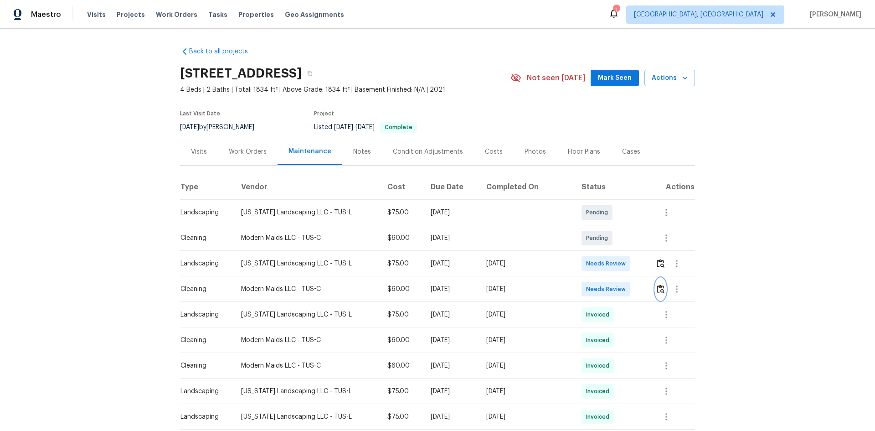
click at [657, 290] on img "button" at bounding box center [661, 288] width 8 height 9
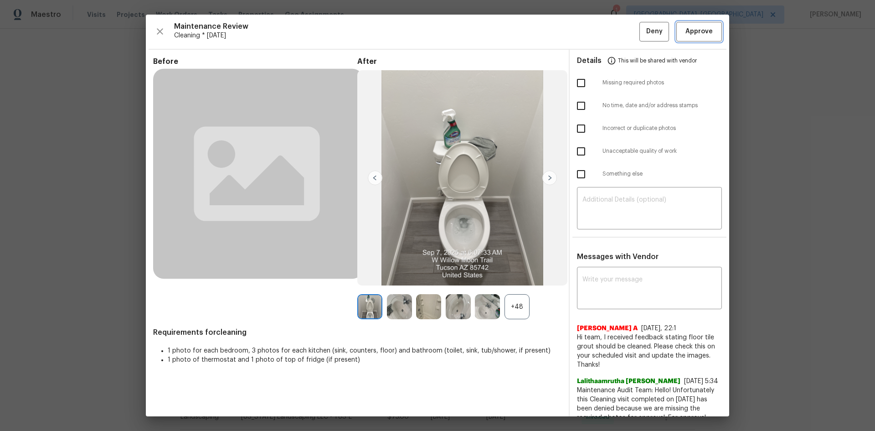
click at [695, 28] on span "Approve" at bounding box center [698, 31] width 27 height 11
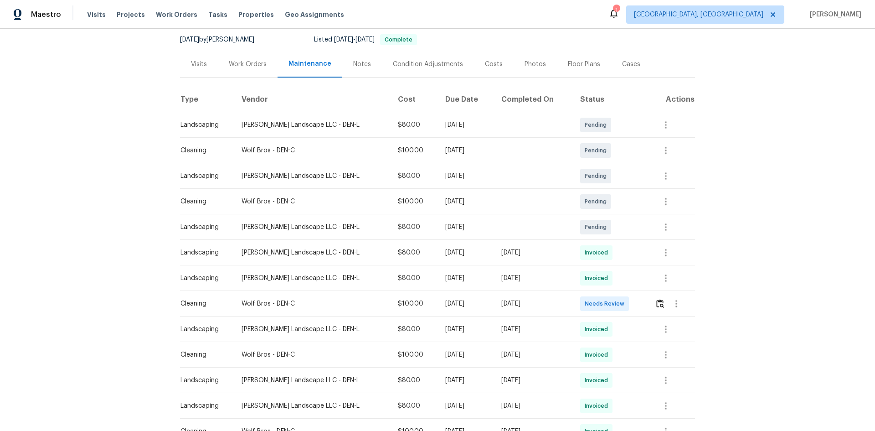
scroll to position [91, 0]
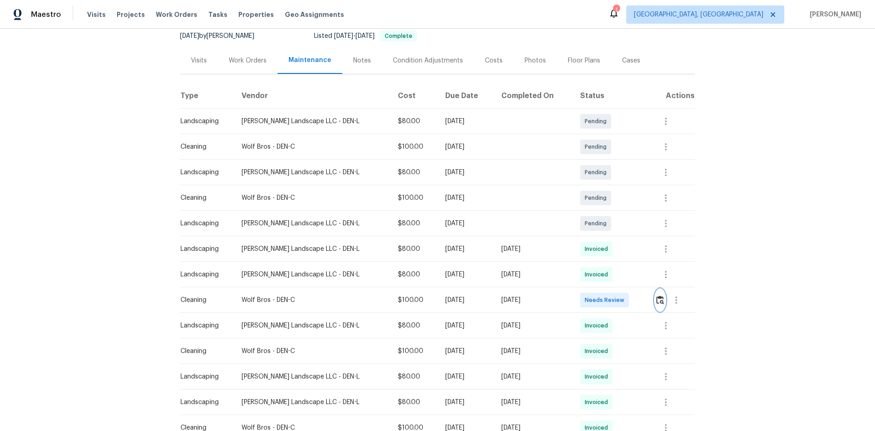
click at [656, 300] on img "button" at bounding box center [660, 299] width 8 height 9
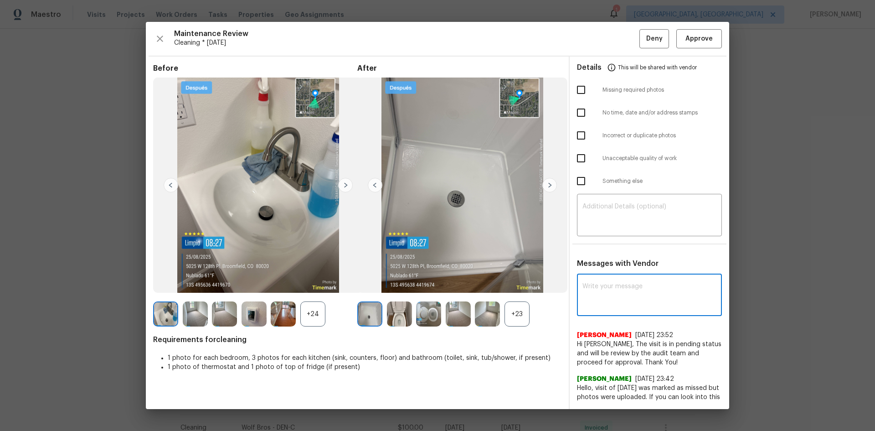
click at [600, 286] on textarea at bounding box center [649, 296] width 134 height 26
click at [583, 283] on textarea at bounding box center [649, 296] width 134 height 26
paste textarea "Maintenance Audit Team: Hello! After further review, the visit([DATE]) has been…"
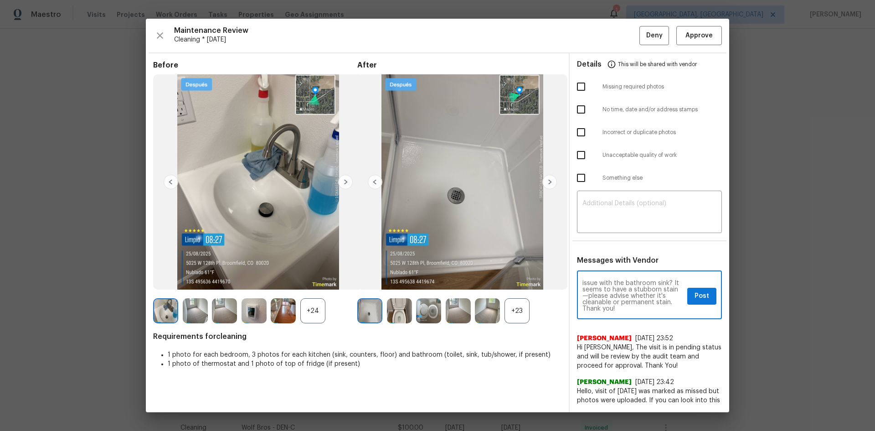
click at [642, 284] on textarea "Maintenance Audit Team: Hello! After further review, the visit([DATE]) has been…" at bounding box center [632, 296] width 101 height 32
click at [622, 296] on textarea "Maintenance Audit Team: Hello! After further review, the visit(06/09/2025) has …" at bounding box center [632, 296] width 101 height 32
click at [577, 296] on div "Maintenance Audit Team: Hello! After further review, the visit(06/09/2025) has …" at bounding box center [649, 296] width 145 height 46
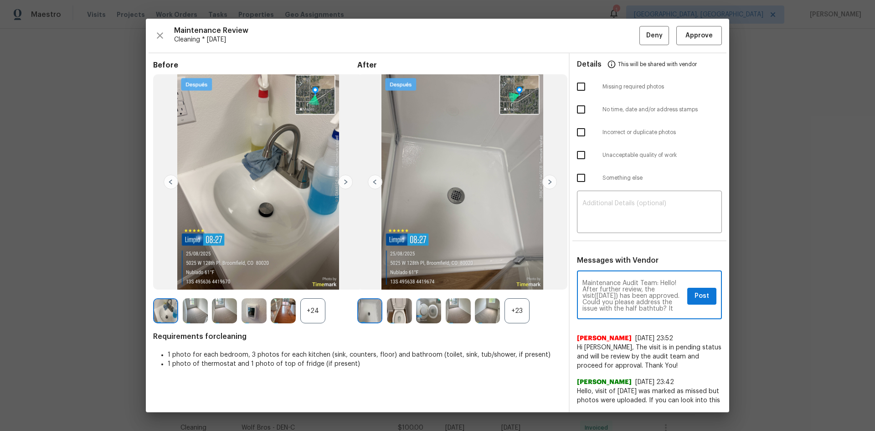
click at [610, 294] on textarea "Maintenance Audit Team: Hello! After further review, the visit(06/09/2025) has …" at bounding box center [632, 296] width 101 height 32
type textarea "Maintenance Audit Team: Hello! After further review, the visit(09/07/2025) has …"
click at [697, 291] on span "Post" at bounding box center [702, 295] width 15 height 11
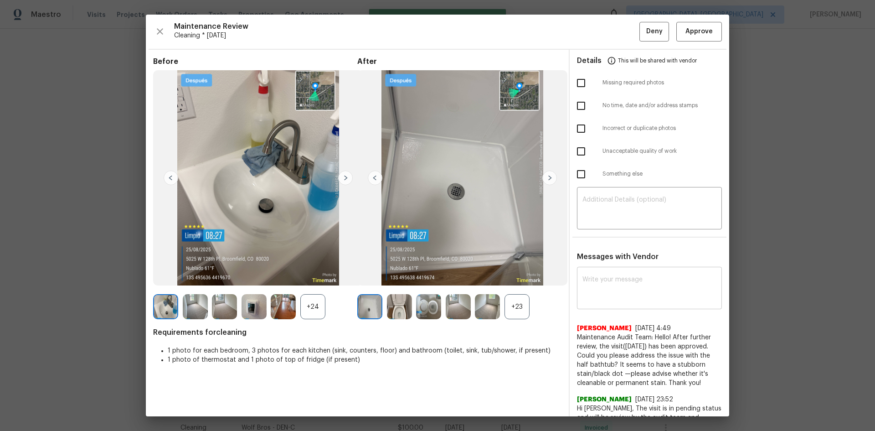
scroll to position [0, 0]
click at [689, 27] on span "Approve" at bounding box center [698, 31] width 27 height 11
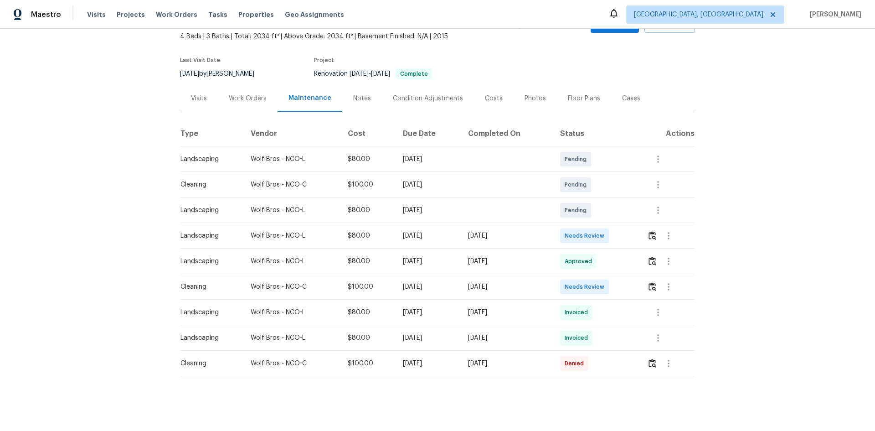
scroll to position [60, 0]
click at [653, 282] on img "button" at bounding box center [653, 286] width 8 height 9
click at [645, 278] on td at bounding box center [667, 287] width 55 height 26
click at [653, 282] on img "button" at bounding box center [653, 286] width 8 height 9
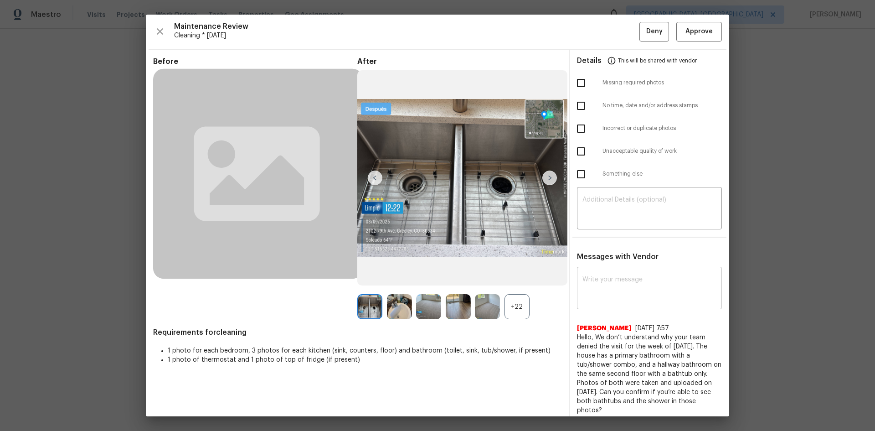
click at [584, 272] on div "x ​" at bounding box center [649, 289] width 145 height 40
paste textarea "Maintenance Audit Team: Hello! After further review, the visit(06/09/2025) has …"
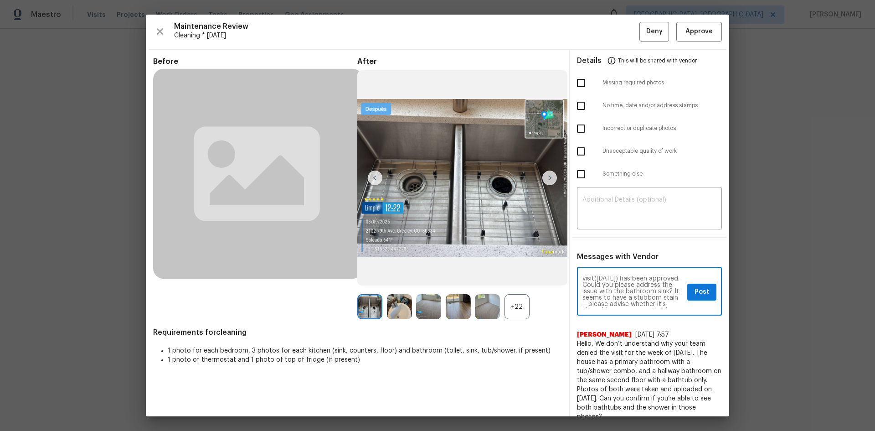
scroll to position [0, 0]
click at [609, 289] on textarea "Maintenance Audit Team: Hello! After further review, the visit(06/09/2025) has …" at bounding box center [632, 292] width 101 height 32
click at [619, 292] on textarea "Maintenance Audit Team: Hello! After further review, the visit(09/07/2025) has …" at bounding box center [632, 292] width 101 height 32
click at [597, 292] on textarea "Maintenance Audit Team: Hello! After further review, the visit(09/07/2025) has …" at bounding box center [632, 292] width 101 height 32
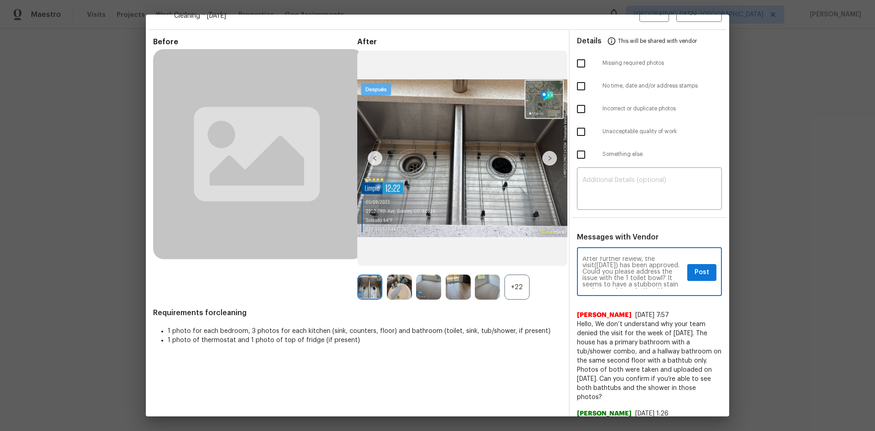
scroll to position [26, 0]
type textarea "Maintenance Audit Team: Hello! After further review, the visit(09/07/2025) has …"
click at [695, 271] on span "Post" at bounding box center [702, 272] width 15 height 11
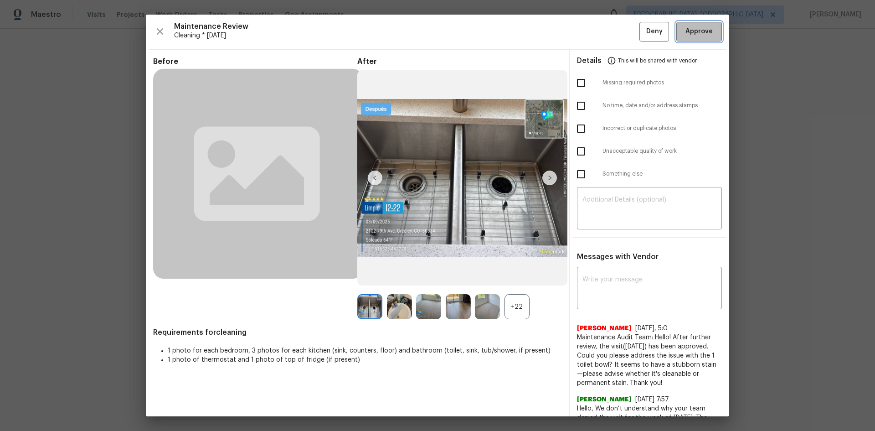
click at [687, 28] on span "Approve" at bounding box center [698, 31] width 27 height 11
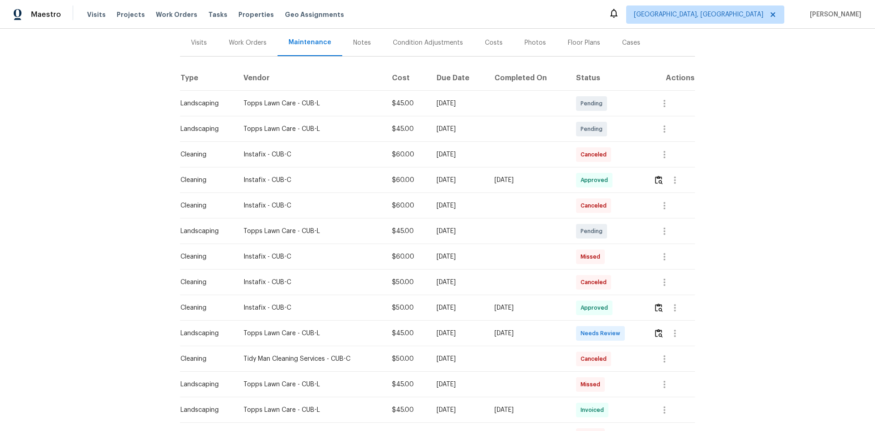
scroll to position [137, 0]
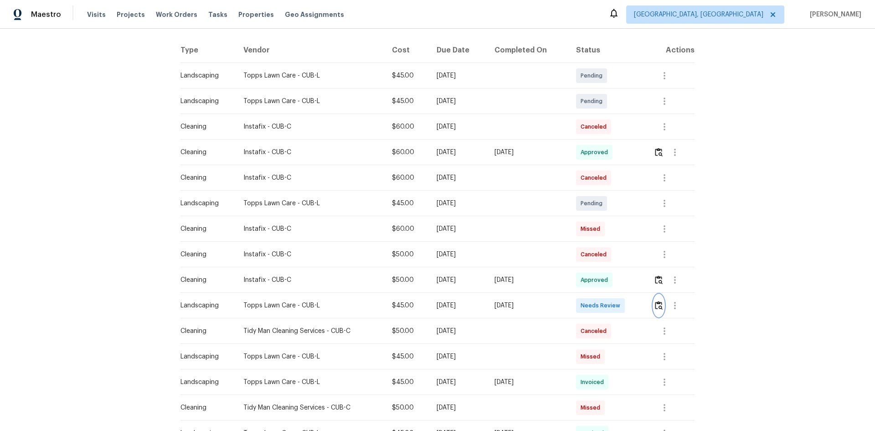
click at [659, 303] on img "button" at bounding box center [659, 305] width 8 height 9
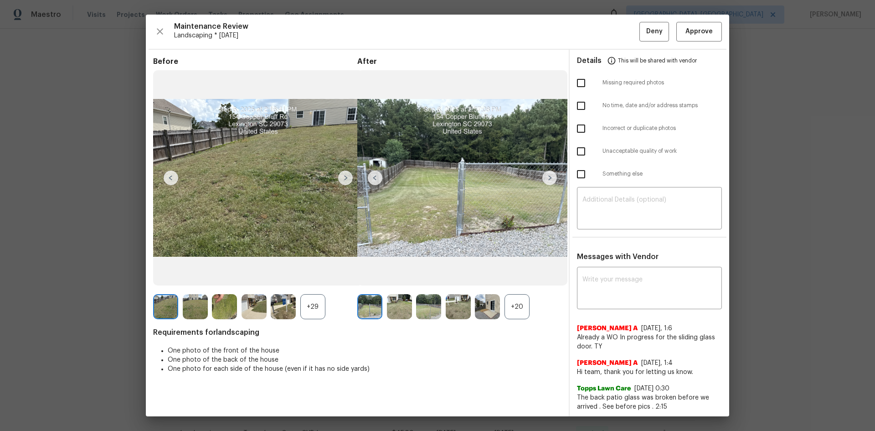
click at [315, 309] on div "+29" at bounding box center [312, 306] width 25 height 25
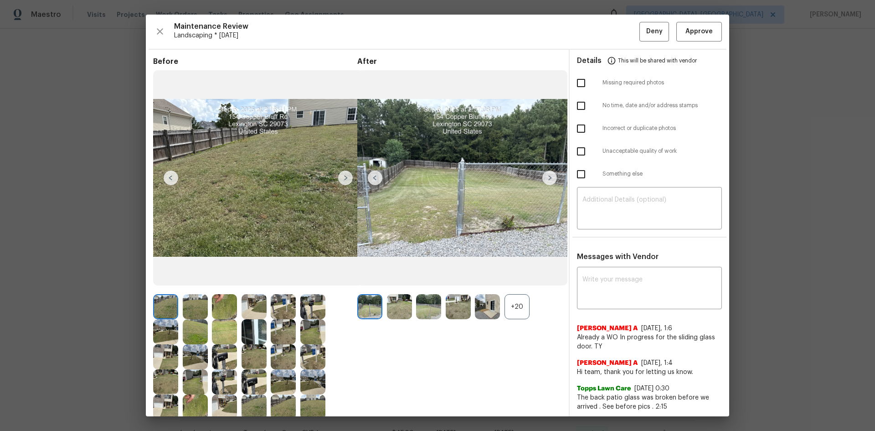
click at [518, 308] on div "+20" at bounding box center [517, 306] width 25 height 25
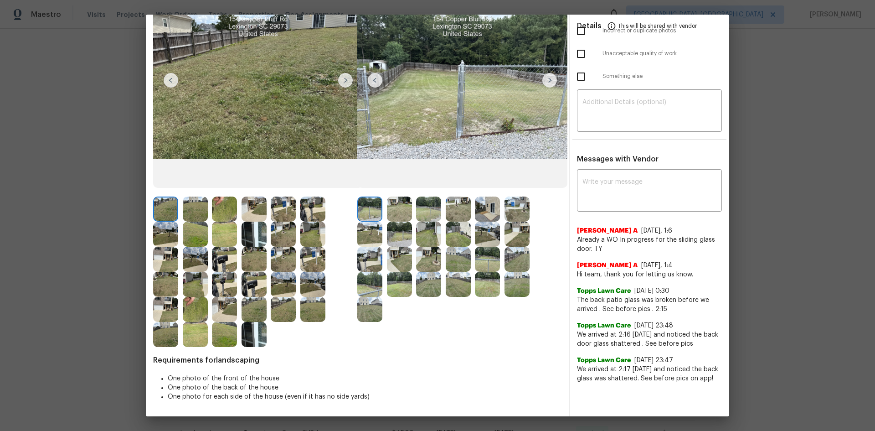
scroll to position [0, 0]
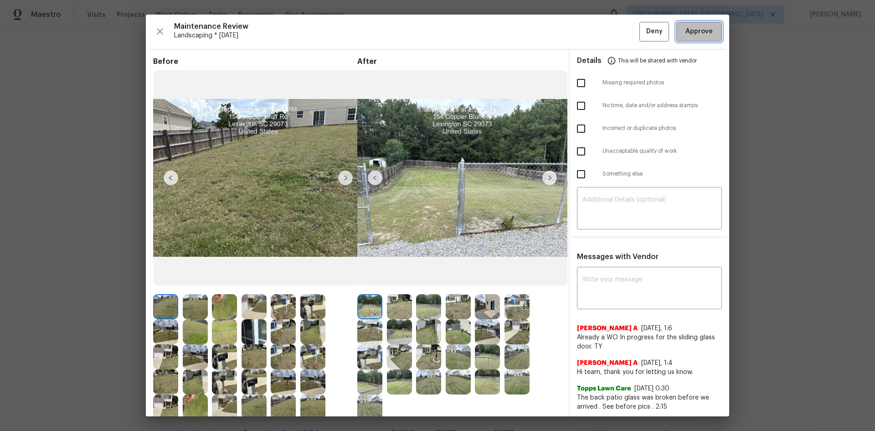
click at [691, 32] on span "Approve" at bounding box center [698, 31] width 27 height 11
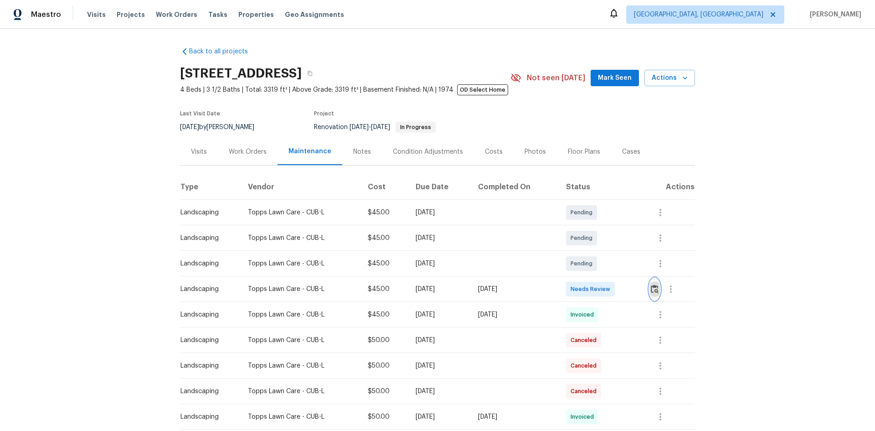
click at [655, 288] on img "button" at bounding box center [655, 288] width 8 height 9
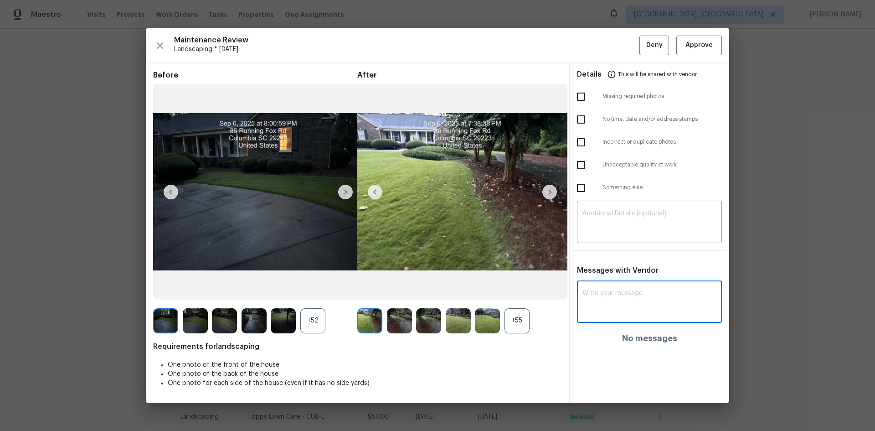
click at [608, 290] on textarea at bounding box center [649, 303] width 134 height 26
paste textarea "Maintenance Audit Team: Hello! After further review the visit has been approved…"
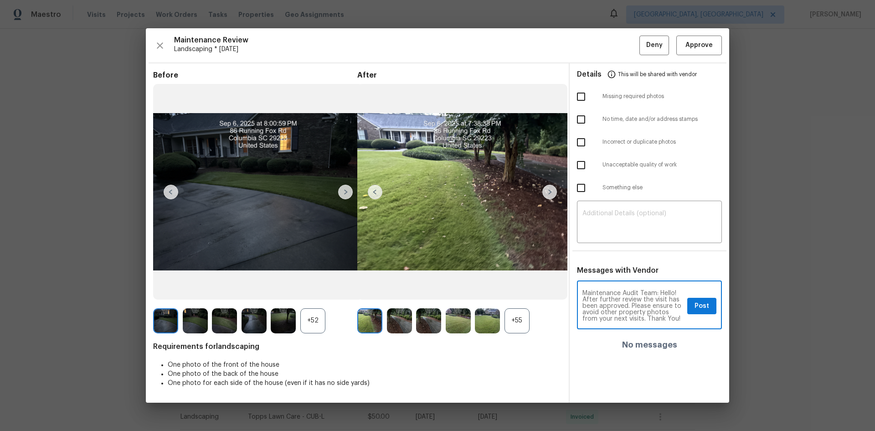
scroll to position [6, 0]
click at [674, 304] on textarea "Maintenance Audit Team: Hello! After further review the visit has been approved…" at bounding box center [632, 306] width 101 height 32
click at [674, 307] on textarea "Maintenance Audit Team: Hello! After further review the visit has been approved…" at bounding box center [632, 306] width 101 height 32
click at [626, 310] on textarea "Maintenance Audit Team: Hello! After further review the visit has been approved…" at bounding box center [632, 306] width 101 height 32
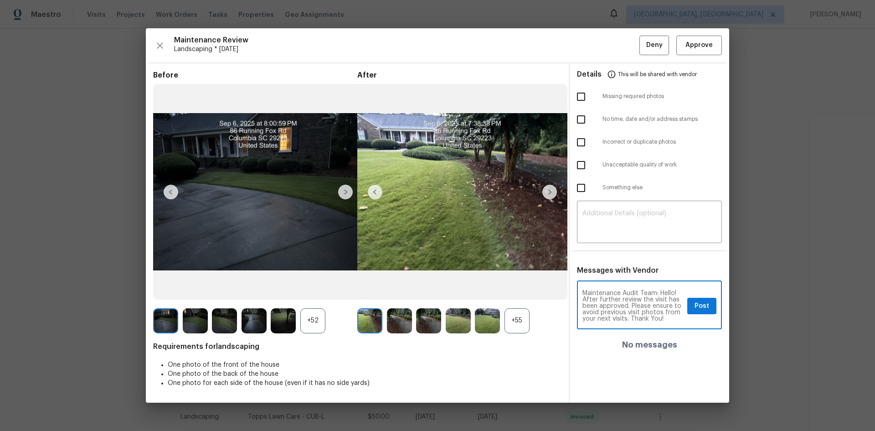
type textarea "Maintenance Audit Team: Hello! After further review the visit has been approved…"
click at [699, 304] on span "Post" at bounding box center [702, 305] width 15 height 11
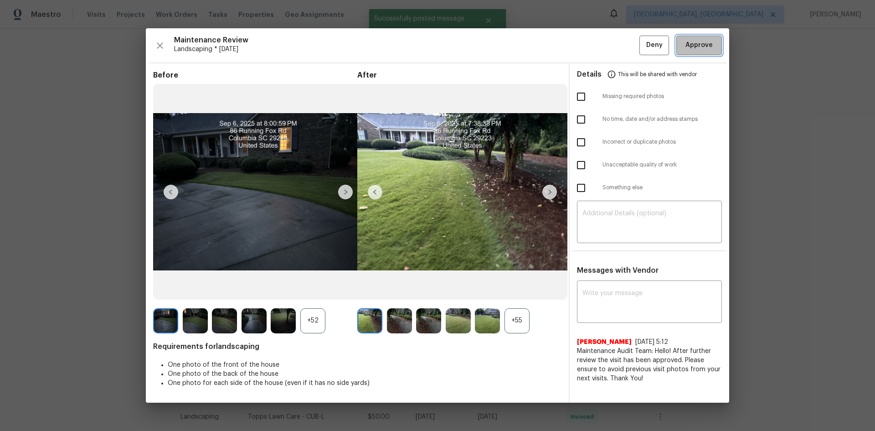
click at [697, 53] on button "Approve" at bounding box center [699, 46] width 46 height 20
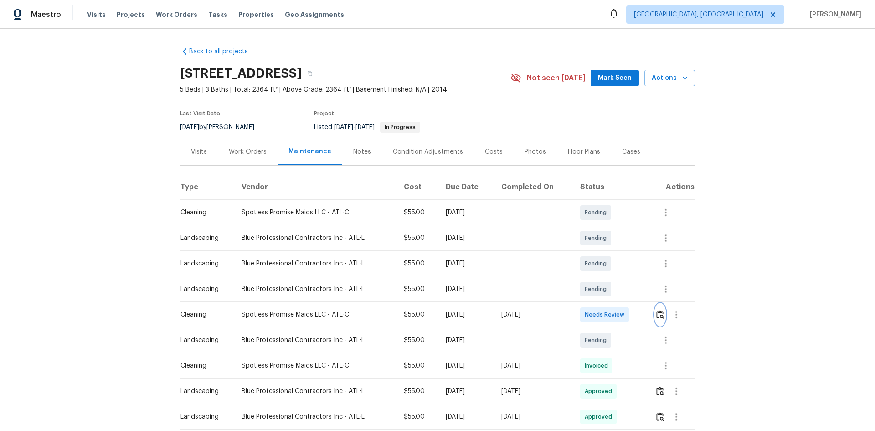
click at [656, 314] on img "button" at bounding box center [660, 314] width 8 height 9
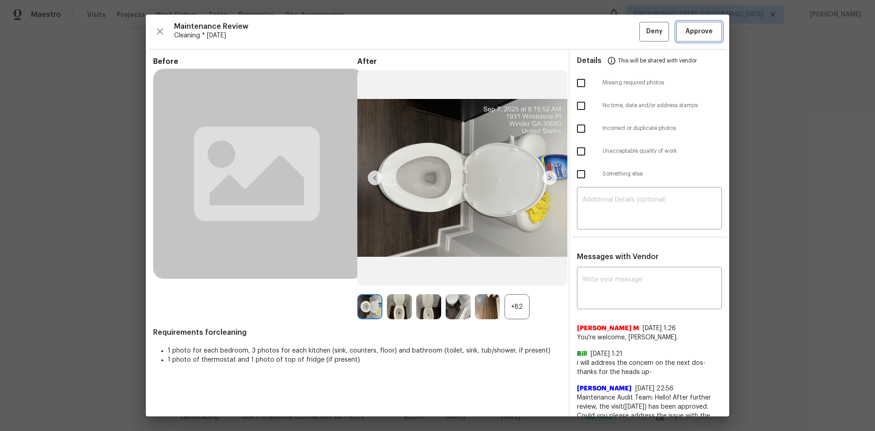
click at [701, 31] on span "Approve" at bounding box center [698, 31] width 27 height 11
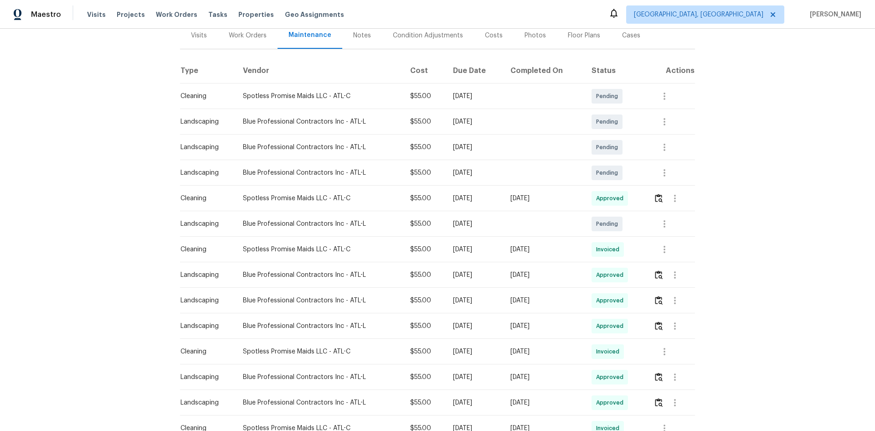
scroll to position [137, 0]
